Goal: Task Accomplishment & Management: Manage account settings

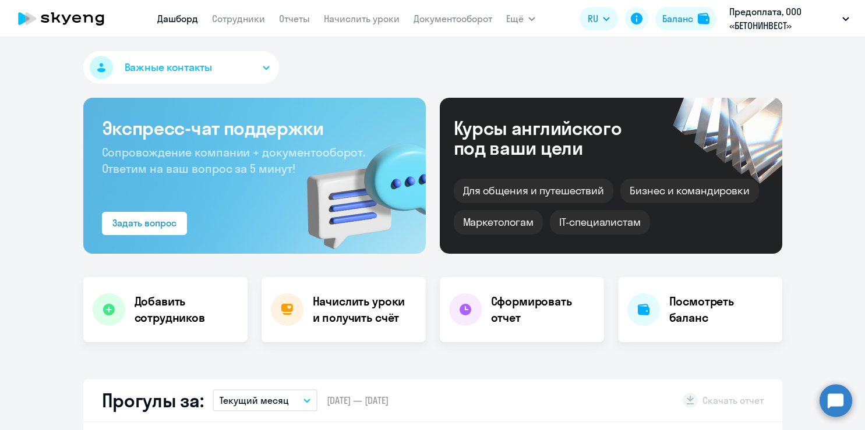
select select "30"
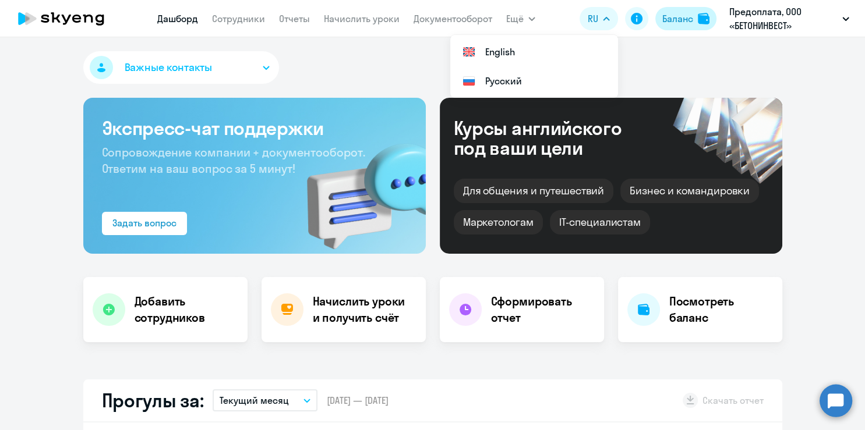
click at [679, 17] on div "Баланс" at bounding box center [677, 19] width 31 height 14
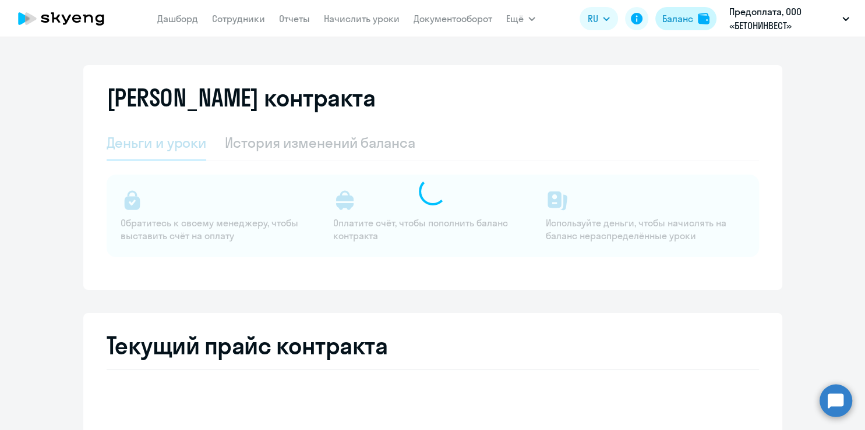
select select "english_adult_not_native_speaker"
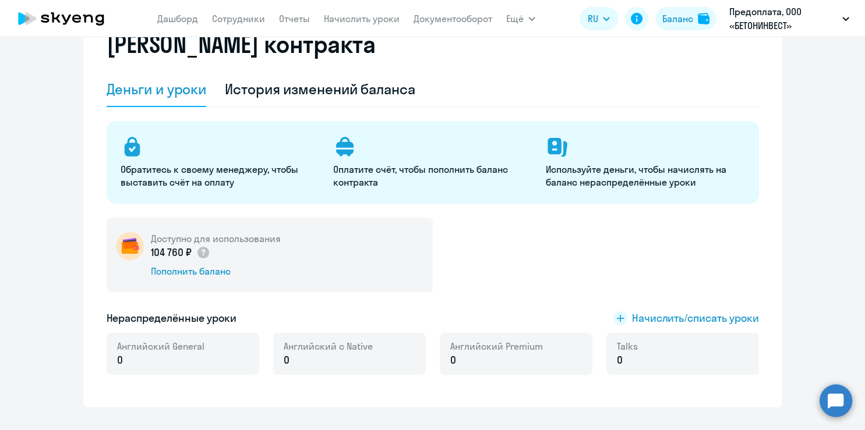
scroll to position [75, 0]
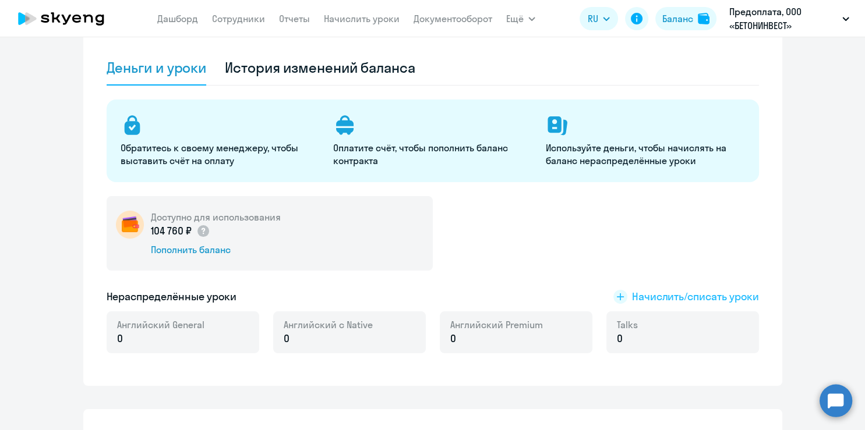
click at [674, 297] on span "Начислить/списать уроки" at bounding box center [695, 296] width 127 height 15
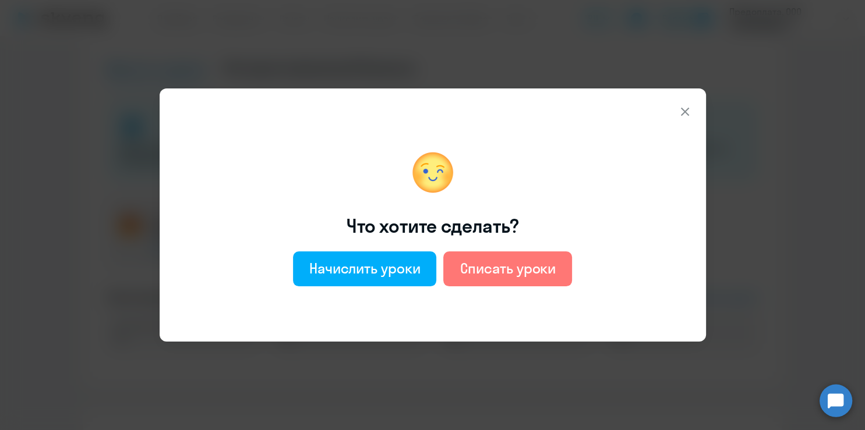
click at [685, 112] on icon at bounding box center [684, 112] width 8 height 8
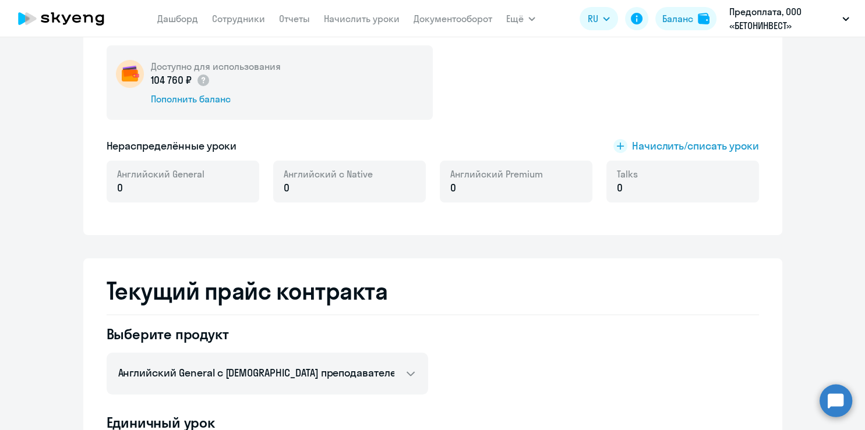
scroll to position [151, 0]
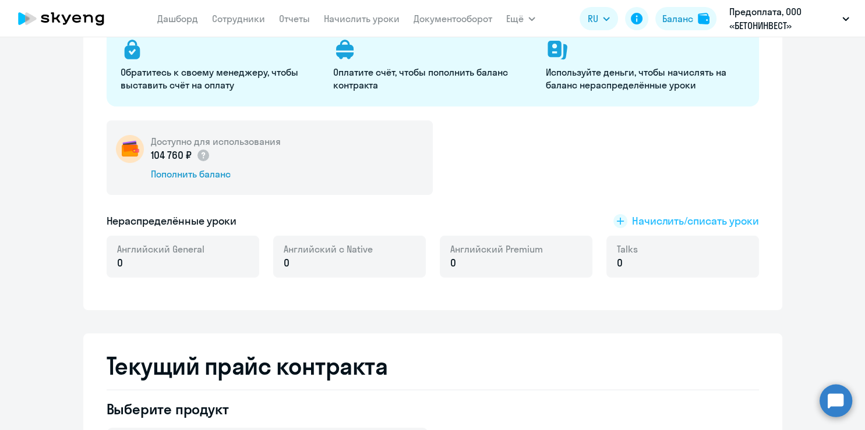
click at [684, 220] on span "Начислить/списать уроки" at bounding box center [695, 221] width 127 height 15
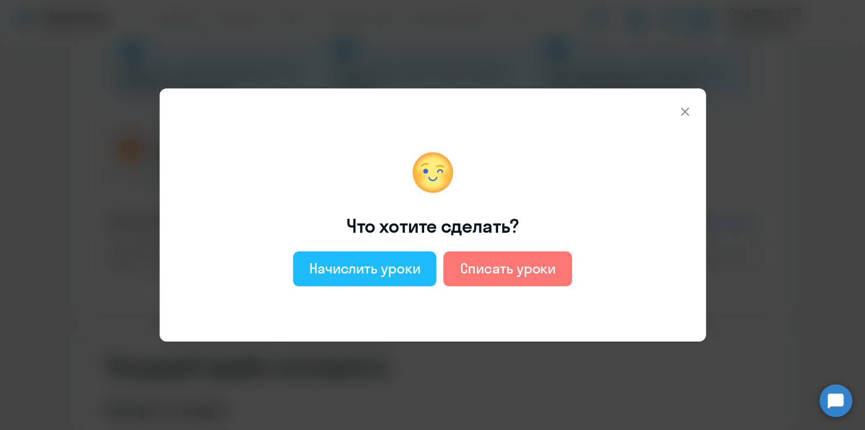
click at [402, 268] on div "Начислить уроки" at bounding box center [364, 268] width 111 height 19
select select "english_adult_not_native_speaker"
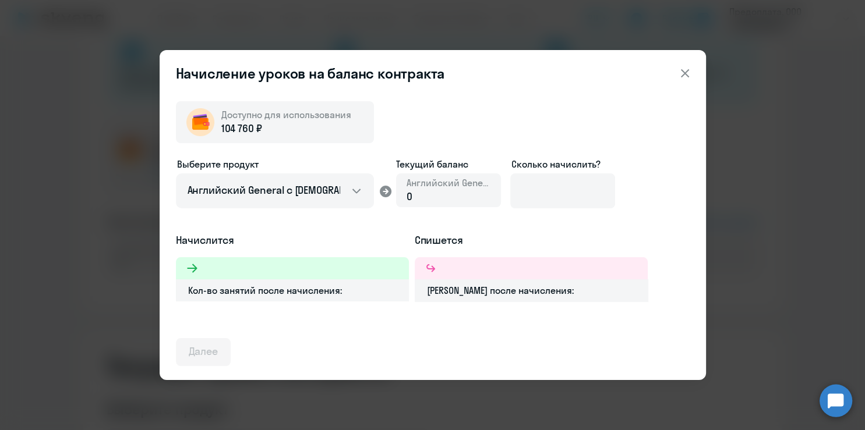
click at [243, 269] on div at bounding box center [292, 268] width 233 height 22
click at [419, 190] on div "0" at bounding box center [449, 196] width 84 height 15
click at [411, 199] on div "0" at bounding box center [449, 196] width 84 height 15
click at [411, 197] on span "0" at bounding box center [410, 196] width 6 height 13
click at [386, 193] on icon at bounding box center [386, 192] width 12 height 12
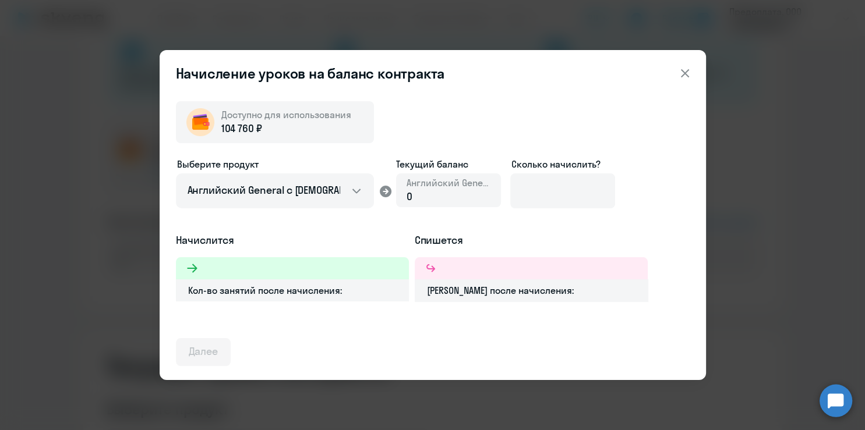
click at [428, 197] on div "0" at bounding box center [449, 196] width 84 height 15
click at [547, 195] on input at bounding box center [562, 191] width 105 height 35
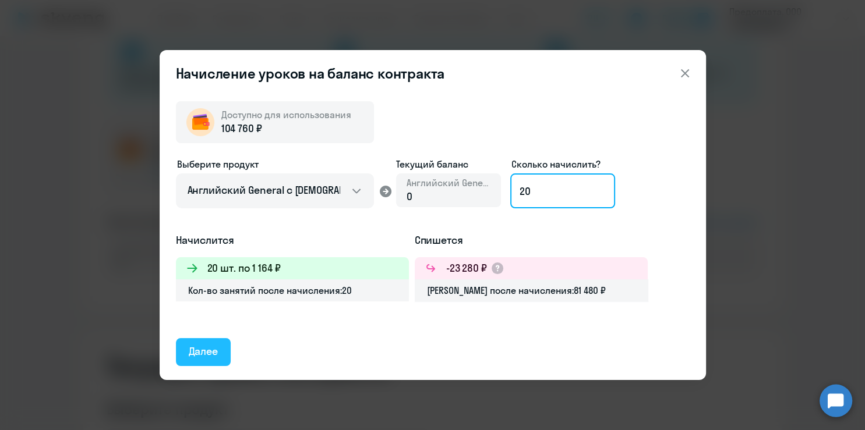
type input "20"
click at [192, 352] on div "Далее" at bounding box center [204, 351] width 30 height 15
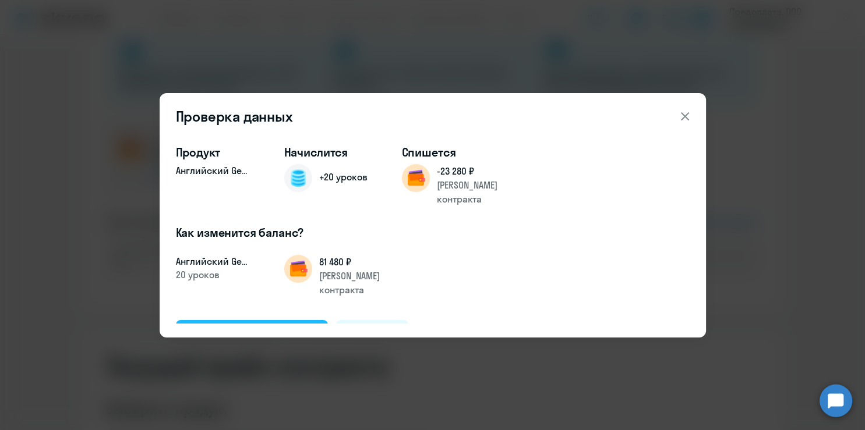
click at [270, 326] on div "Подтвердить и начислить" at bounding box center [252, 333] width 127 height 15
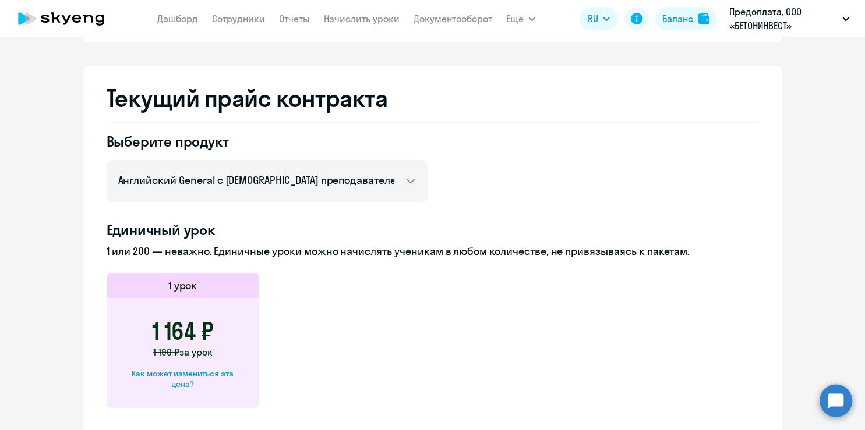
scroll to position [446, 0]
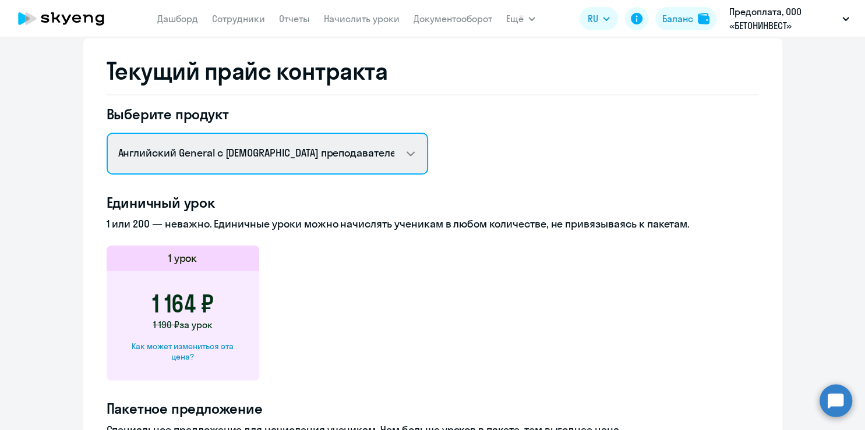
click at [400, 154] on select "Английский General с русскоговорящим преподавателем Английский General с англог…" at bounding box center [267, 154] width 321 height 42
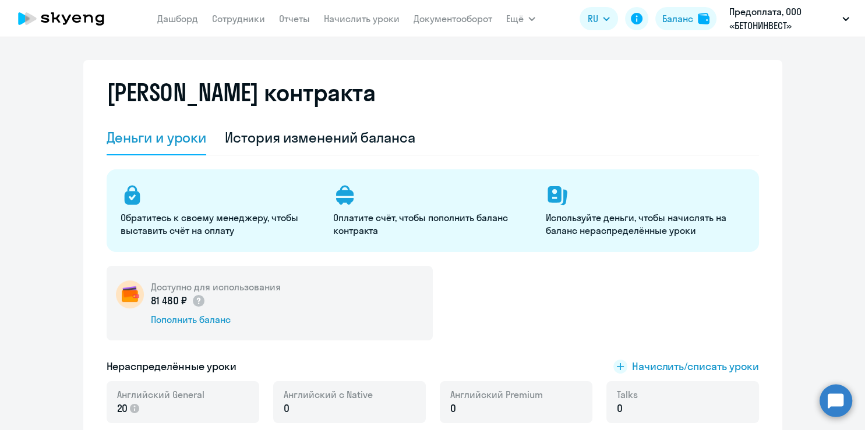
scroll to position [0, 0]
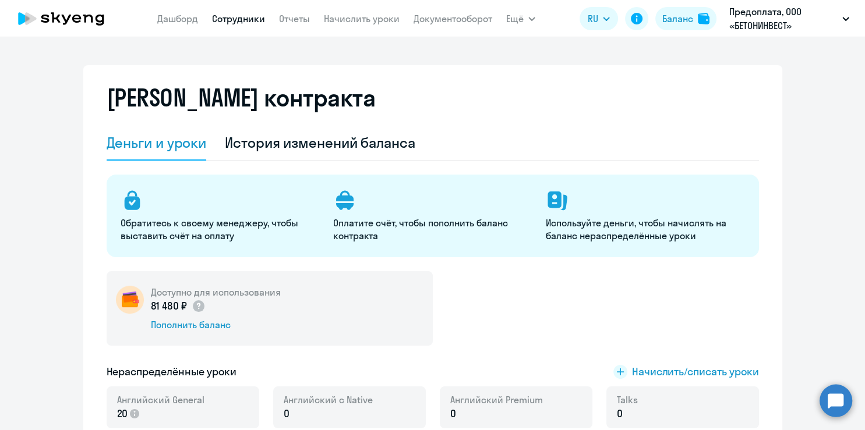
click at [233, 16] on link "Сотрудники" at bounding box center [238, 19] width 53 height 12
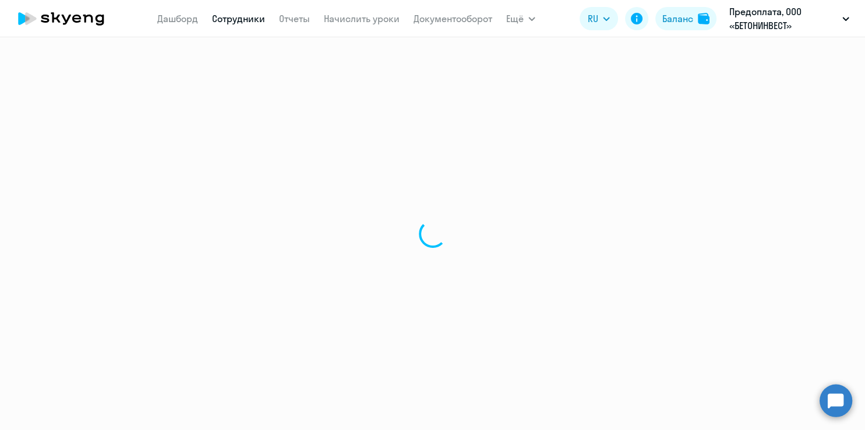
select select "30"
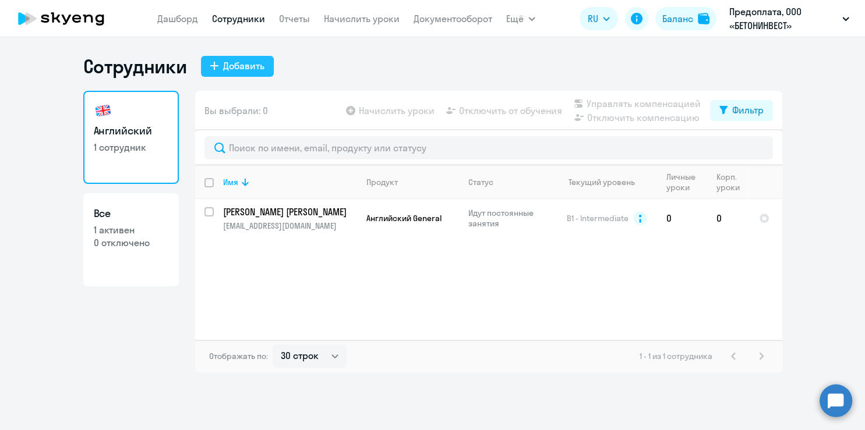
click at [231, 69] on div "Добавить" at bounding box center [243, 66] width 41 height 14
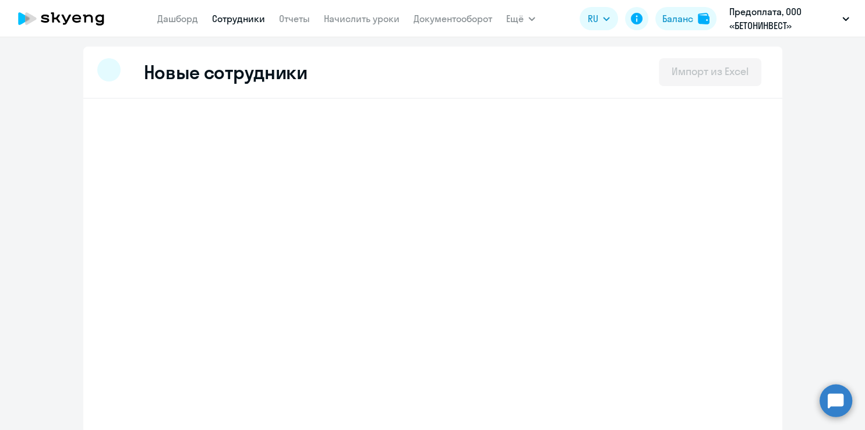
select select "english_adult_not_native_speaker"
select select "3"
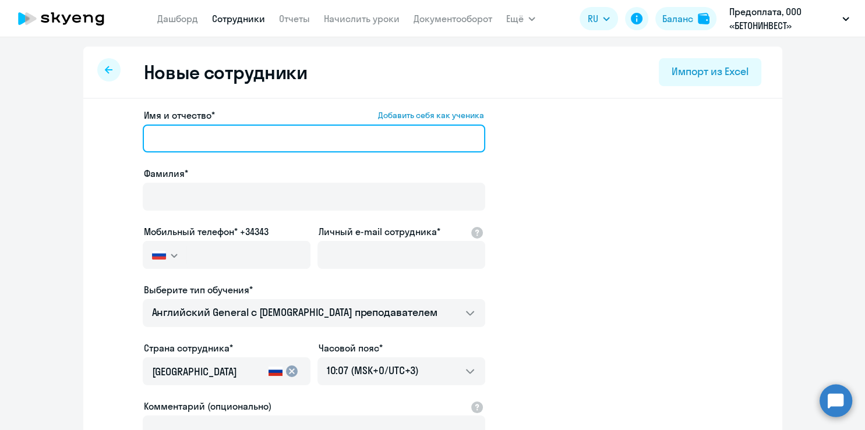
click at [201, 140] on input "Имя и отчество* Добавить себя как ученика" at bounding box center [314, 139] width 342 height 28
type input "е"
type input "[PERSON_NAME]"
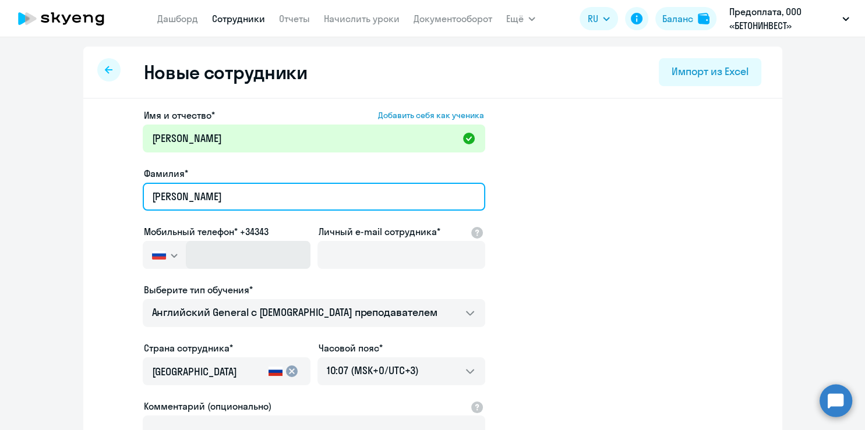
type input "Иншакова"
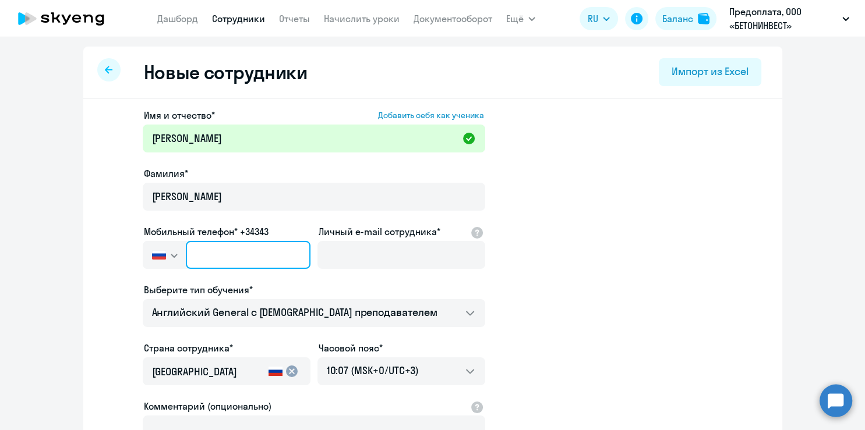
click at [206, 247] on input "text" at bounding box center [248, 255] width 124 height 28
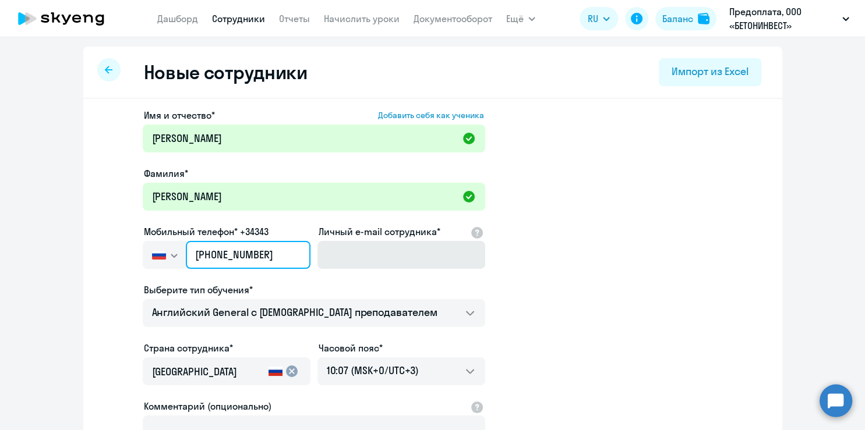
type input "+7 921 230-20-17"
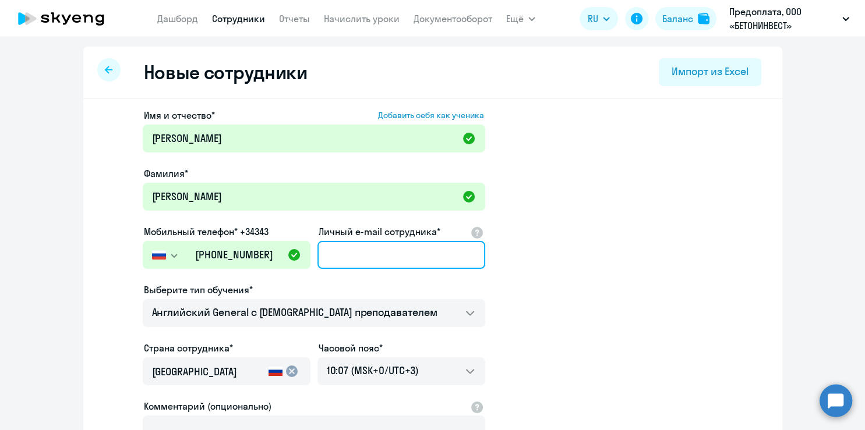
click at [332, 248] on input "Личный e-mail сотрудника*" at bounding box center [401, 255] width 168 height 28
type input "м"
type input "vnovak35@mail.ru"
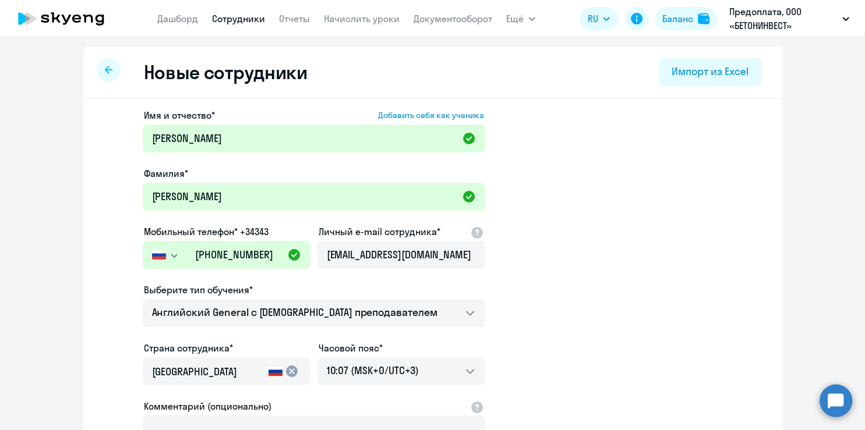
click at [386, 285] on div "Выберите тип обучения*" at bounding box center [314, 290] width 342 height 14
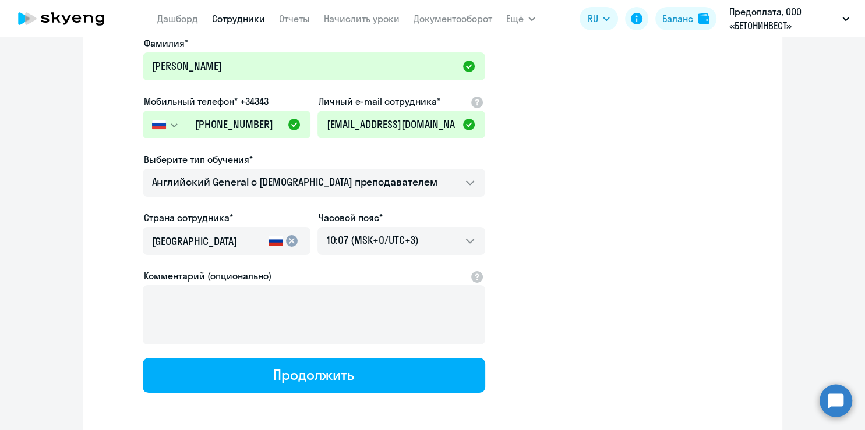
scroll to position [151, 0]
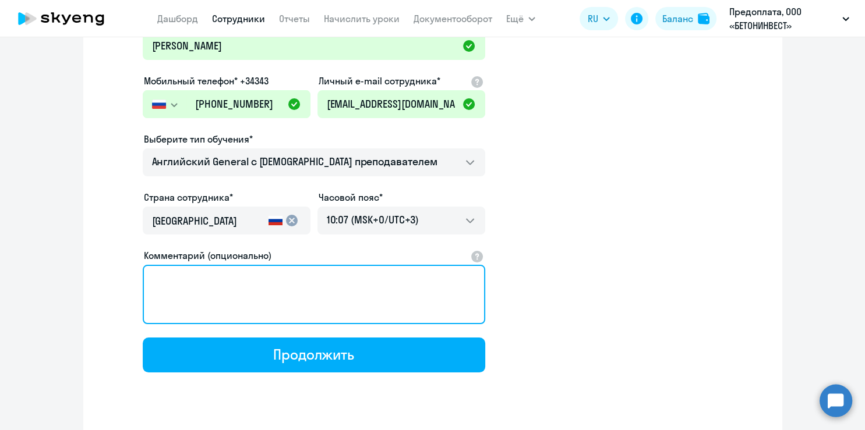
click at [306, 304] on textarea "Комментарий (опционально)" at bounding box center [314, 294] width 342 height 59
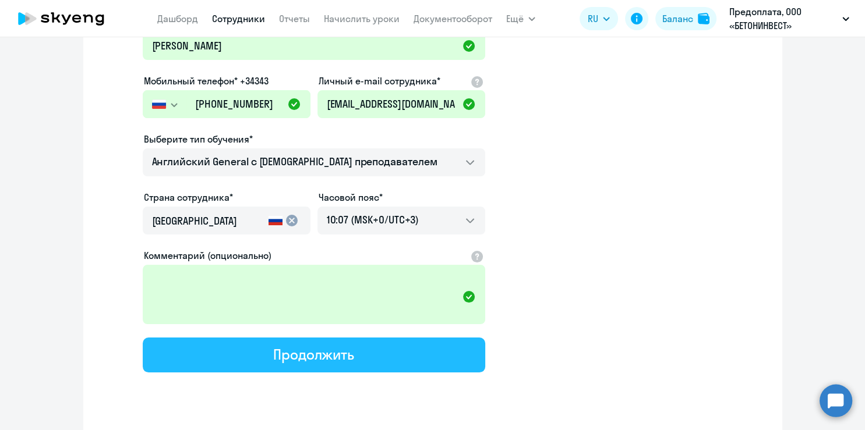
click at [301, 355] on div "Продолжить" at bounding box center [313, 354] width 81 height 19
select select "english_adult_not_native_speaker"
select select "3"
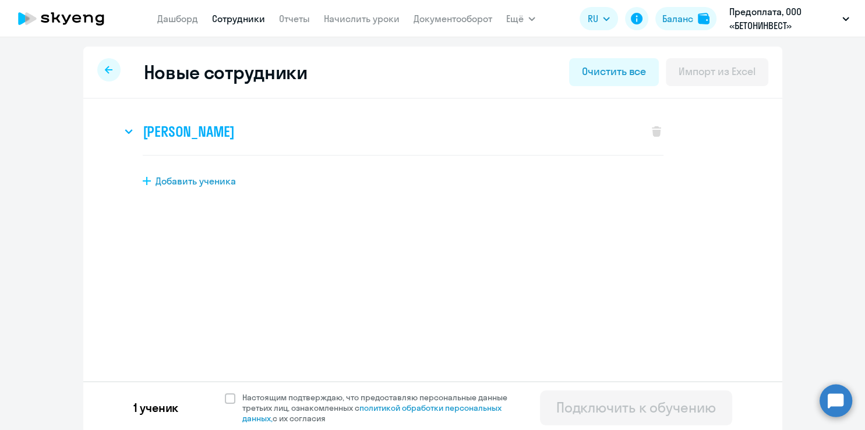
click at [228, 135] on h3 "Екатерина Иншакова" at bounding box center [189, 131] width 92 height 19
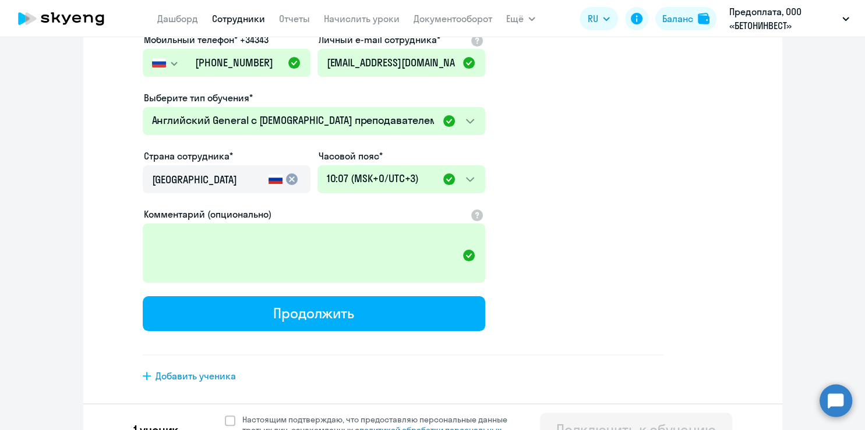
scroll to position [266, 0]
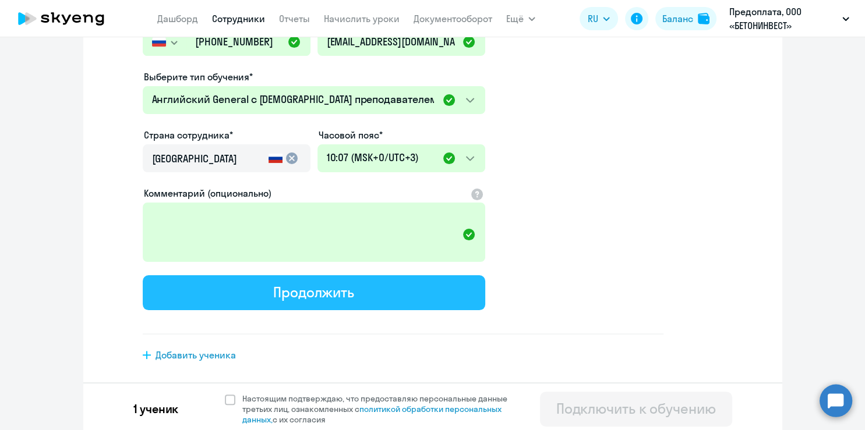
click at [275, 283] on div "Продолжить" at bounding box center [313, 292] width 81 height 19
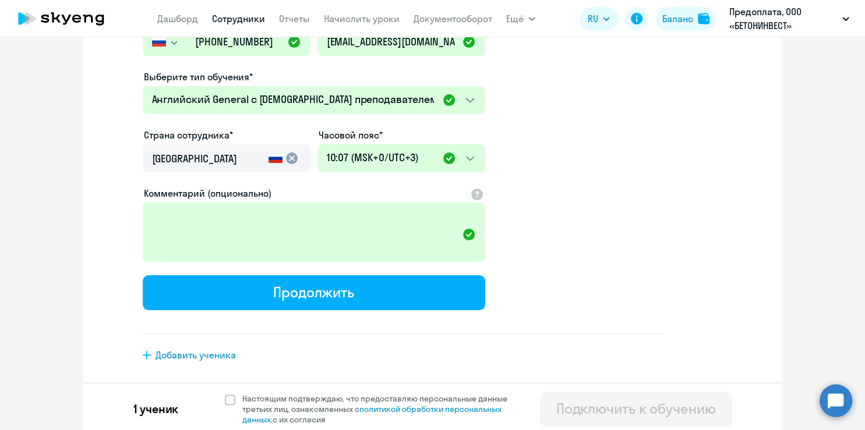
select select "english_adult_not_native_speaker"
select select "3"
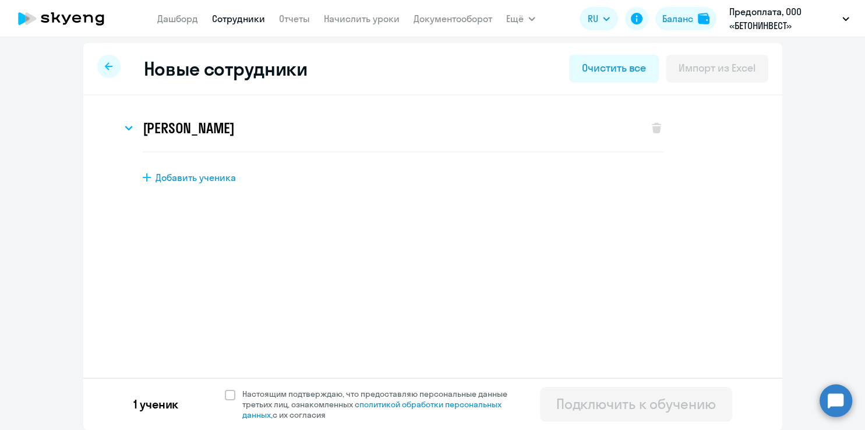
scroll to position [0, 0]
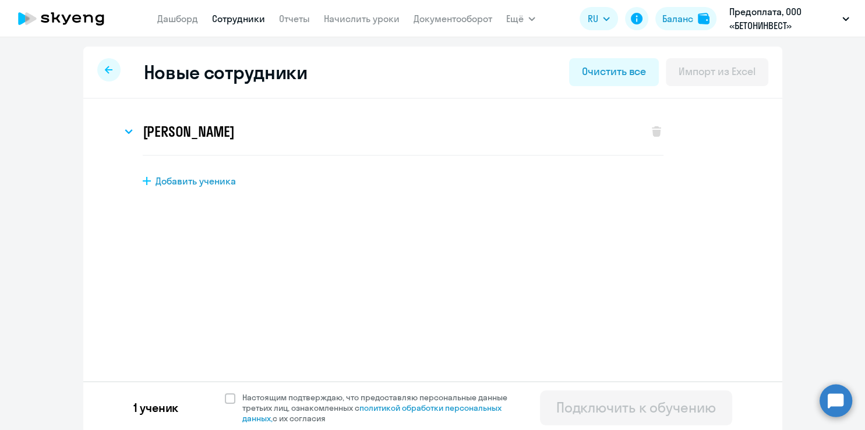
click at [105, 73] on icon at bounding box center [109, 70] width 8 height 8
select select "30"
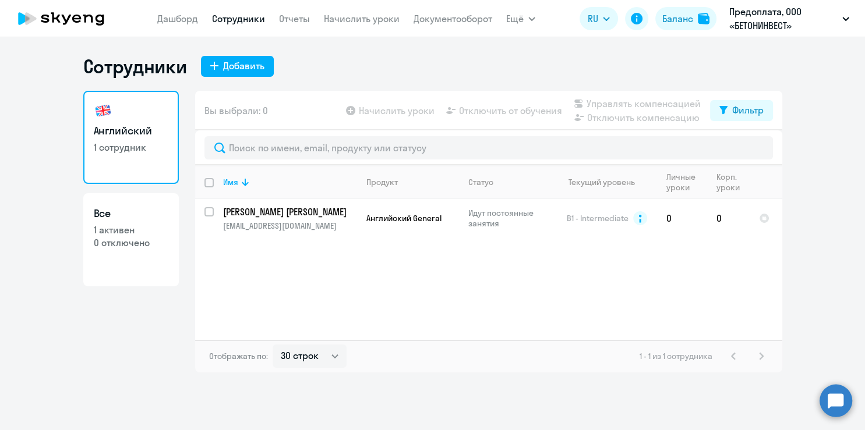
click at [275, 262] on div "Имя Продукт Статус Текущий уровень Личные уроки Корп. уроки Иншаков Игорь tknv3…" at bounding box center [488, 252] width 587 height 175
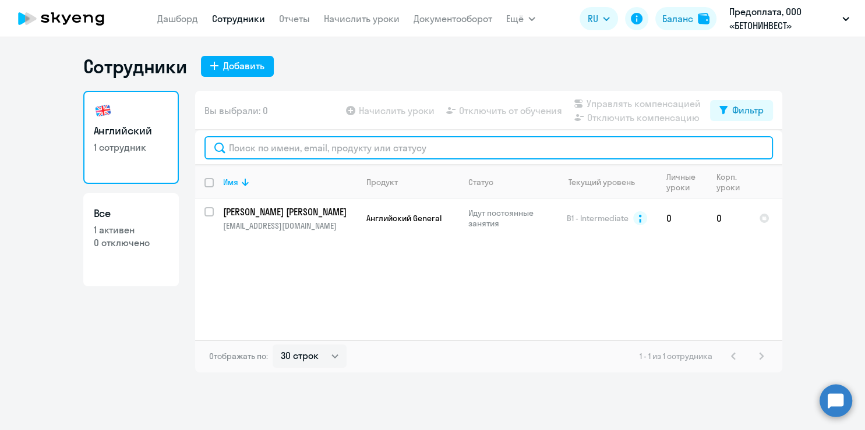
click at [403, 145] on input "text" at bounding box center [488, 147] width 568 height 23
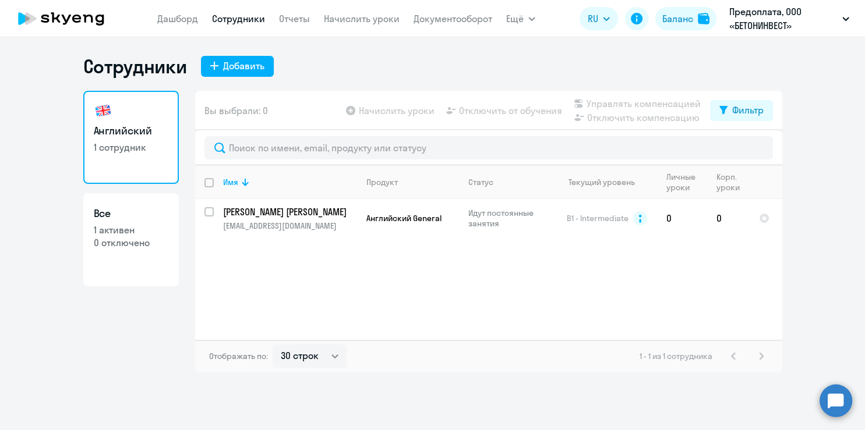
click at [111, 123] on link "Английский 1 сотрудник" at bounding box center [131, 137] width 96 height 93
click at [229, 69] on div "Добавить" at bounding box center [243, 66] width 41 height 14
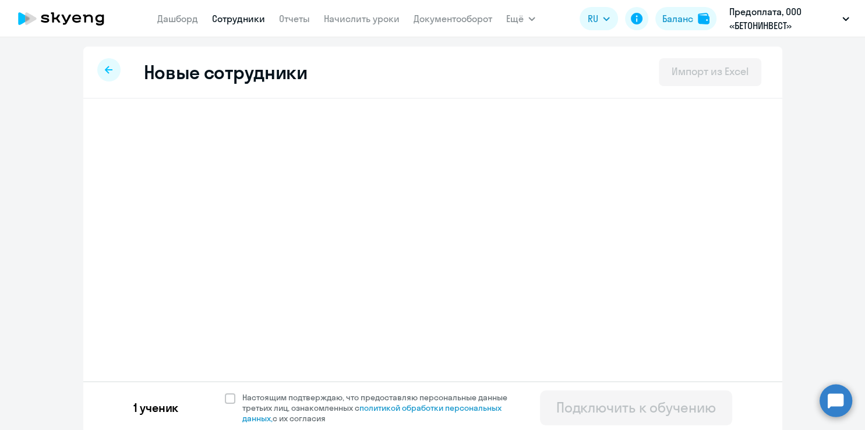
select select "english_adult_not_native_speaker"
select select "3"
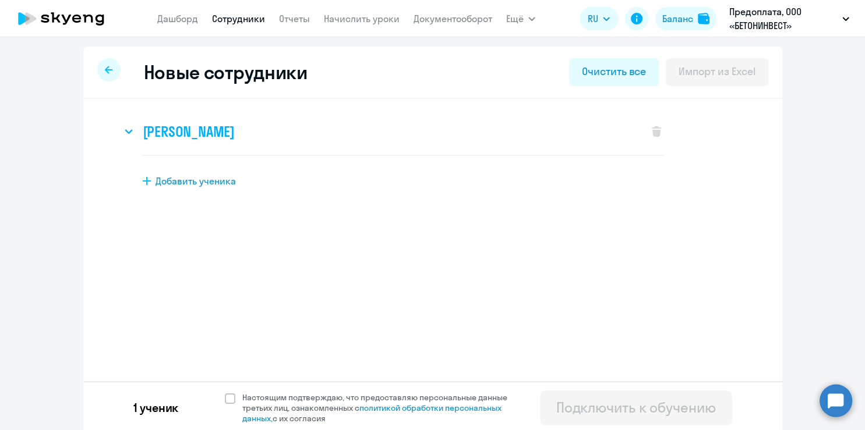
click at [194, 128] on h3 "Екатерина Иншакова" at bounding box center [189, 131] width 92 height 19
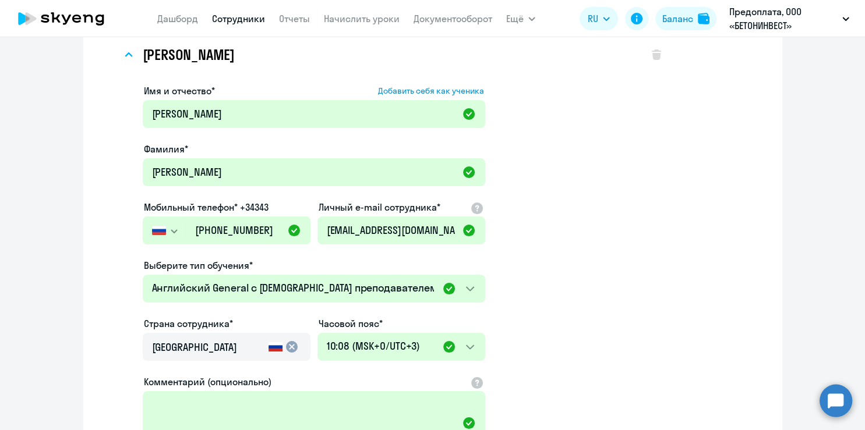
scroll to position [266, 0]
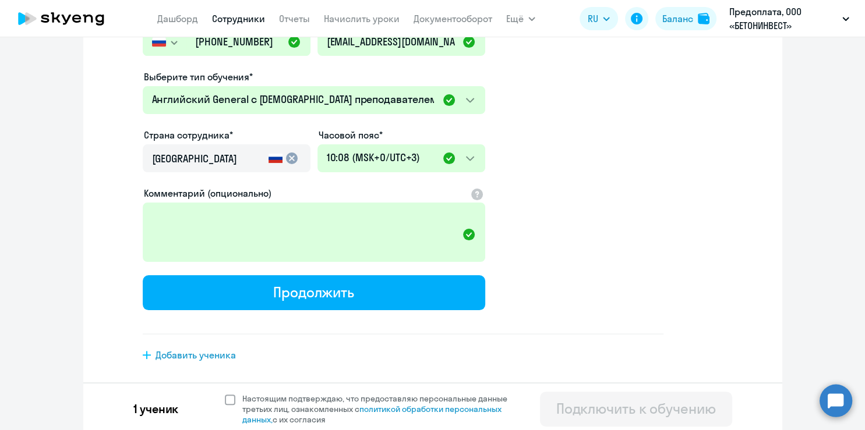
click at [229, 395] on span at bounding box center [230, 400] width 10 height 10
click at [225, 394] on input "Настоящим подтверждаю, что предоставляю персональные данные третьих лиц, ознако…" at bounding box center [224, 393] width 1 height 1
checkbox input "true"
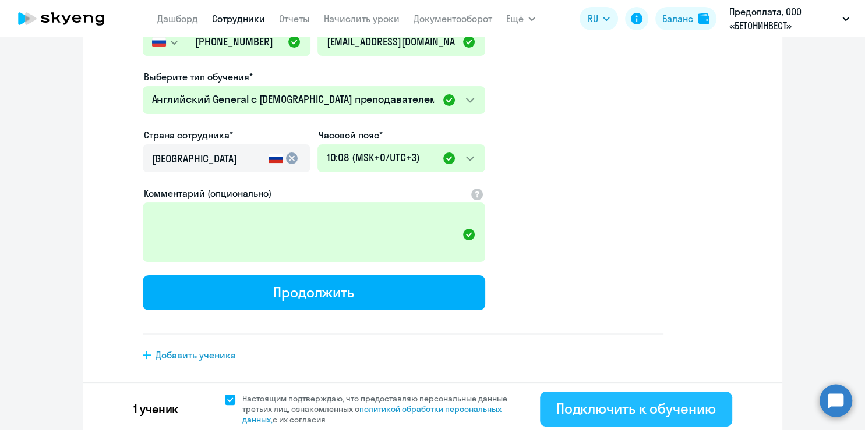
click at [660, 407] on div "Подключить к обучению" at bounding box center [636, 409] width 160 height 19
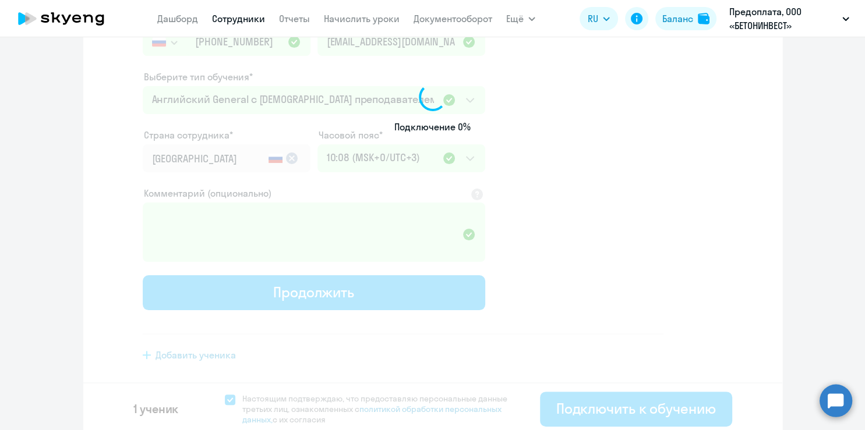
select select "english_adult_not_native_speaker"
select select "3"
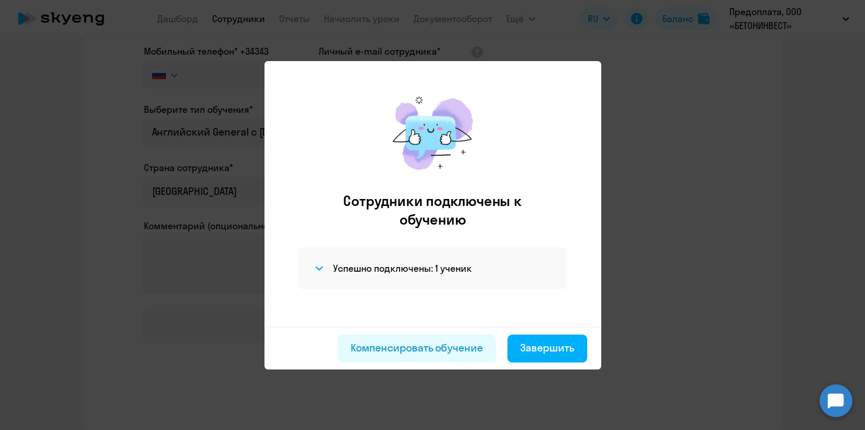
scroll to position [176, 0]
click at [532, 345] on div "Завершить" at bounding box center [547, 348] width 54 height 15
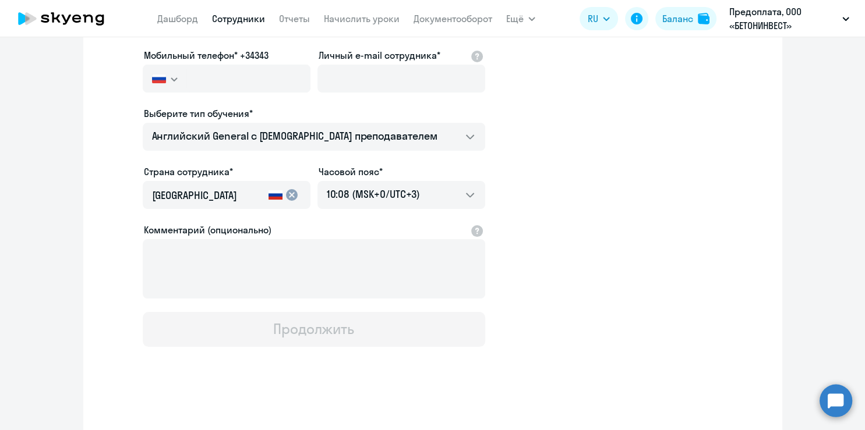
select select "30"
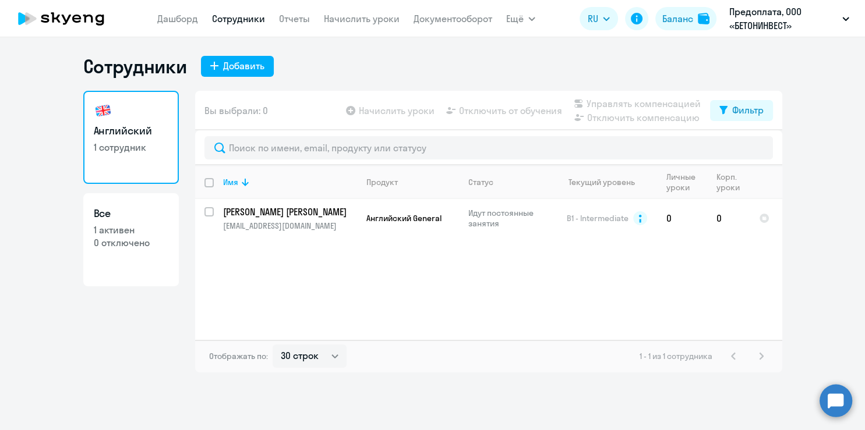
click at [309, 282] on div "Имя Продукт Статус Текущий уровень Личные уроки Корп. уроки Иншаков Игорь tknv3…" at bounding box center [488, 252] width 587 height 175
click at [139, 115] on link "Английский 1 сотрудник" at bounding box center [131, 137] width 96 height 93
click at [209, 213] on input "select row 6800525" at bounding box center [215, 218] width 23 height 23
checkbox input "true"
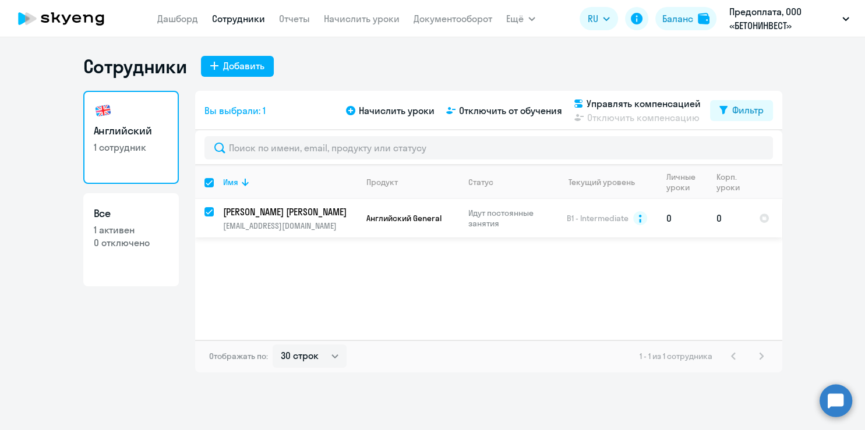
click at [209, 213] on input "deselect row 6800525" at bounding box center [215, 218] width 23 height 23
checkbox input "false"
click at [209, 213] on input "select row 6800525" at bounding box center [215, 218] width 23 height 23
checkbox input "true"
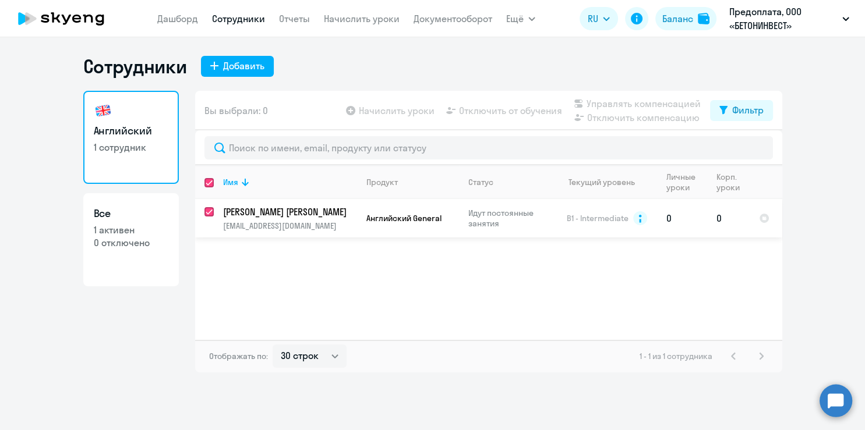
checkbox input "true"
click at [209, 213] on input "deselect row 6800525" at bounding box center [215, 218] width 23 height 23
checkbox input "false"
click at [243, 69] on div "Добавить" at bounding box center [243, 66] width 41 height 14
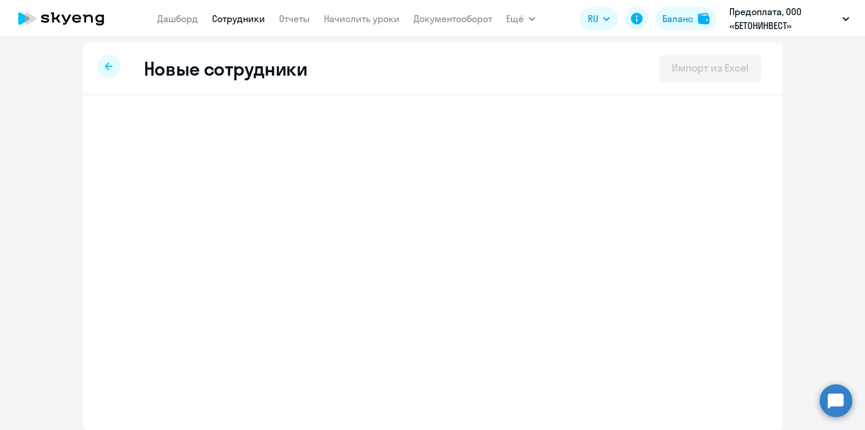
select select "english_adult_not_native_speaker"
select select "3"
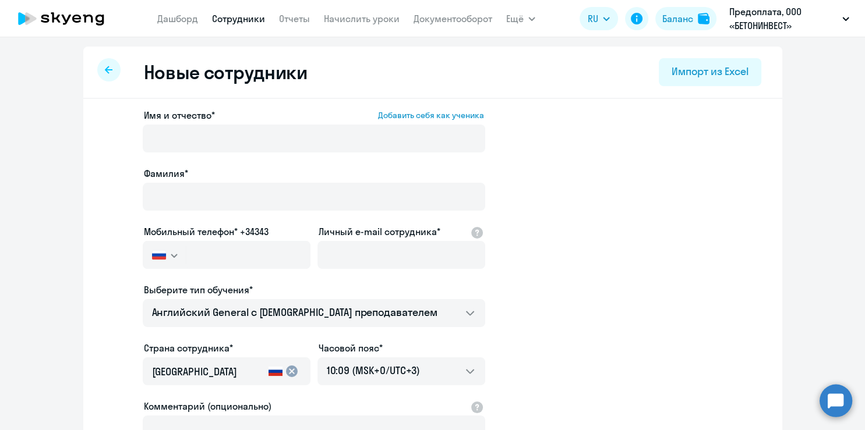
click at [105, 69] on icon at bounding box center [109, 70] width 8 height 8
select select "30"
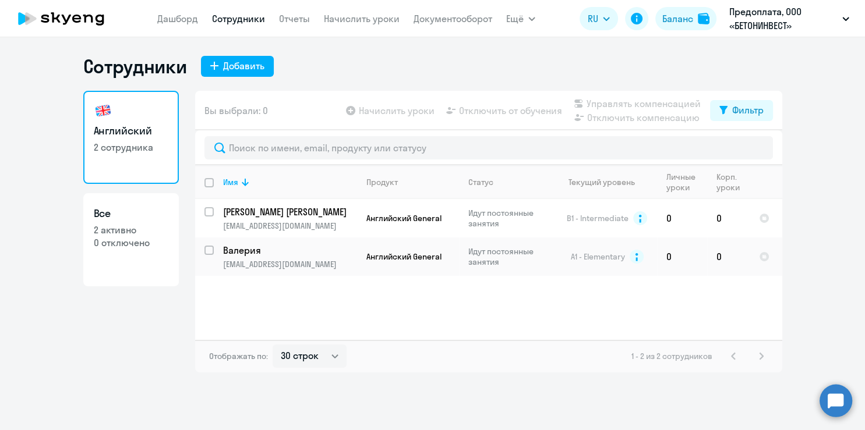
click at [127, 141] on p "2 сотрудника" at bounding box center [131, 147] width 75 height 13
click at [228, 253] on p "Валерия" at bounding box center [289, 250] width 132 height 13
click at [206, 252] on input "select row 17227601" at bounding box center [215, 257] width 23 height 23
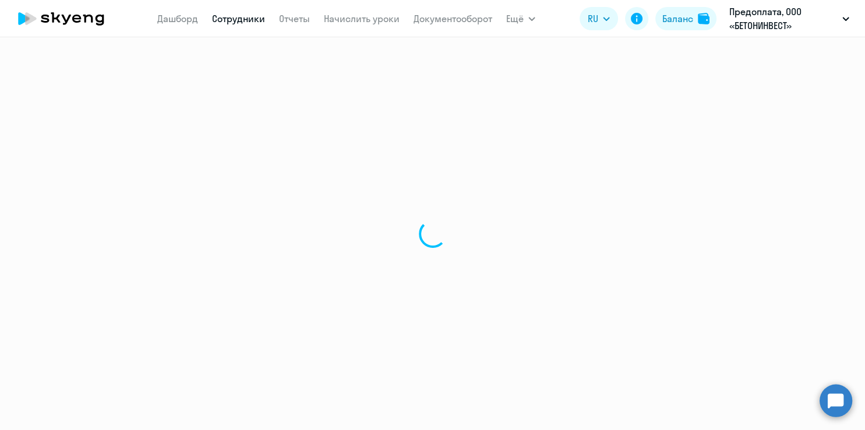
select select "english"
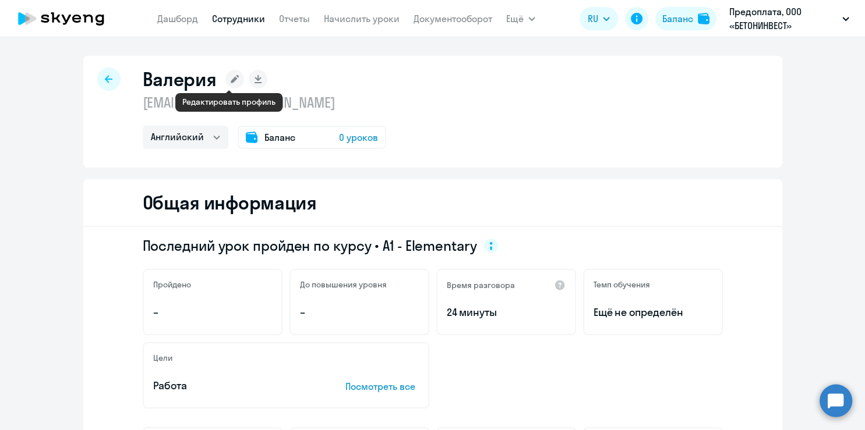
click at [231, 80] on icon at bounding box center [235, 79] width 8 height 8
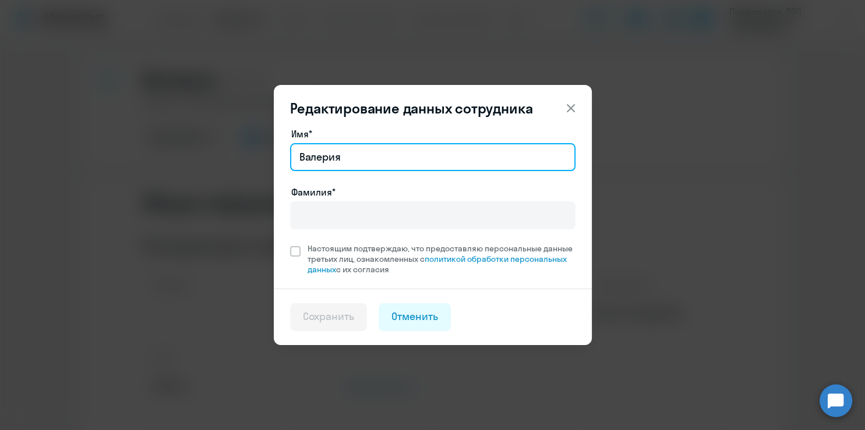
click at [351, 157] on input "Валерия" at bounding box center [432, 157] width 285 height 28
type input "T"
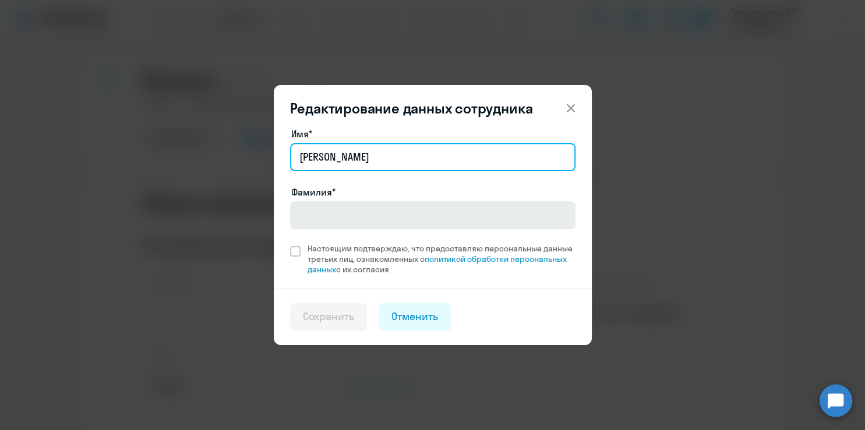
type input "[PERSON_NAME]"
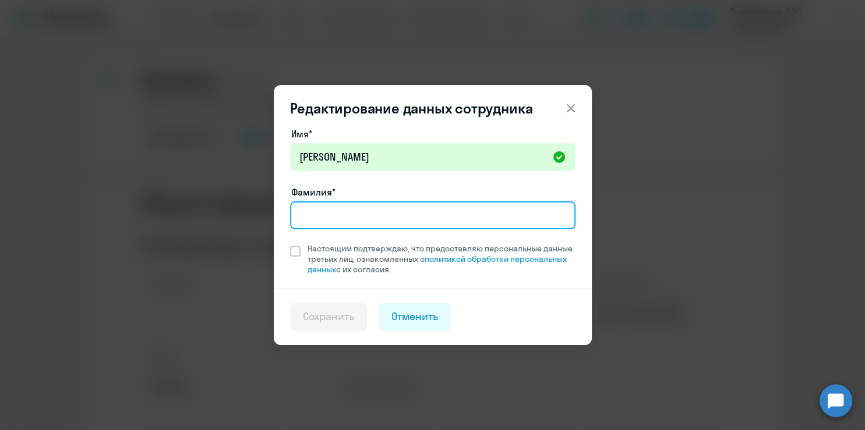
click at [353, 213] on input "Фамилия*" at bounding box center [432, 216] width 285 height 28
type input "Иншакова"
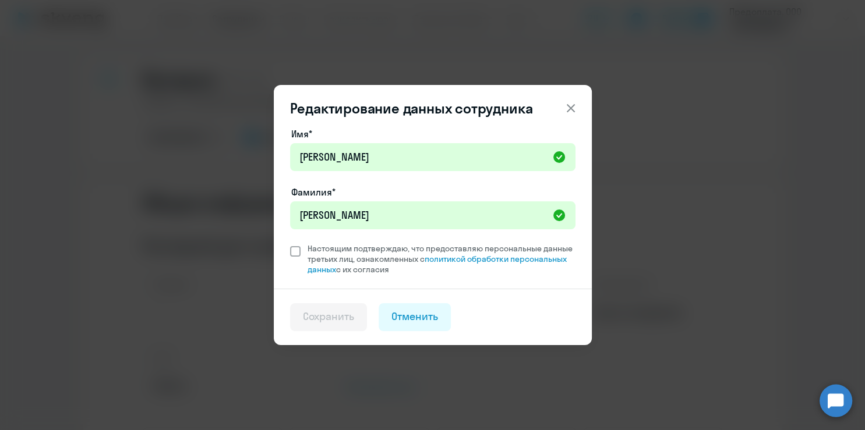
click at [295, 250] on span at bounding box center [295, 251] width 10 height 10
click at [290, 243] on input "Настоящим подтверждаю, что предоставляю персональные данные третьих лиц, ознако…" at bounding box center [289, 243] width 1 height 1
checkbox input "true"
click at [319, 317] on div "Сохранить" at bounding box center [329, 316] width 52 height 15
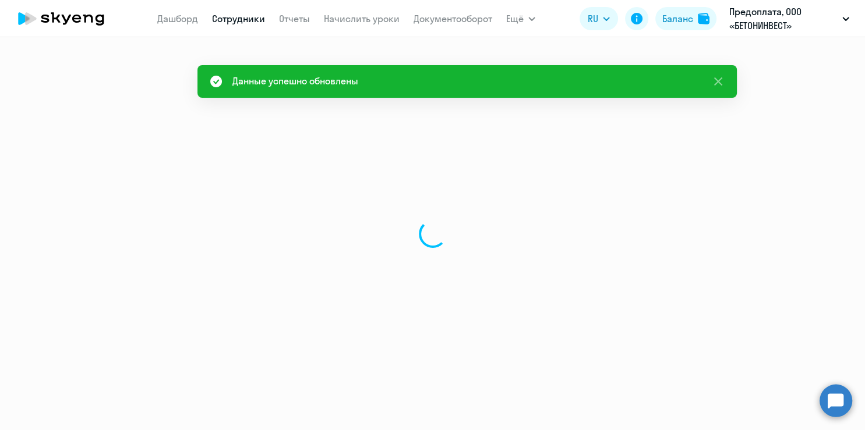
select select "english"
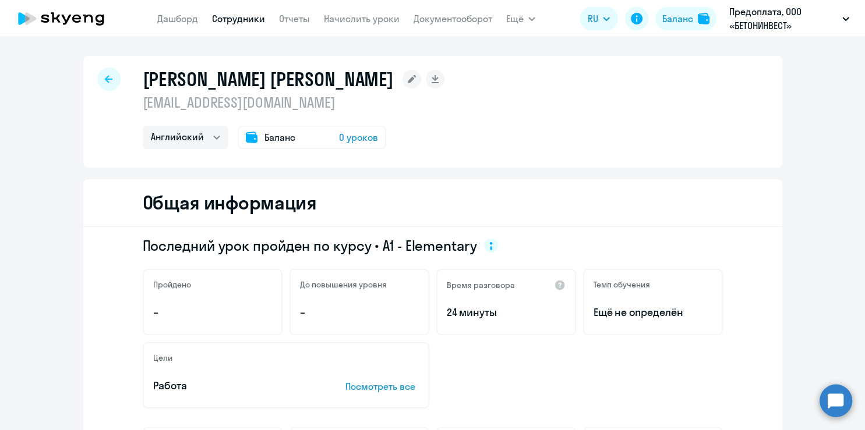
click at [105, 80] on icon at bounding box center [109, 79] width 8 height 8
select select "30"
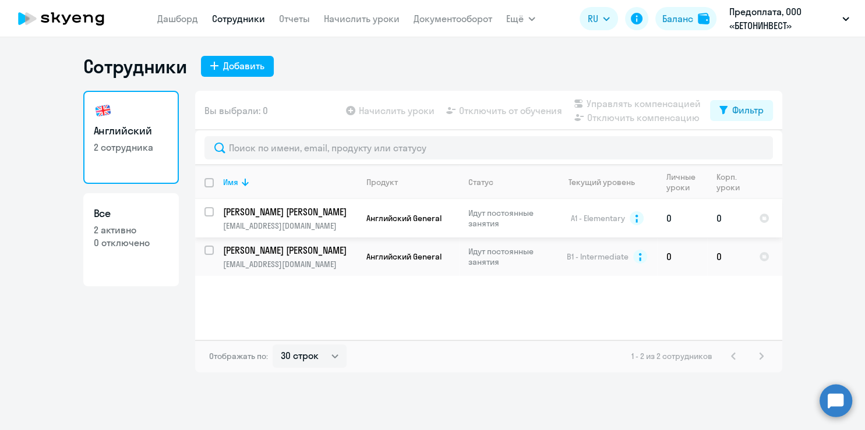
click at [210, 212] on input "select row 17227601" at bounding box center [215, 218] width 23 height 23
checkbox input "true"
click at [407, 114] on span "Начислить уроки" at bounding box center [397, 111] width 76 height 14
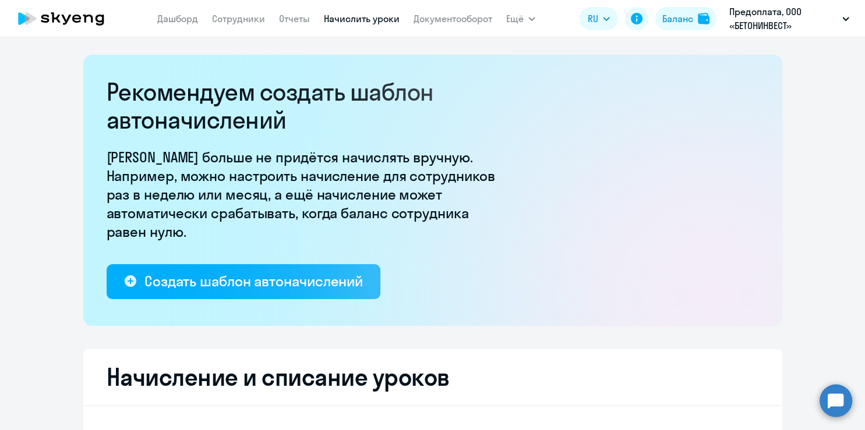
select select "10"
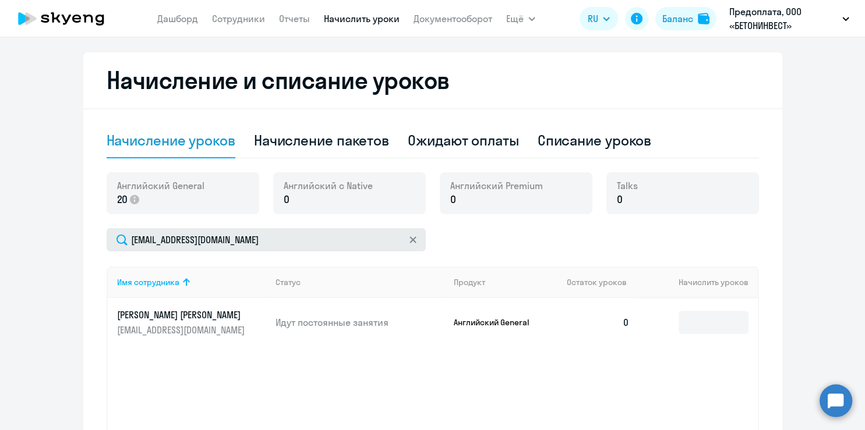
scroll to position [302, 0]
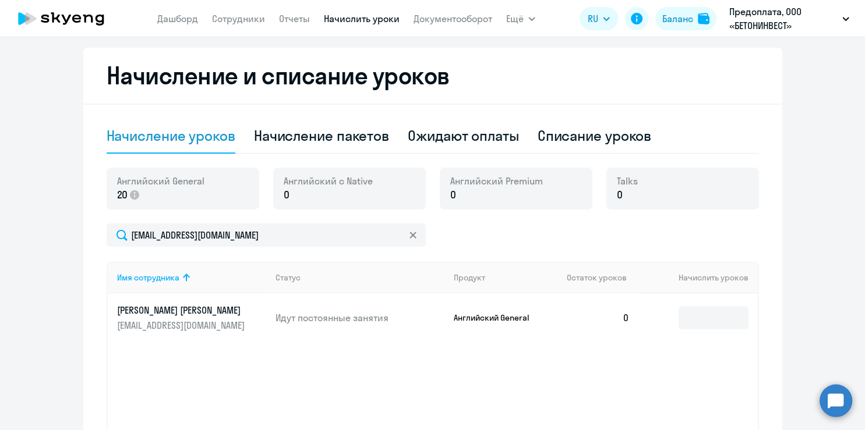
click at [353, 198] on p "0" at bounding box center [328, 195] width 89 height 15
click at [612, 316] on td "0" at bounding box center [598, 318] width 82 height 49
click at [715, 327] on input at bounding box center [714, 317] width 70 height 23
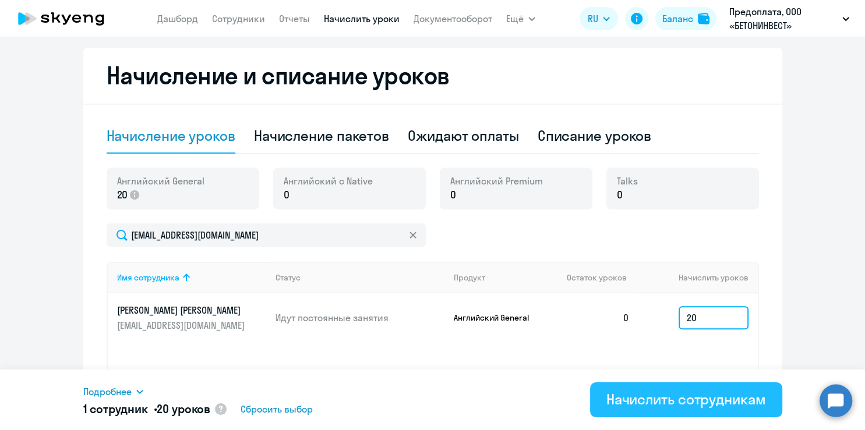
type input "20"
click at [702, 394] on div "Начислить сотрудникам" at bounding box center [686, 399] width 160 height 19
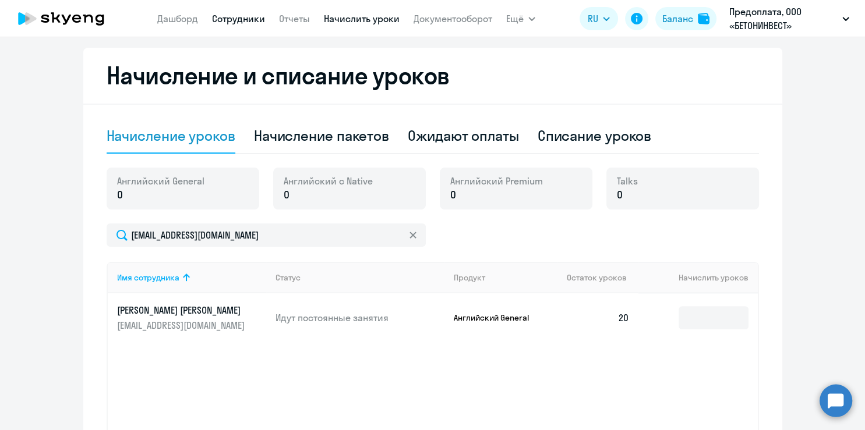
click at [245, 15] on link "Сотрудники" at bounding box center [238, 19] width 53 height 12
select select "30"
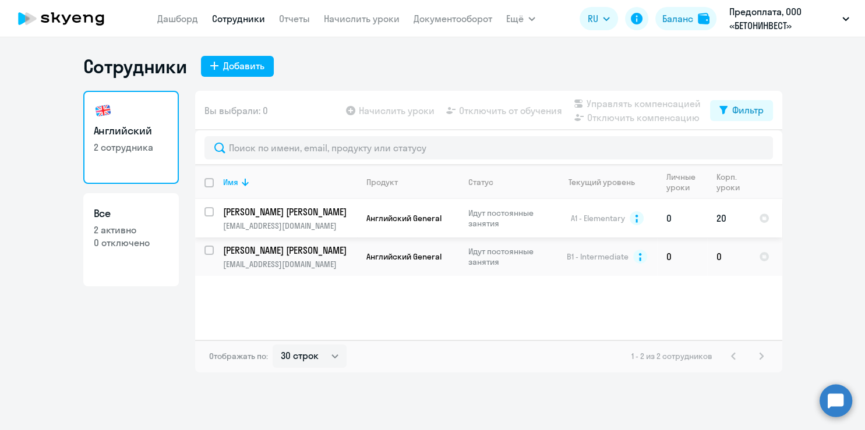
click at [686, 221] on td "0" at bounding box center [682, 218] width 50 height 38
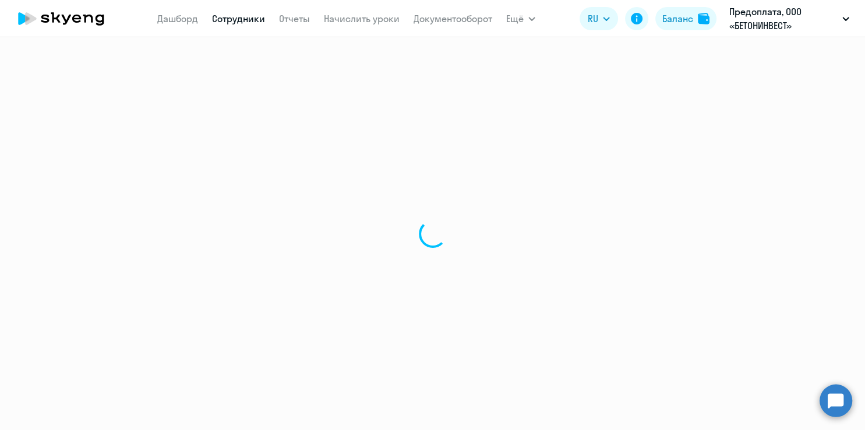
select select "english"
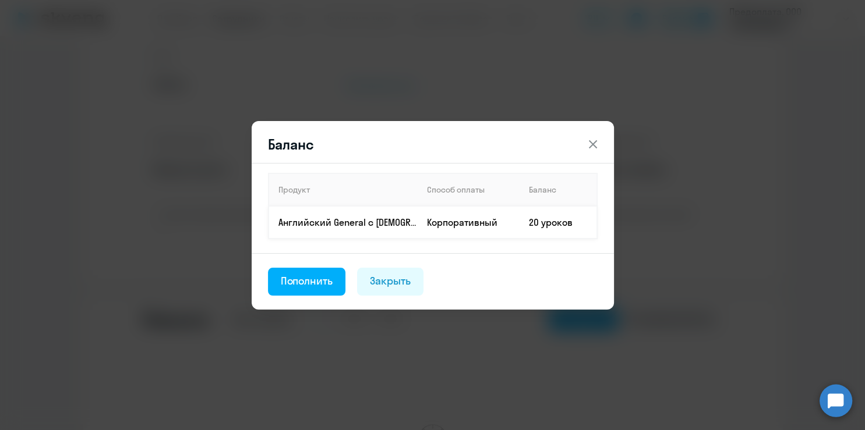
click at [557, 227] on td "20 уроков" at bounding box center [558, 222] width 77 height 33
click at [593, 143] on icon at bounding box center [593, 144] width 14 height 14
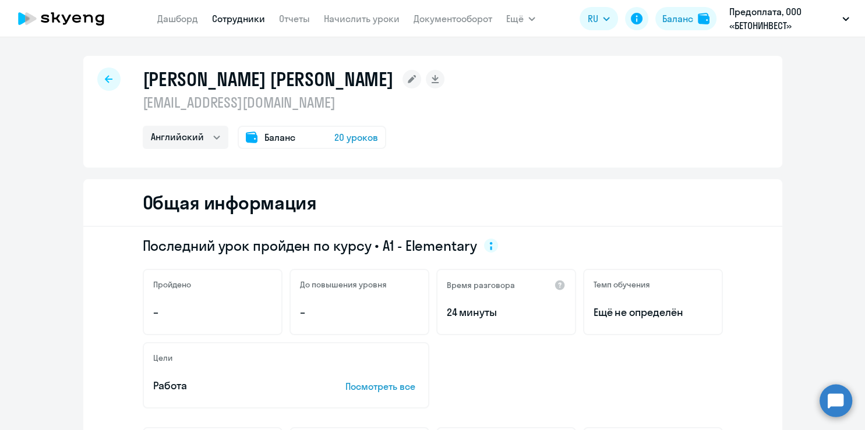
click at [105, 78] on icon at bounding box center [109, 79] width 8 height 8
select select "30"
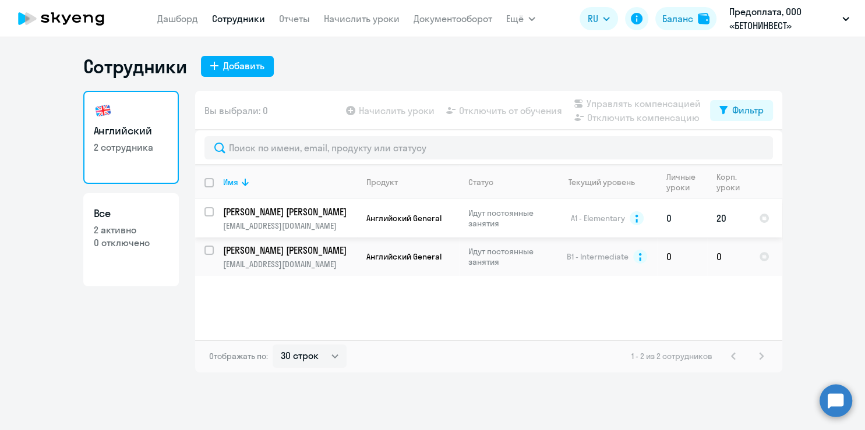
click at [721, 218] on td "20" at bounding box center [728, 218] width 43 height 38
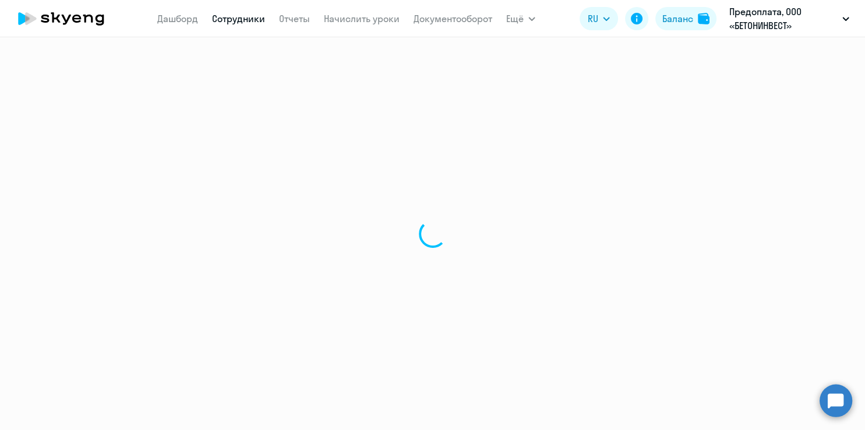
select select "english"
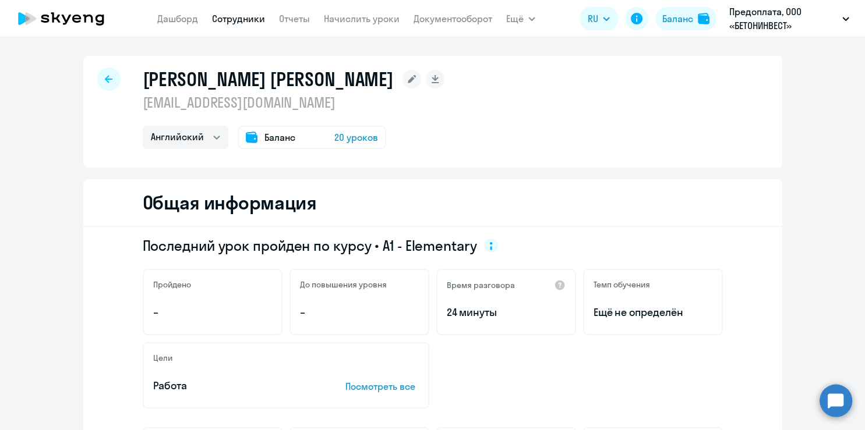
click at [425, 196] on div "Общая информация" at bounding box center [432, 203] width 699 height 48
click at [105, 80] on icon at bounding box center [109, 79] width 8 height 8
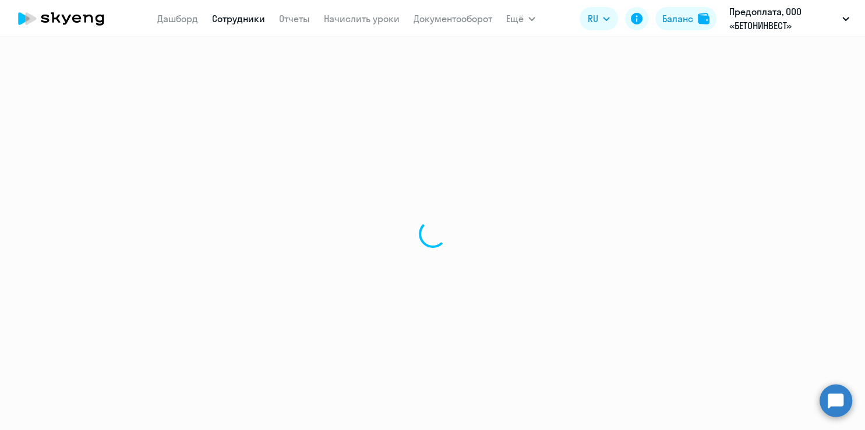
select select "30"
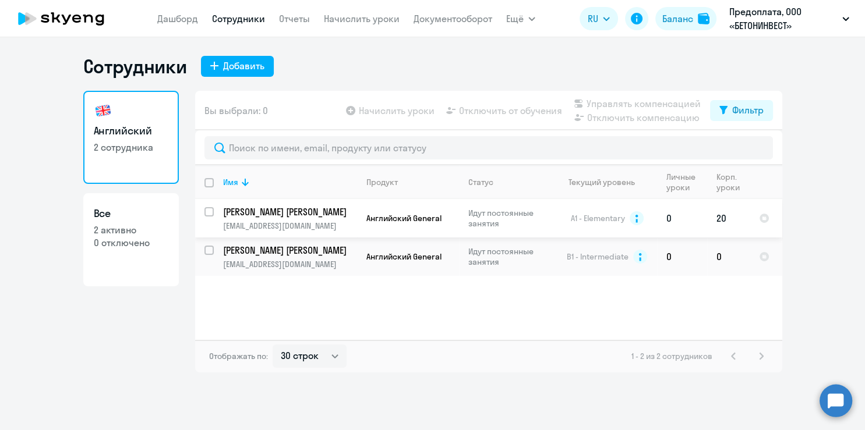
click at [522, 220] on p "Идут постоянные занятия" at bounding box center [508, 218] width 80 height 21
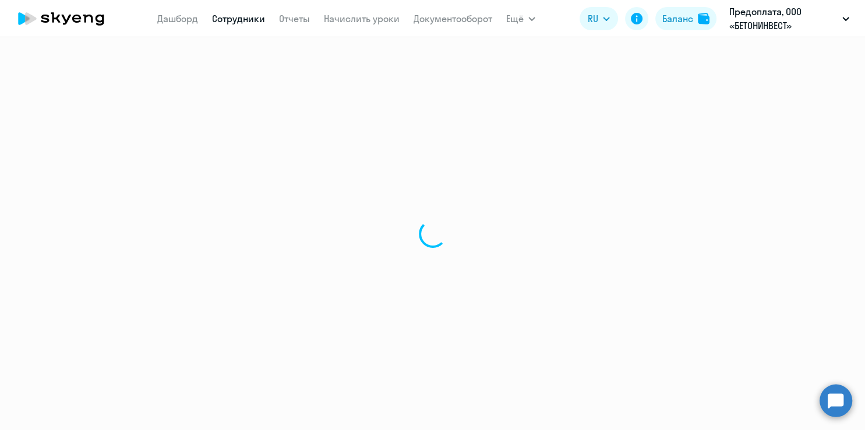
select select "english"
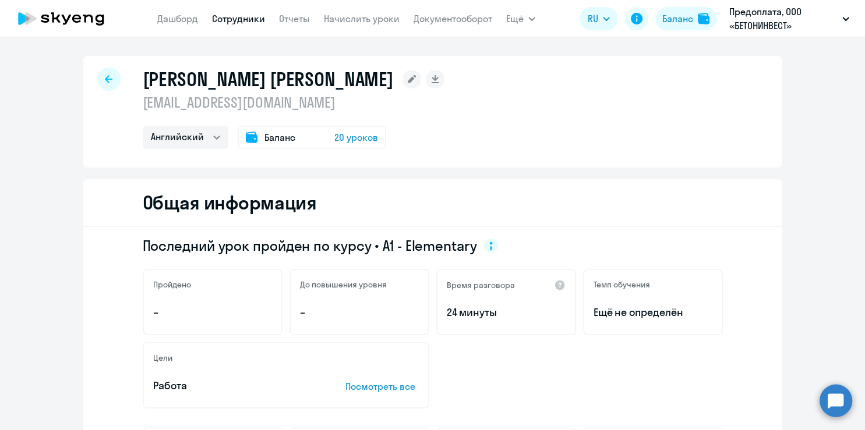
select select "30"
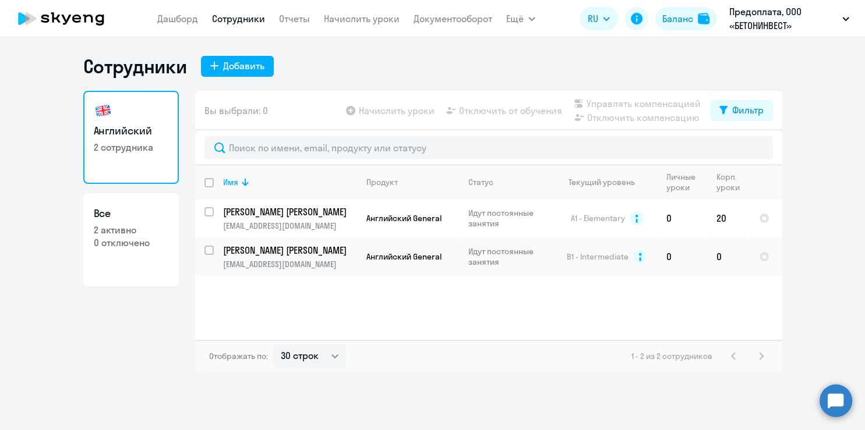
click at [400, 327] on div "Имя Продукт Статус Текущий уровень Личные уроки Корп. уроки Иншакова Екатерина …" at bounding box center [488, 252] width 587 height 175
click at [296, 312] on div "Имя Продукт Статус Текущий уровень Личные уроки Корп. уроки Иншакова Екатерина …" at bounding box center [488, 252] width 587 height 175
click at [387, 220] on span "Английский General" at bounding box center [403, 218] width 75 height 10
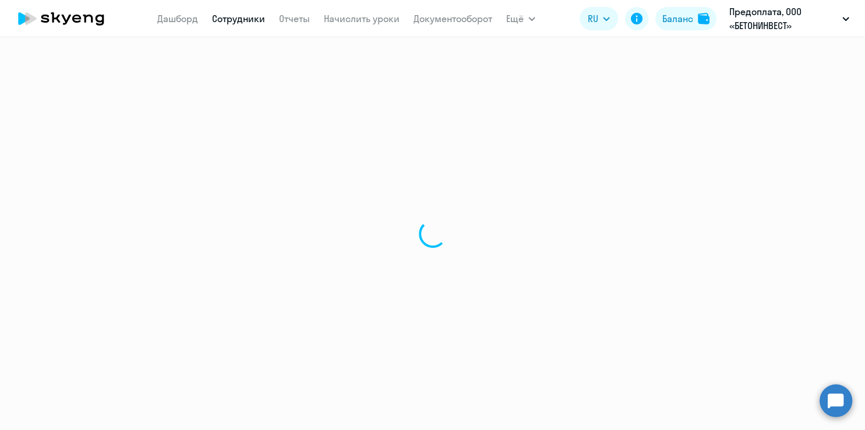
select select "english"
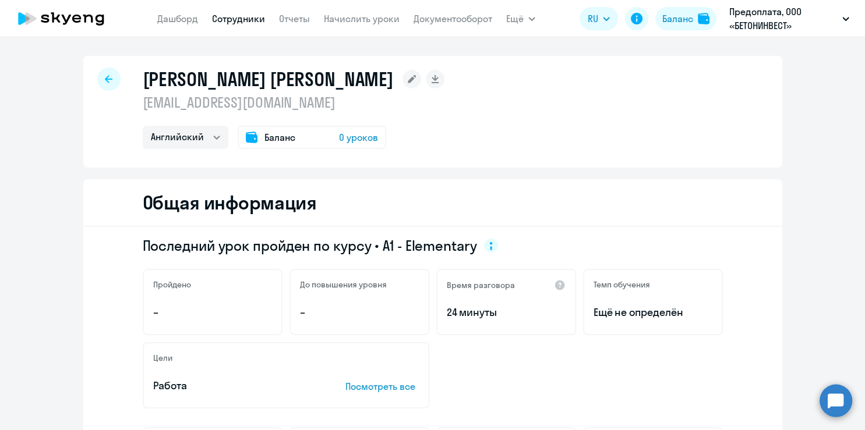
click at [83, 20] on icon at bounding box center [61, 18] width 103 height 29
select select "30"
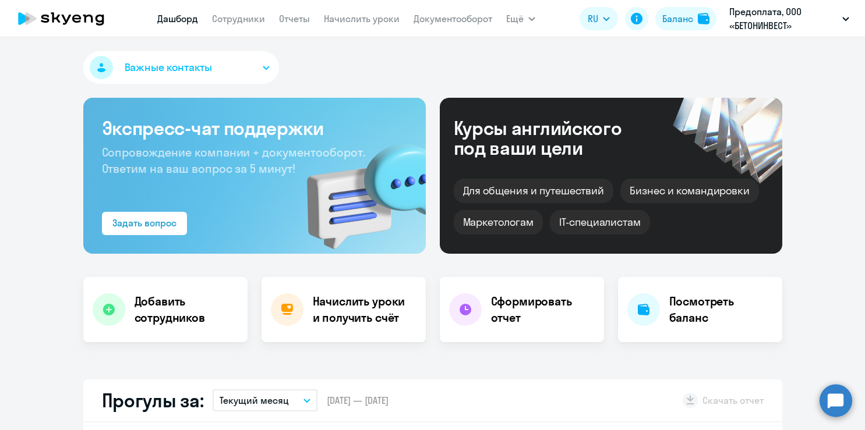
select select "30"
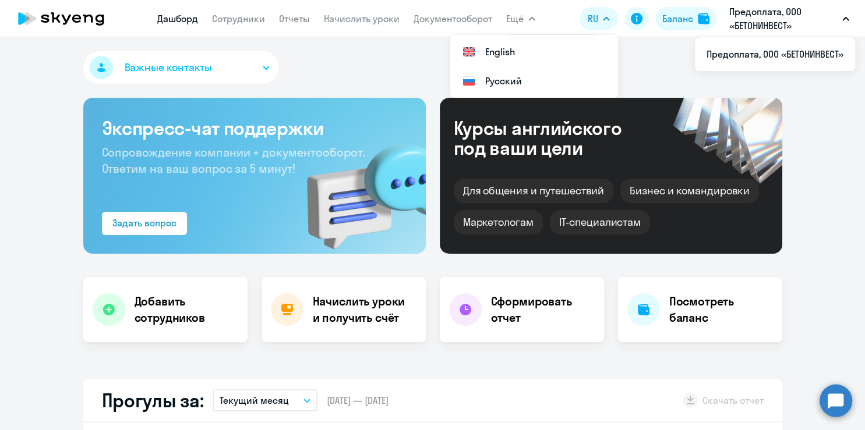
click at [746, 14] on p "Предоплата, ООО «БЕТОНИНВЕСТ»" at bounding box center [783, 19] width 108 height 28
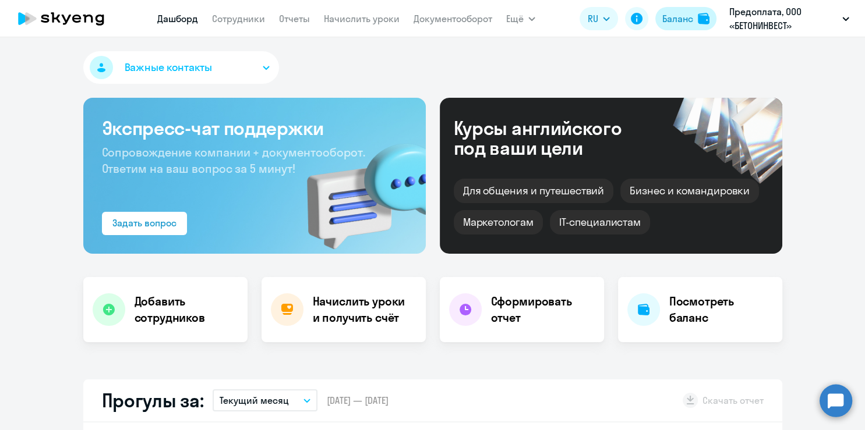
click at [683, 22] on div "Баланс" at bounding box center [677, 19] width 31 height 14
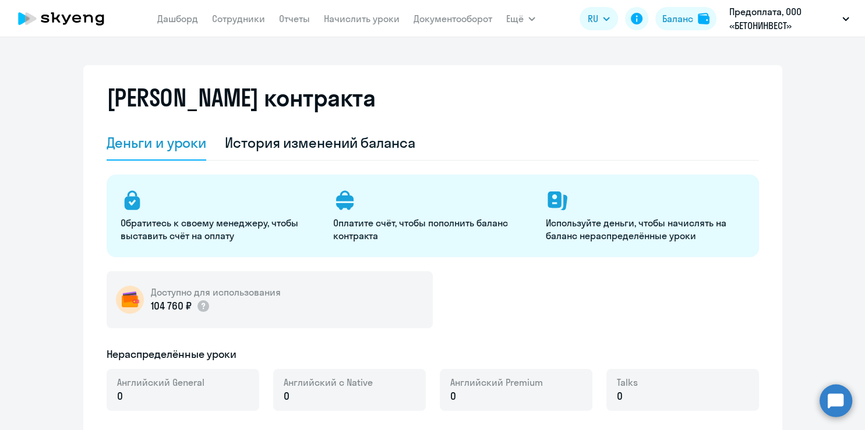
select select "english_adult_not_native_speaker"
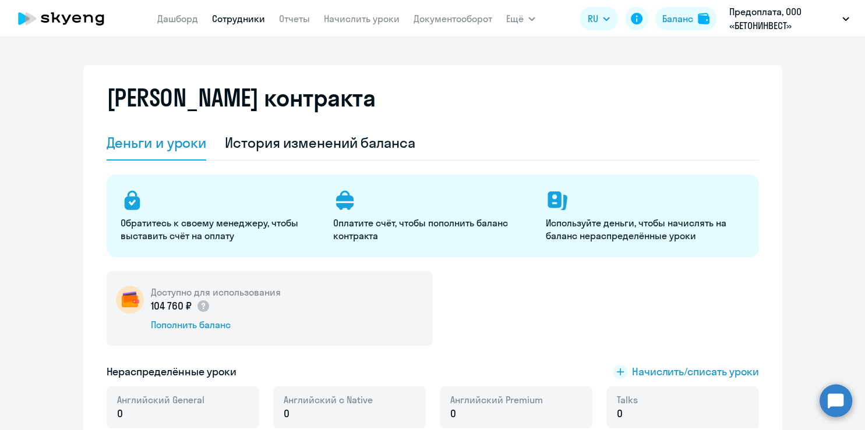
click at [243, 22] on link "Сотрудники" at bounding box center [238, 19] width 53 height 12
select select "30"
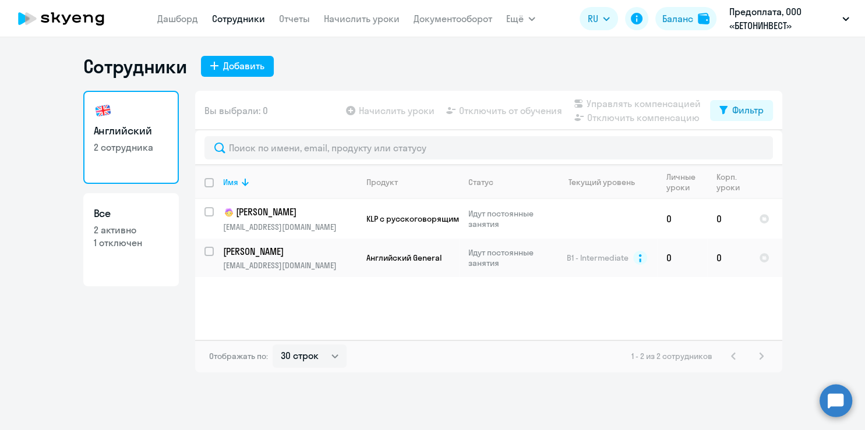
click at [497, 321] on div "Имя Продукт Статус Текущий уровень Личные уроки Корп. уроки [PERSON_NAME] [EMAI…" at bounding box center [488, 252] width 587 height 175
click at [472, 321] on div "Имя Продукт Статус Текущий уровень Личные уроки Корп. уроки [PERSON_NAME] [EMAI…" at bounding box center [488, 252] width 587 height 175
click at [697, 16] on button "Баланс" at bounding box center [685, 18] width 61 height 23
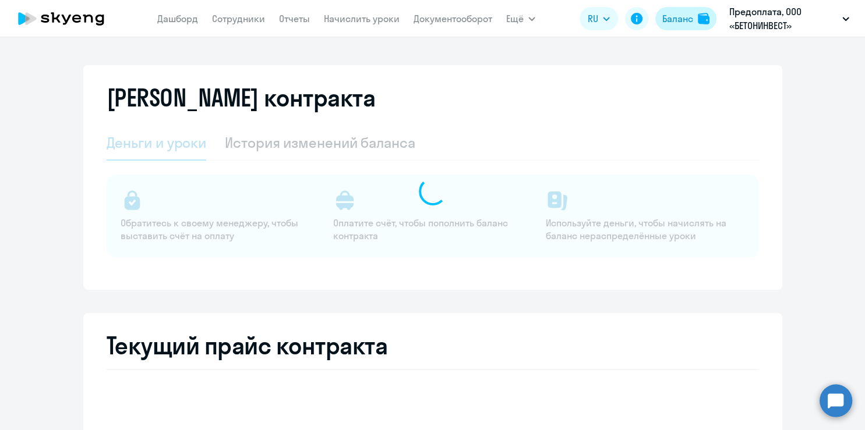
select select "english_adult_not_native_speaker"
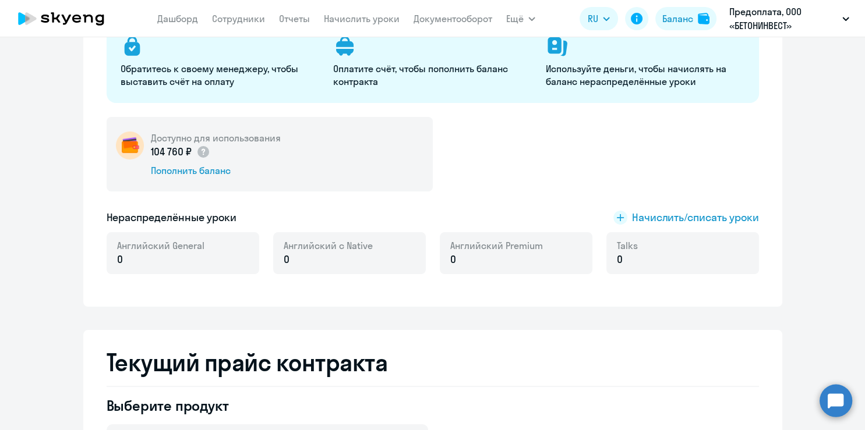
scroll to position [226, 0]
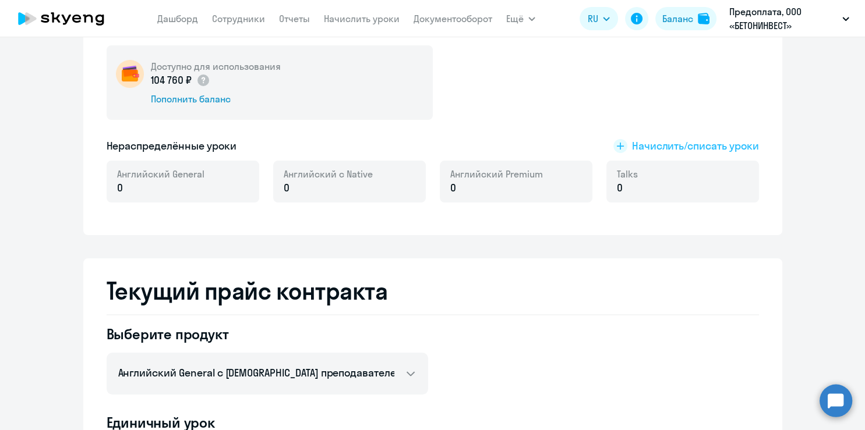
click at [648, 144] on span "Начислить/списать уроки" at bounding box center [695, 146] width 127 height 15
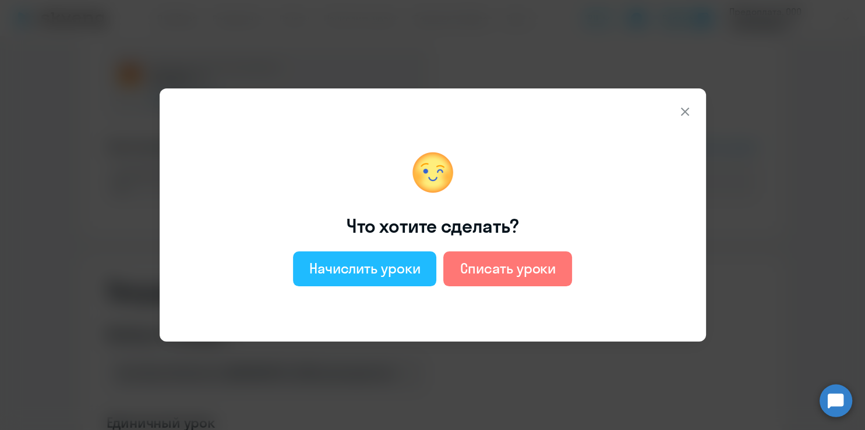
click at [382, 267] on div "Начислить уроки" at bounding box center [364, 268] width 111 height 19
select select "english_adult_not_native_speaker"
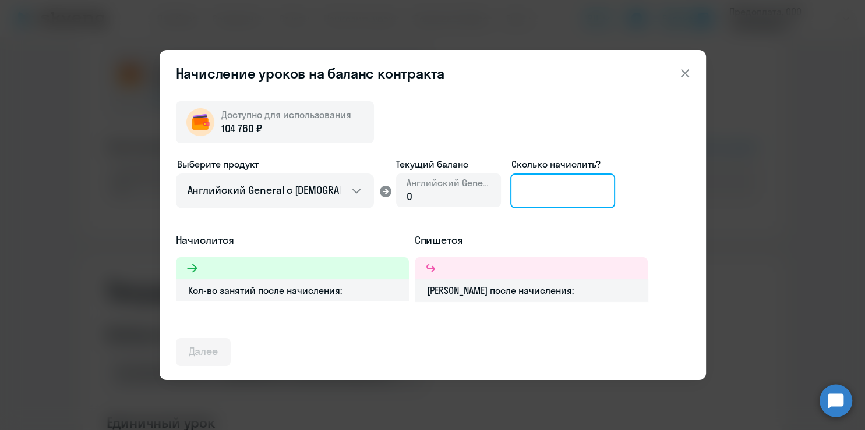
click at [546, 188] on input at bounding box center [562, 191] width 105 height 35
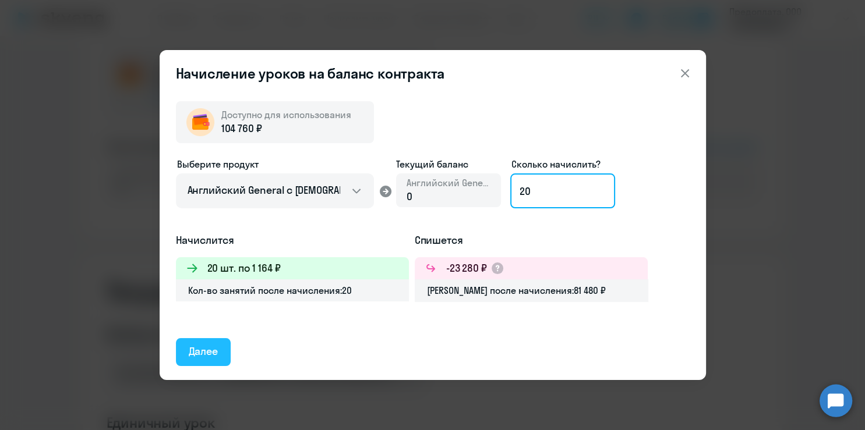
type input "20"
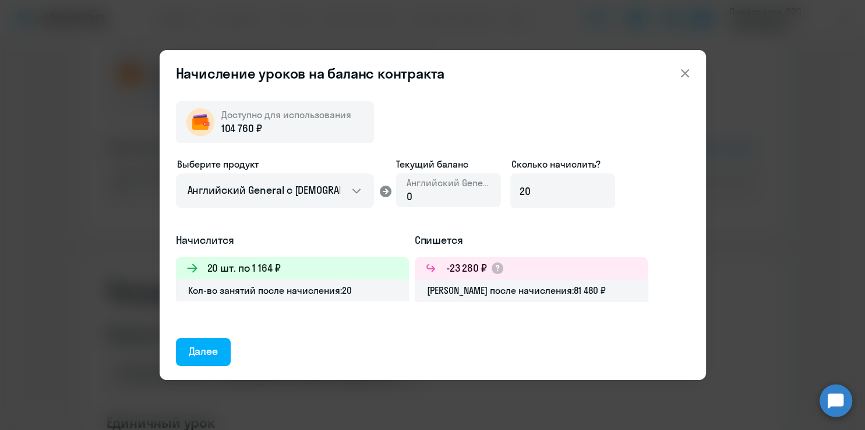
click at [200, 349] on div "Далее" at bounding box center [204, 351] width 30 height 15
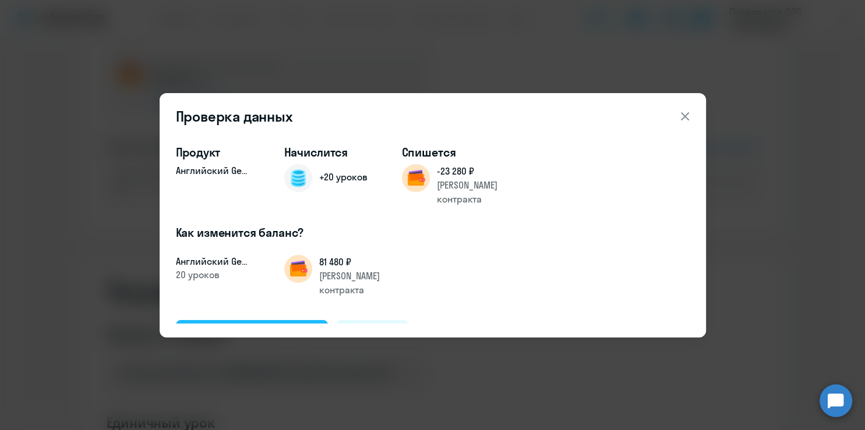
click at [257, 326] on div "Подтвердить и начислить" at bounding box center [252, 333] width 127 height 15
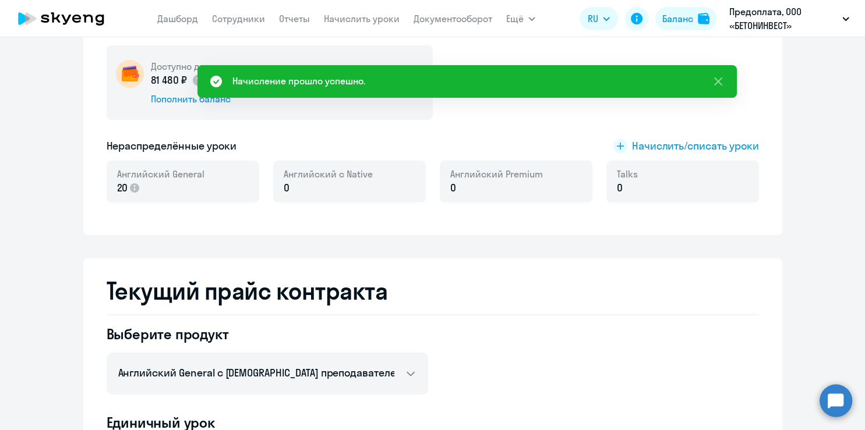
click at [558, 293] on h2 "Текущий прайс контракта" at bounding box center [433, 291] width 652 height 28
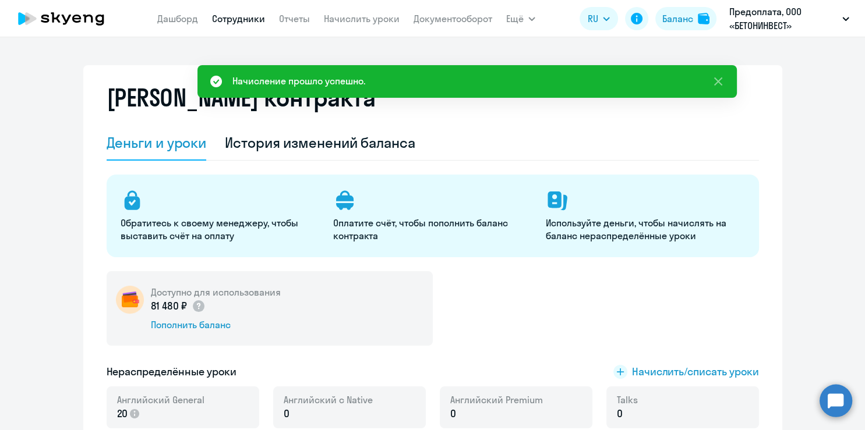
click at [241, 17] on link "Сотрудники" at bounding box center [238, 19] width 53 height 12
select select "30"
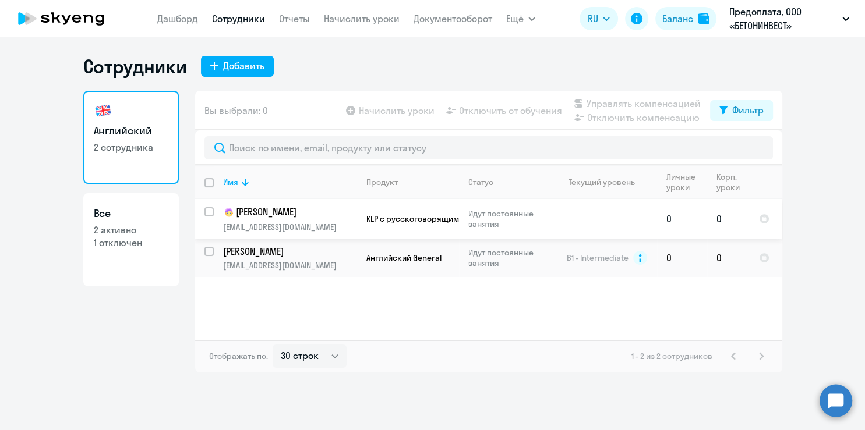
click at [211, 213] on input "select row 17227905" at bounding box center [215, 218] width 23 height 23
checkbox input "true"
click at [668, 220] on td "0" at bounding box center [682, 219] width 50 height 40
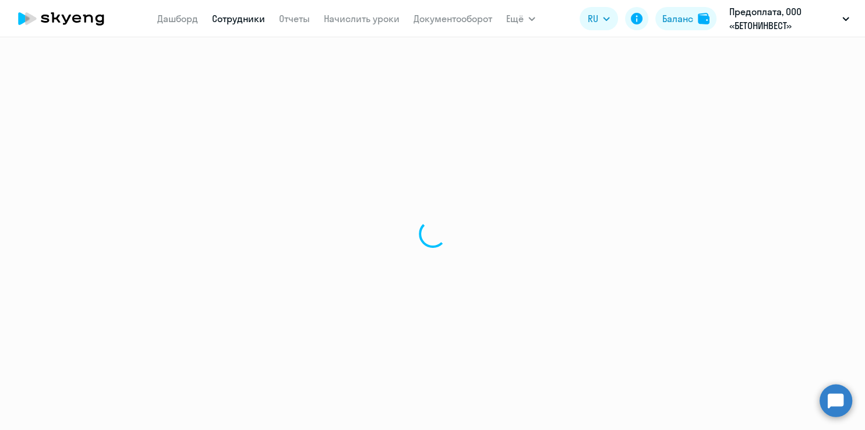
select select "english"
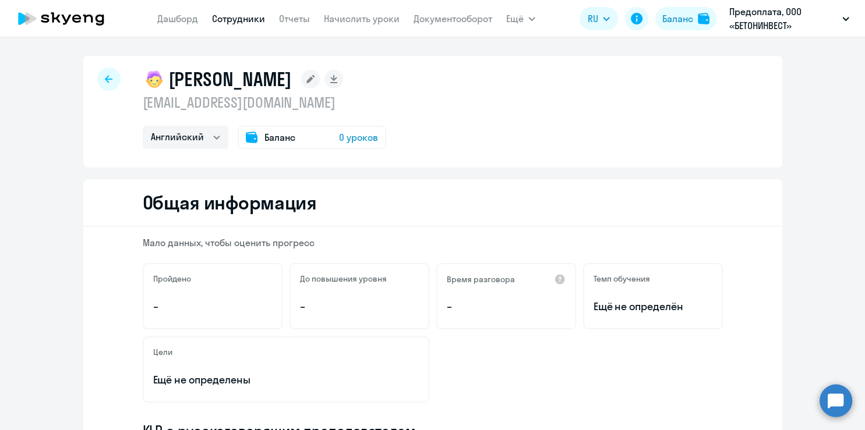
click at [105, 76] on icon at bounding box center [109, 79] width 8 height 8
select select "30"
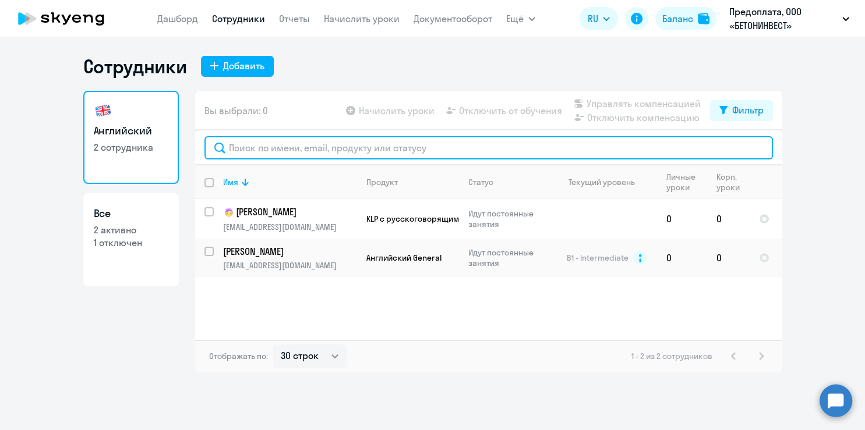
click at [476, 144] on input "text" at bounding box center [488, 147] width 568 height 23
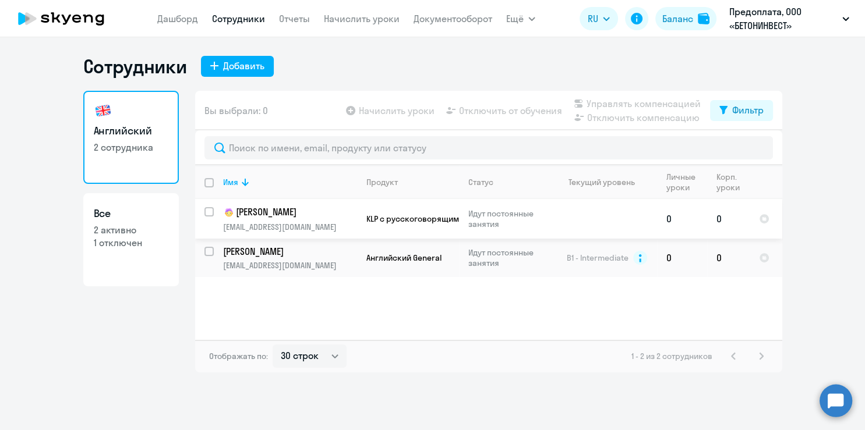
drag, startPoint x: 206, startPoint y: 211, endPoint x: 213, endPoint y: 209, distance: 7.4
click at [206, 211] on input "select row 17227905" at bounding box center [215, 218] width 23 height 23
checkbox input "true"
click at [383, 109] on span "Начислить уроки" at bounding box center [397, 111] width 76 height 14
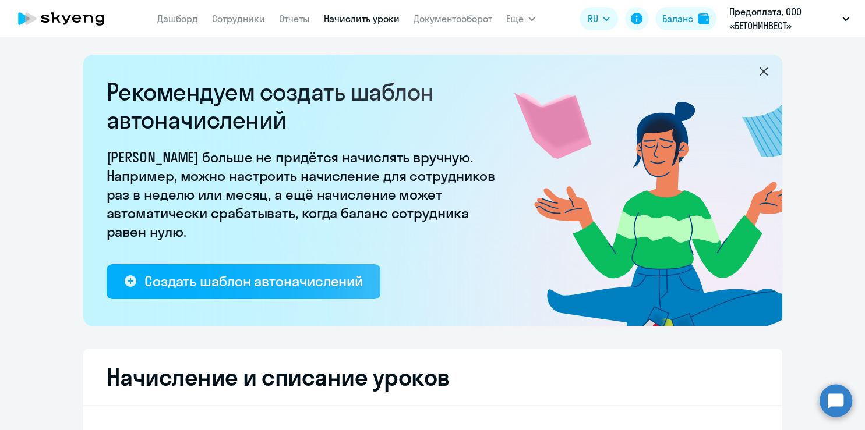
select select "10"
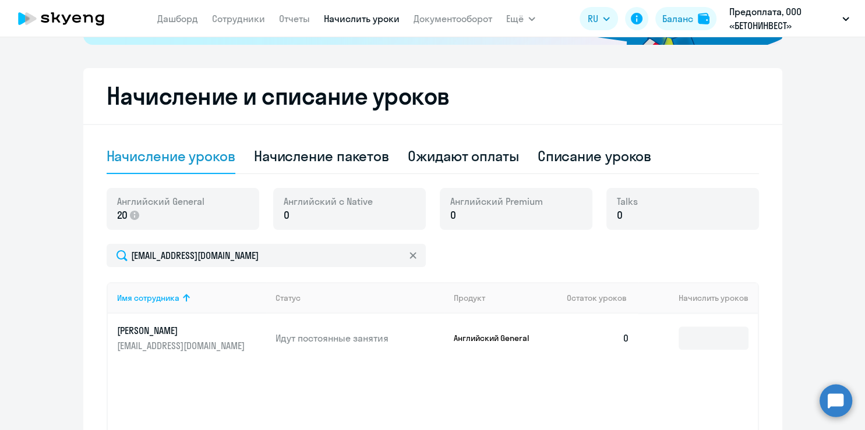
scroll to position [302, 0]
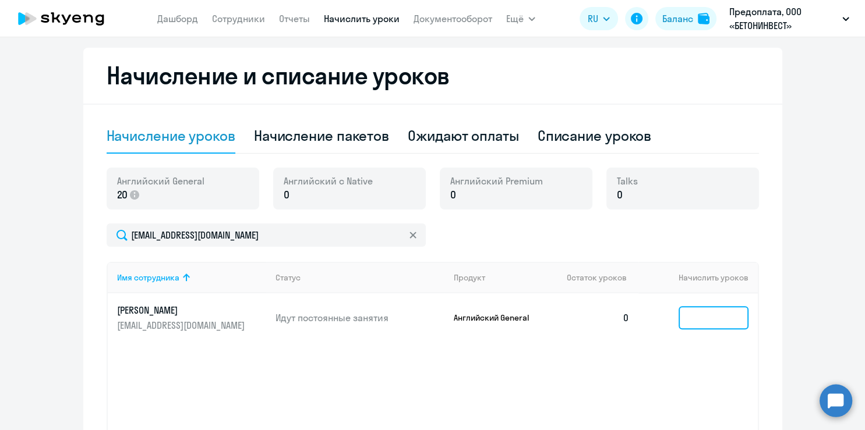
click at [713, 318] on input at bounding box center [714, 317] width 70 height 23
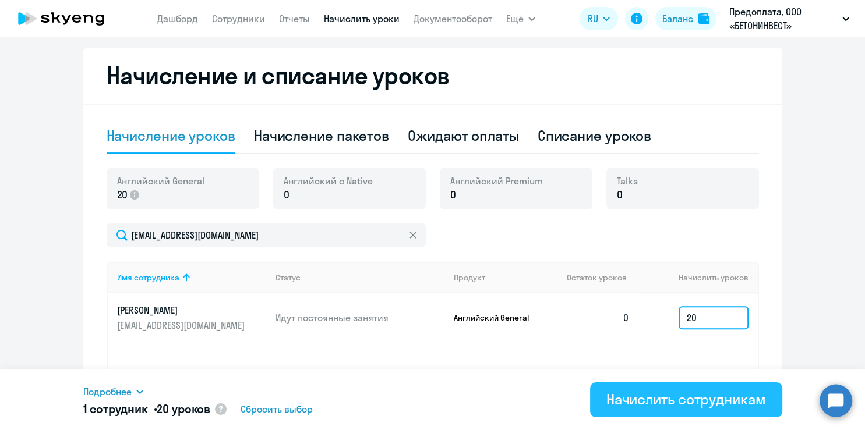
type input "20"
click at [733, 401] on div "Начислить сотрудникам" at bounding box center [686, 399] width 160 height 19
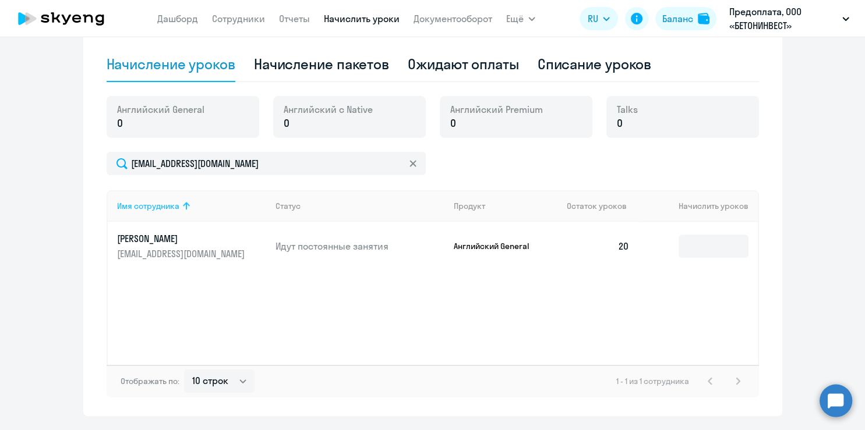
scroll to position [405, 0]
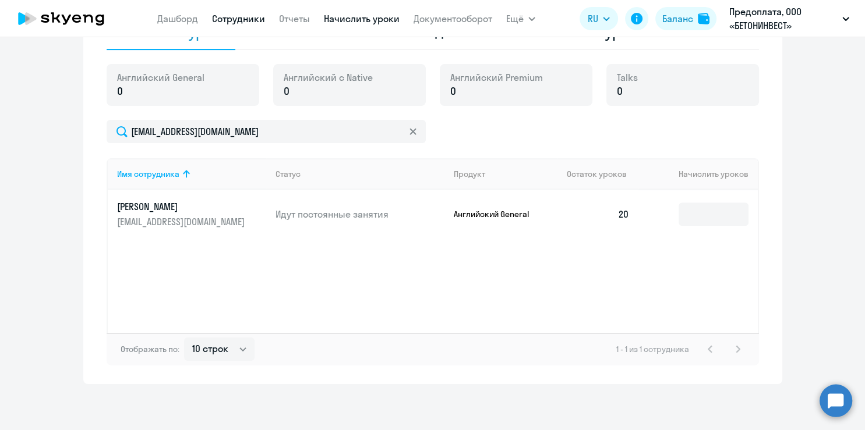
click at [239, 21] on link "Сотрудники" at bounding box center [238, 19] width 53 height 12
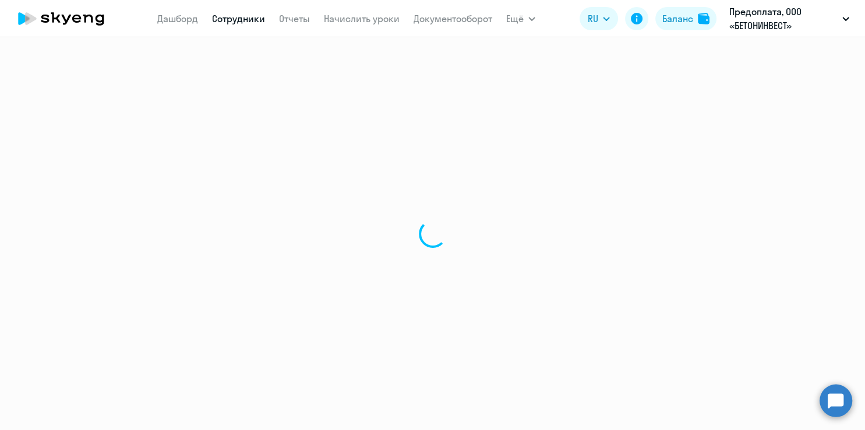
select select "30"
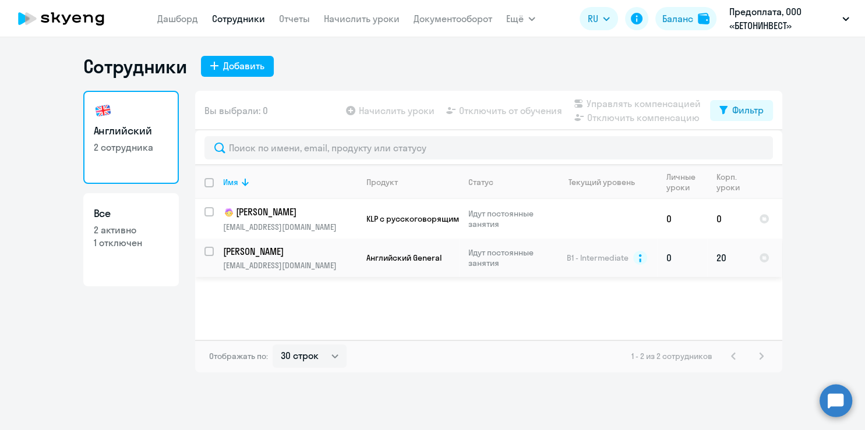
click at [211, 253] on input "select row 6800525" at bounding box center [215, 258] width 23 height 23
checkbox input "true"
click at [209, 210] on input "select row 17227905" at bounding box center [215, 218] width 23 height 23
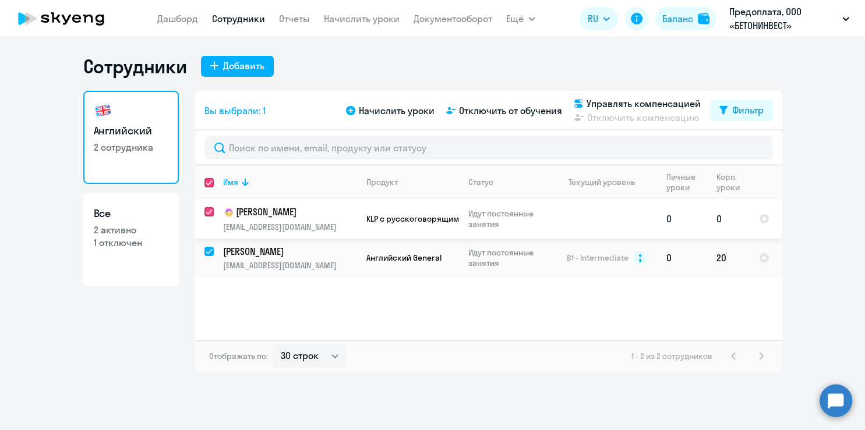
checkbox input "true"
click at [208, 253] on input "deselect row 6800525" at bounding box center [215, 258] width 23 height 23
checkbox input "false"
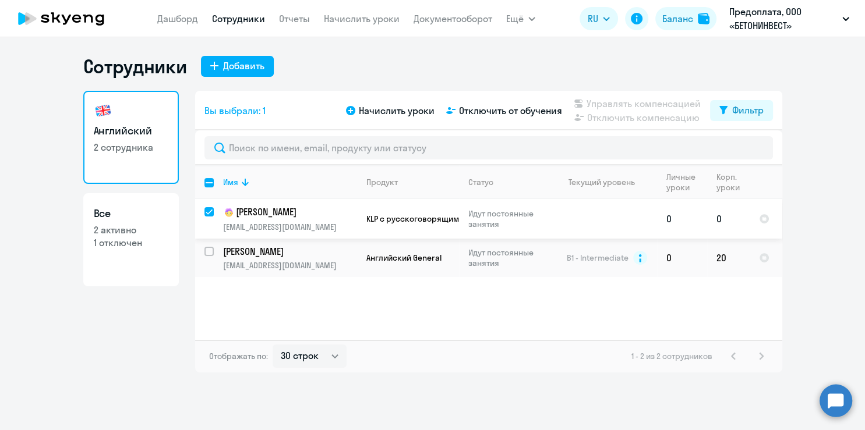
click at [207, 210] on input "deselect row 17227905" at bounding box center [215, 218] width 23 height 23
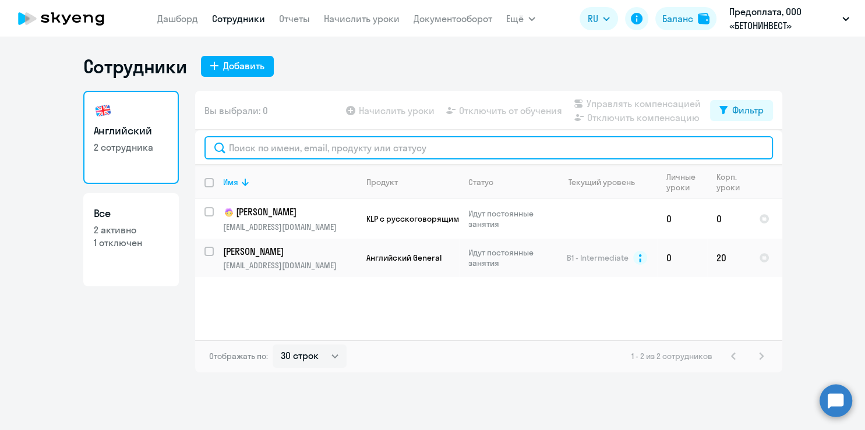
click at [286, 145] on input "text" at bounding box center [488, 147] width 568 height 23
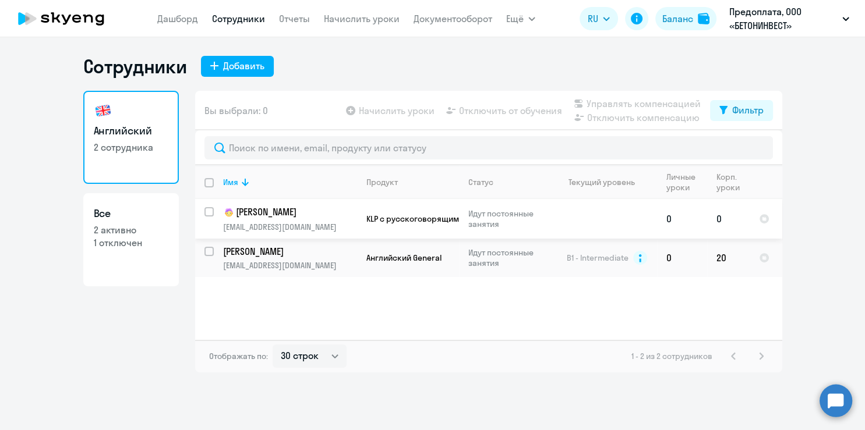
click at [207, 210] on input "select row 17227905" at bounding box center [215, 218] width 23 height 23
checkbox input "true"
click at [377, 113] on span "Начислить уроки" at bounding box center [397, 111] width 76 height 14
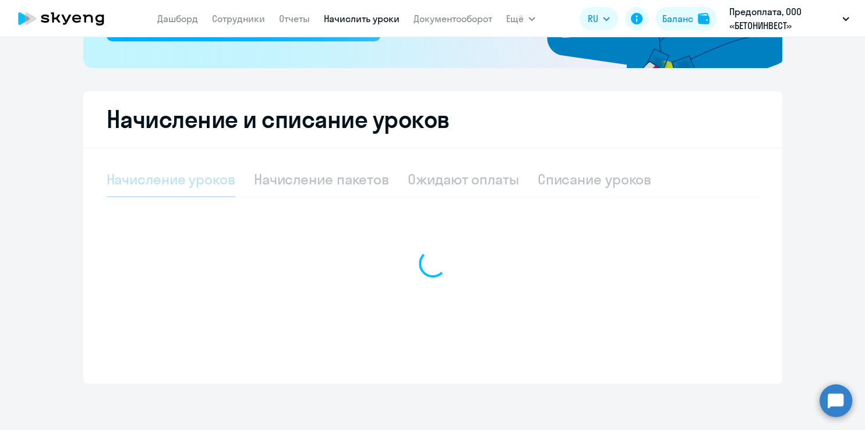
select select "10"
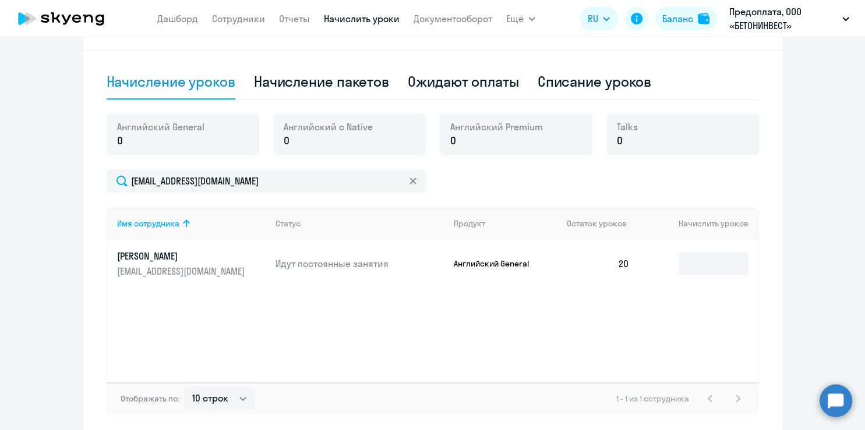
scroll to position [377, 0]
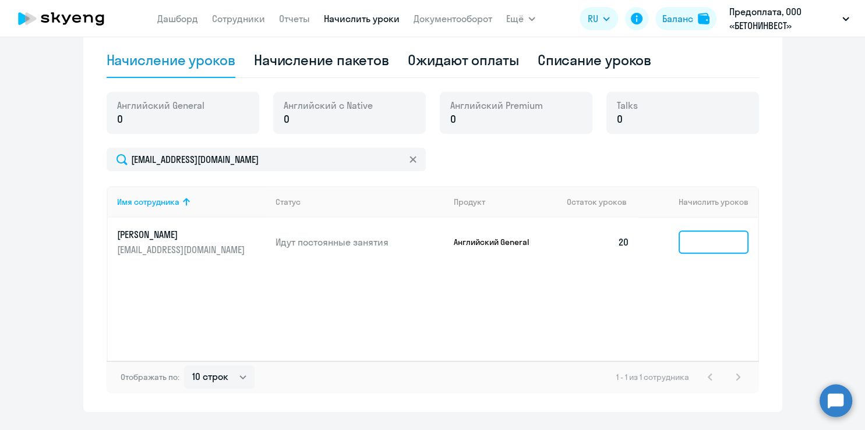
click at [701, 240] on input at bounding box center [714, 242] width 70 height 23
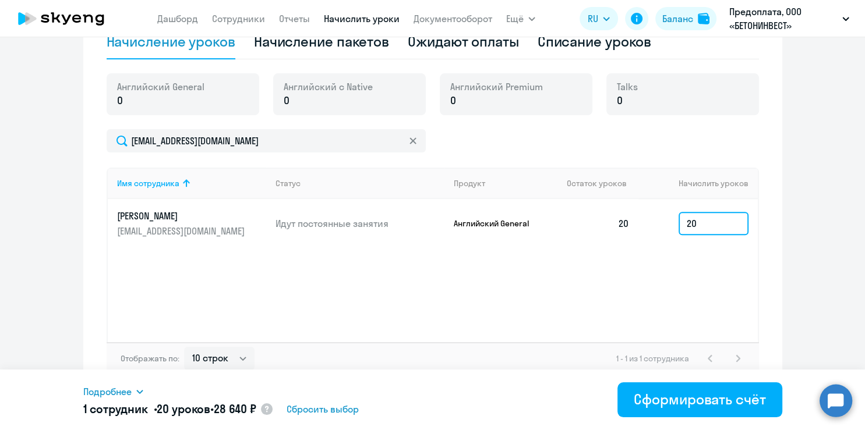
scroll to position [405, 0]
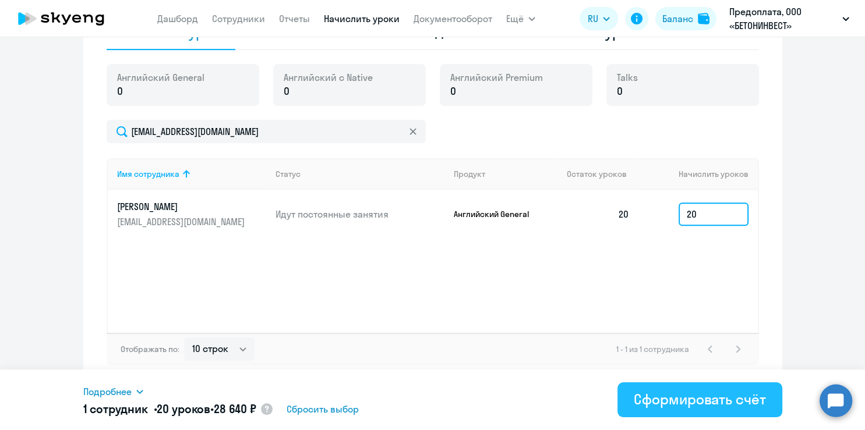
type input "20"
click at [679, 403] on div "Сформировать счёт" at bounding box center [700, 399] width 132 height 19
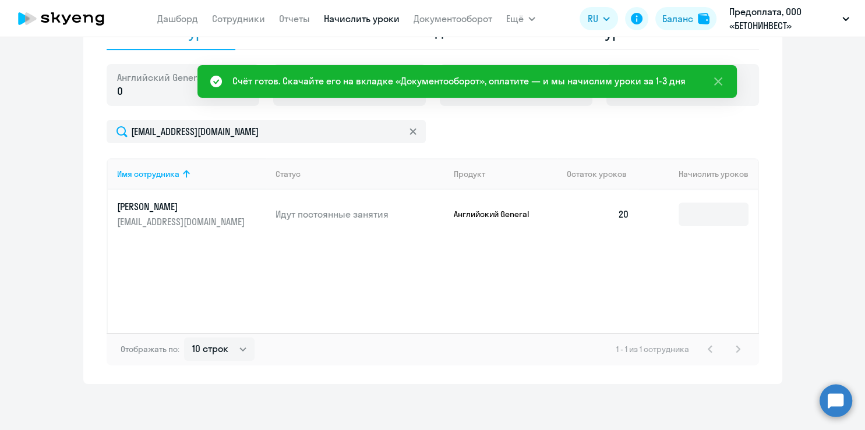
click at [407, 296] on div "Имя сотрудника Статус Продукт Остаток уроков Начислить уроков [PERSON_NAME] [EM…" at bounding box center [433, 245] width 652 height 175
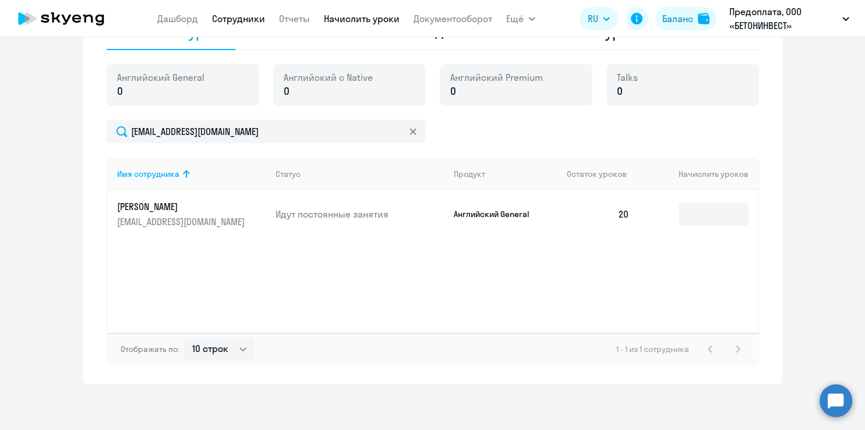
click at [234, 17] on link "Сотрудники" at bounding box center [238, 19] width 53 height 12
select select "30"
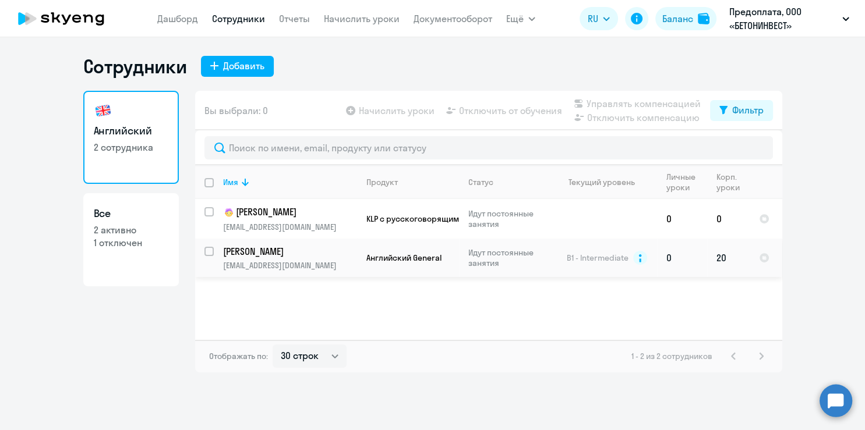
click at [208, 250] on input "select row 6800525" at bounding box center [215, 258] width 23 height 23
click at [212, 252] on input "deselect row 6800525" at bounding box center [215, 258] width 23 height 23
checkbox input "false"
click at [680, 19] on div "Баланс" at bounding box center [677, 19] width 31 height 14
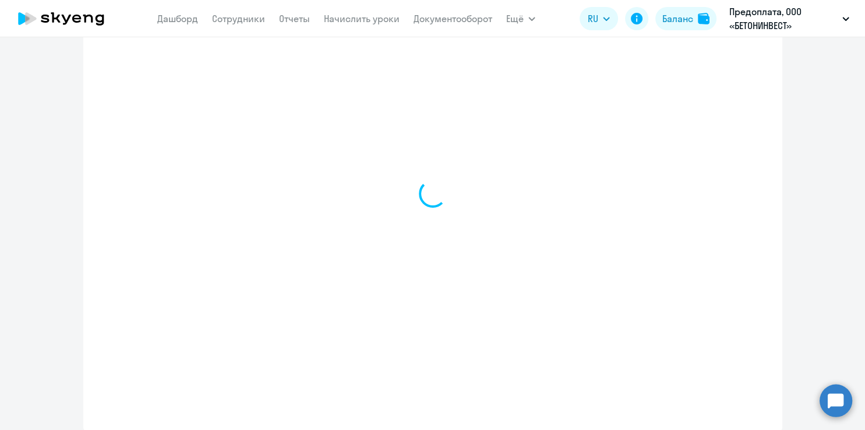
select select "english_adult_not_native_speaker"
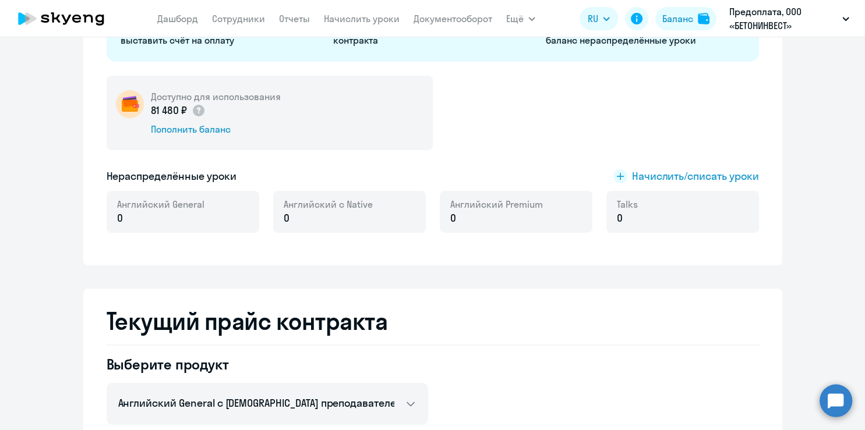
scroll to position [226, 0]
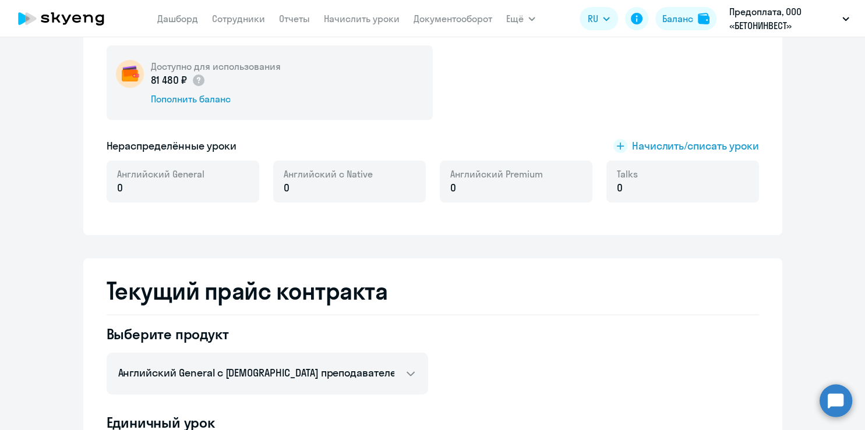
click at [156, 185] on p "0" at bounding box center [160, 188] width 87 height 15
click at [632, 149] on span "Начислить/списать уроки" at bounding box center [695, 146] width 127 height 15
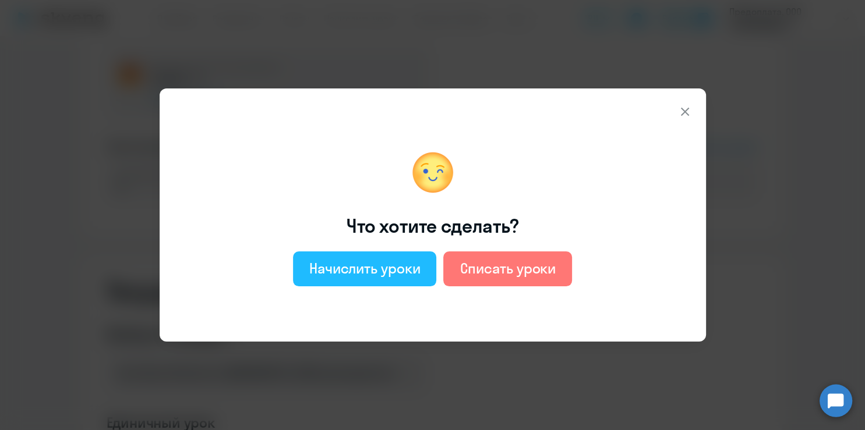
click at [403, 257] on button "Начислить уроки" at bounding box center [365, 269] width 144 height 35
select select "english_adult_not_native_speaker"
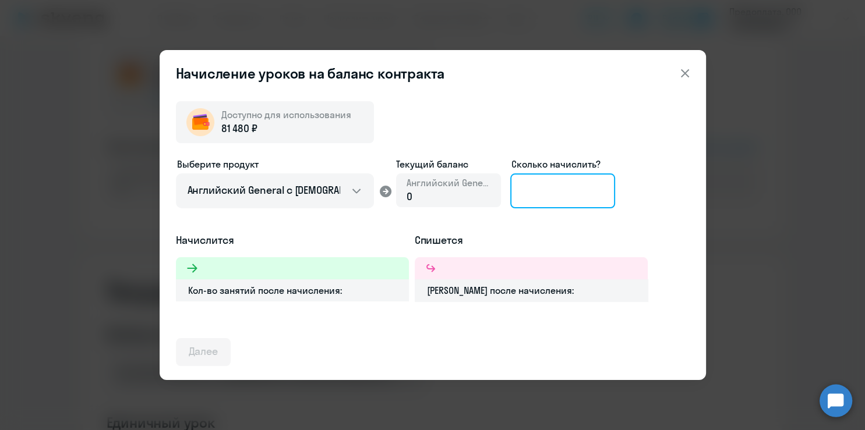
click at [554, 190] on input at bounding box center [562, 191] width 105 height 35
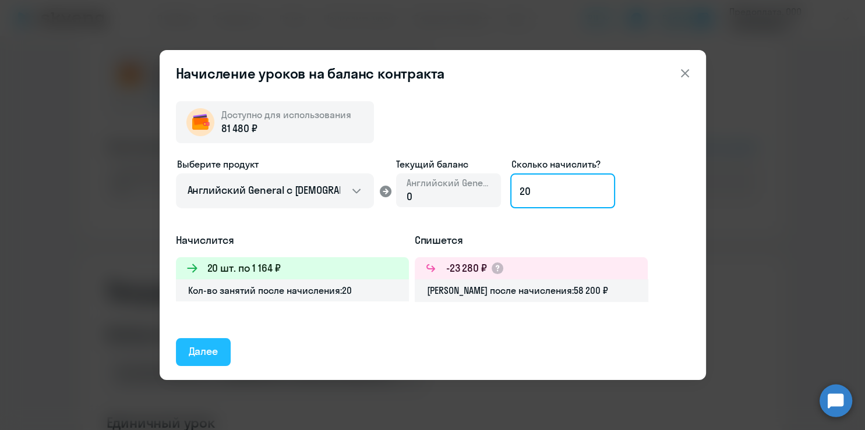
type input "20"
click at [201, 348] on div "Далее" at bounding box center [204, 351] width 30 height 15
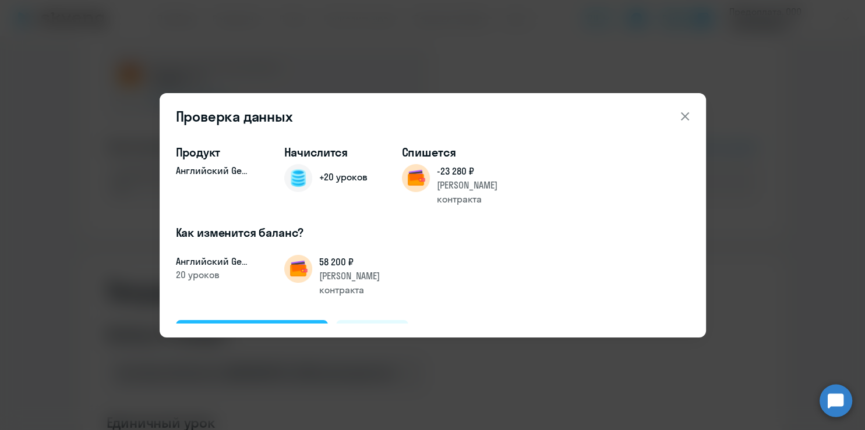
click at [256, 326] on div "Подтвердить и начислить" at bounding box center [252, 333] width 127 height 15
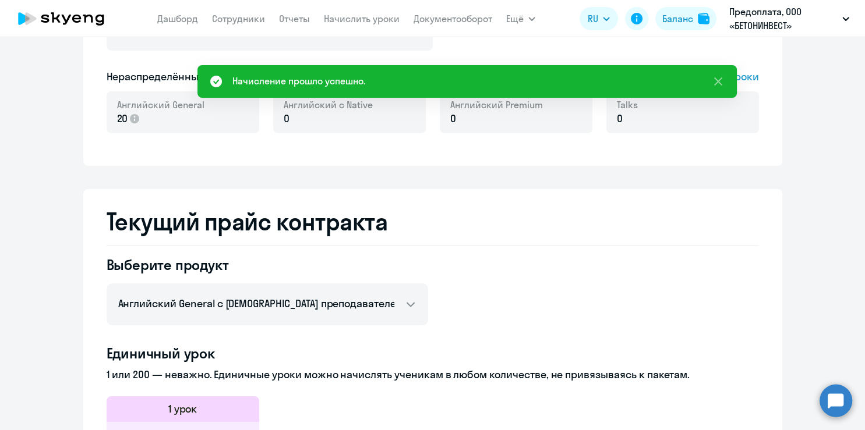
scroll to position [0, 0]
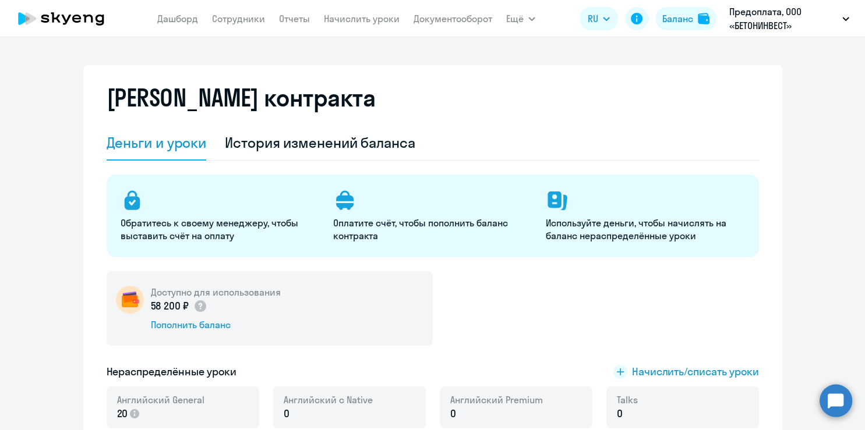
click at [346, 20] on link "Начислить уроки" at bounding box center [362, 19] width 76 height 12
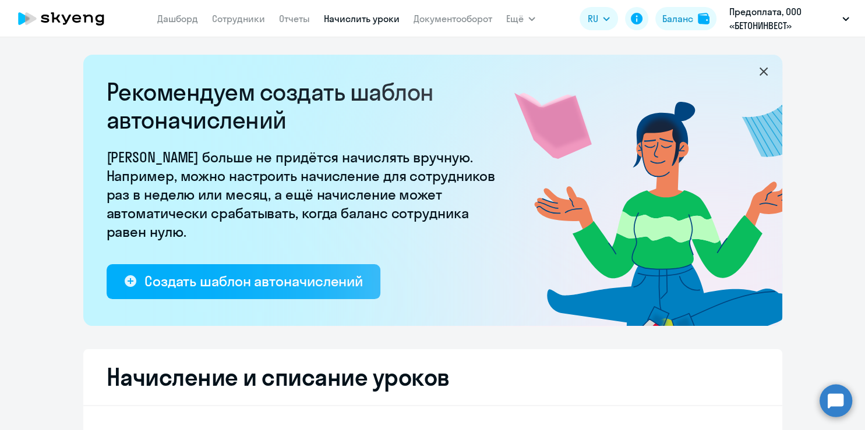
select select "10"
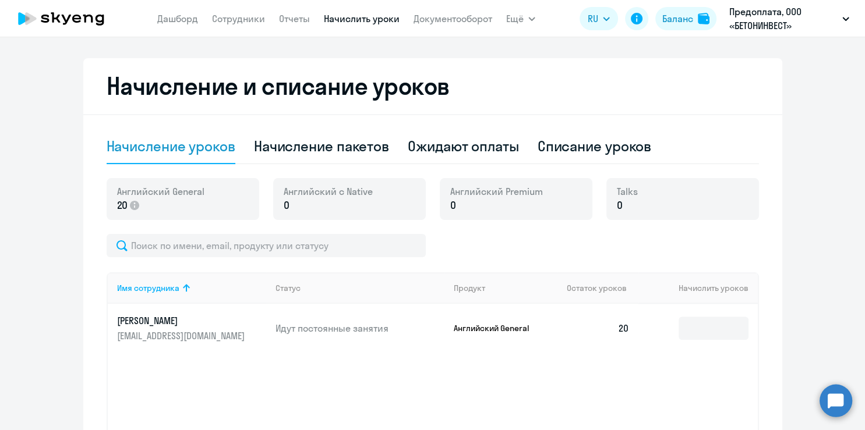
scroll to position [302, 0]
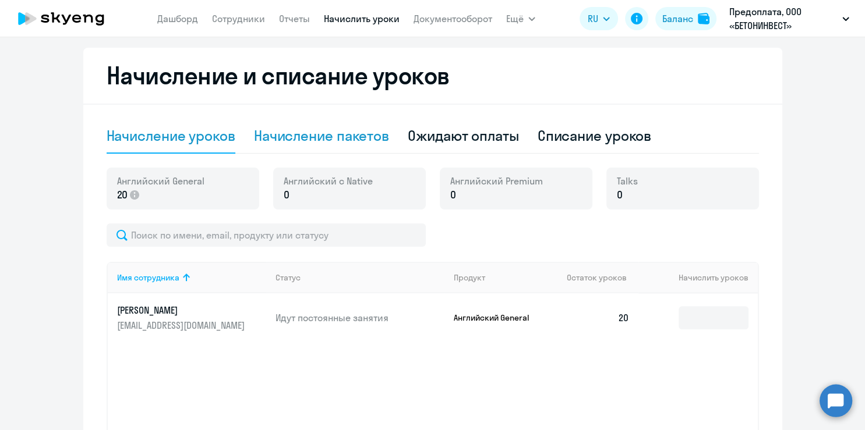
click at [324, 132] on div "Начисление пакетов" at bounding box center [321, 135] width 135 height 19
select select "10"
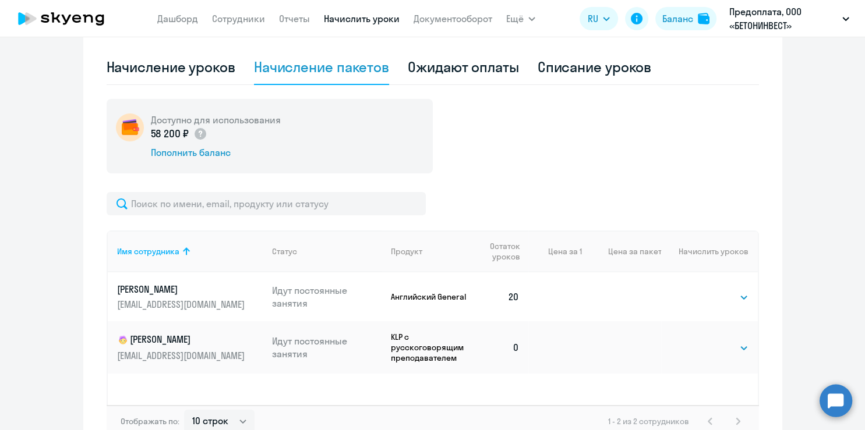
scroll to position [443, 0]
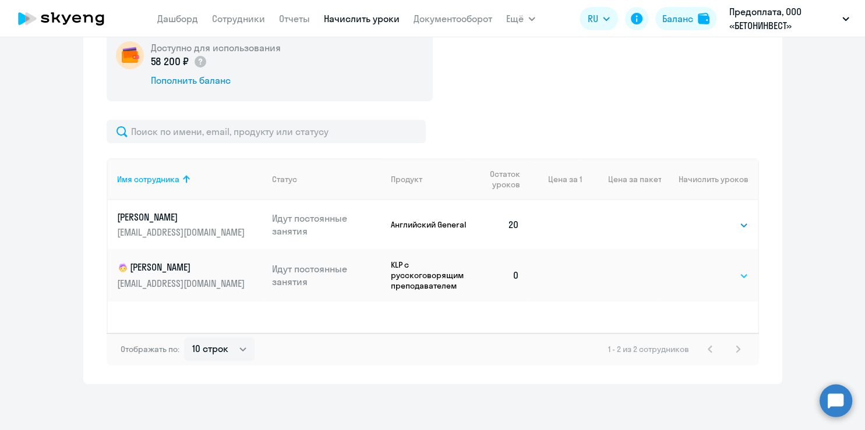
click at [701, 269] on select "Выбрать 4 8 16 32 64 96 128" at bounding box center [725, 276] width 48 height 14
click option "16" at bounding box center [0, 0] width 0 height 0
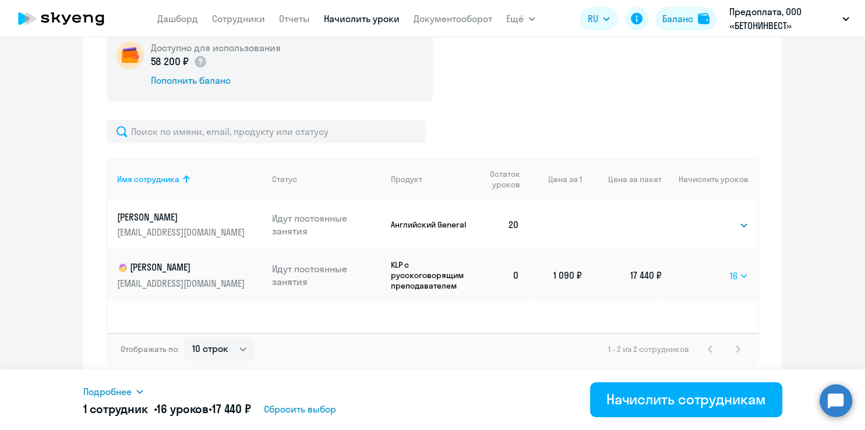
click at [730, 269] on select "Выбрать 4 8 16 32 64 96 128" at bounding box center [739, 276] width 19 height 14
click option "32" at bounding box center [0, 0] width 0 height 0
click at [729, 269] on select "Выбрать 4 8 16 32 64 96 128" at bounding box center [739, 276] width 20 height 14
click option "96" at bounding box center [0, 0] width 0 height 0
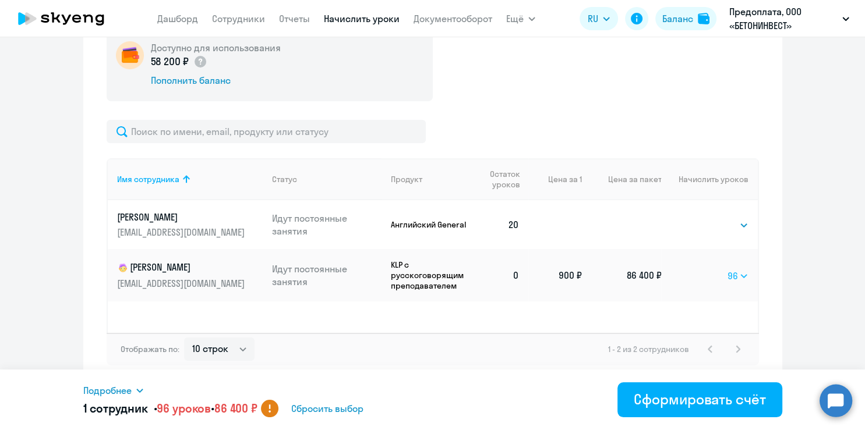
click at [727, 269] on select "Выбрать 4 8 16 32 64 96 128" at bounding box center [737, 276] width 21 height 14
select select "64"
click option "64" at bounding box center [0, 0] width 0 height 0
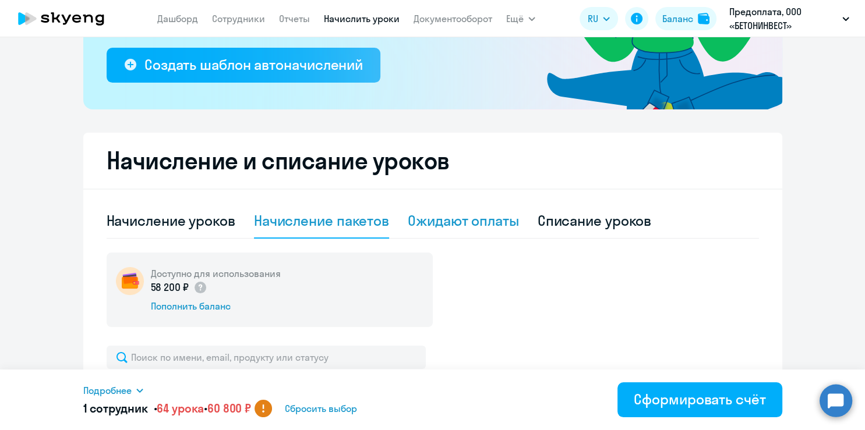
scroll to position [217, 0]
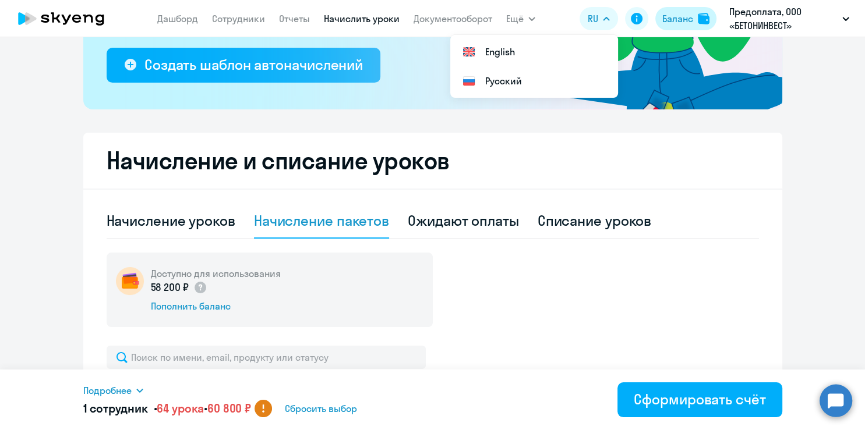
click at [680, 23] on div "Баланс" at bounding box center [677, 19] width 31 height 14
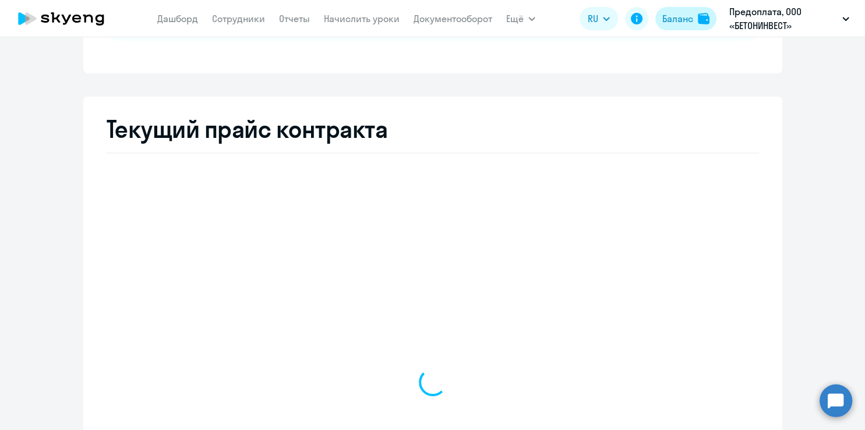
scroll to position [217, 0]
select select "english_adult_not_native_speaker"
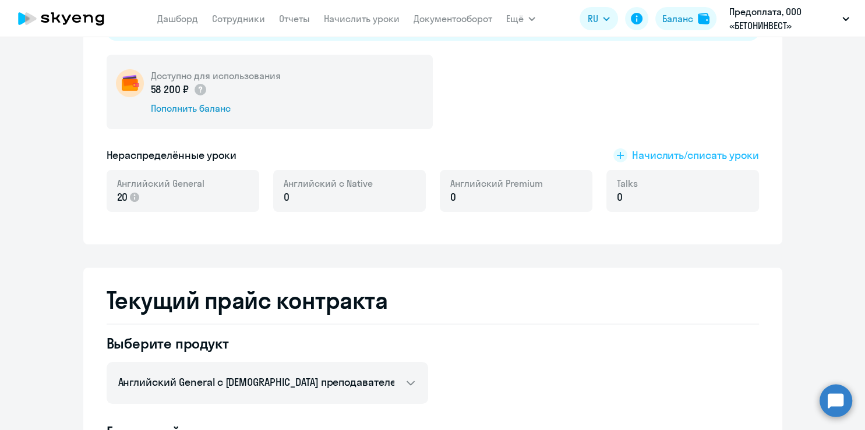
click at [676, 156] on span "Начислить/списать уроки" at bounding box center [695, 155] width 127 height 15
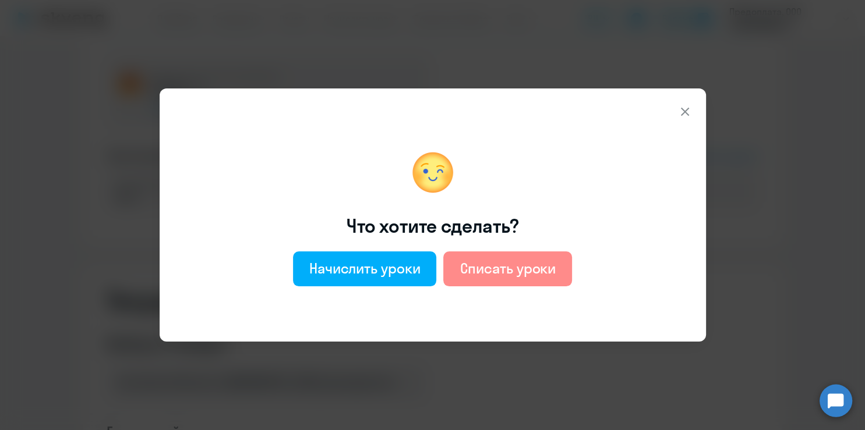
click at [483, 270] on div "Списать уроки" at bounding box center [508, 268] width 96 height 19
select select "english_adult_not_native_speaker"
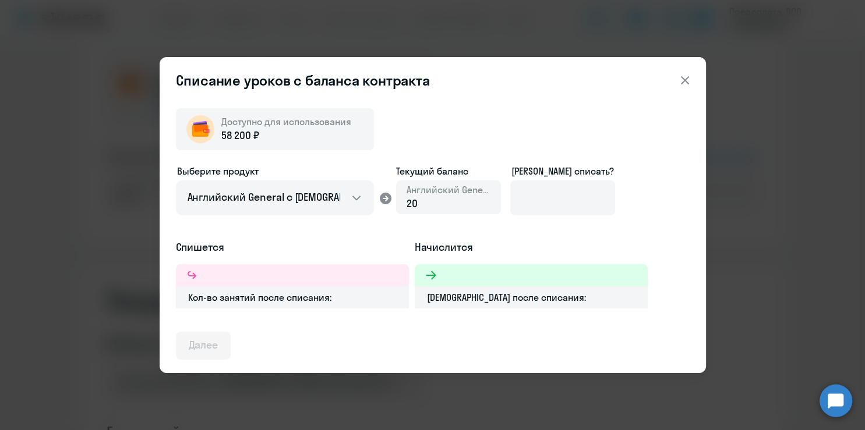
click at [423, 203] on div "20" at bounding box center [449, 203] width 84 height 15
drag, startPoint x: 427, startPoint y: 200, endPoint x: 406, endPoint y: 204, distance: 21.9
click at [406, 204] on div "Английский General 20" at bounding box center [448, 198] width 105 height 34
click at [278, 275] on div at bounding box center [292, 275] width 233 height 22
drag, startPoint x: 430, startPoint y: 198, endPoint x: 395, endPoint y: 202, distance: 35.1
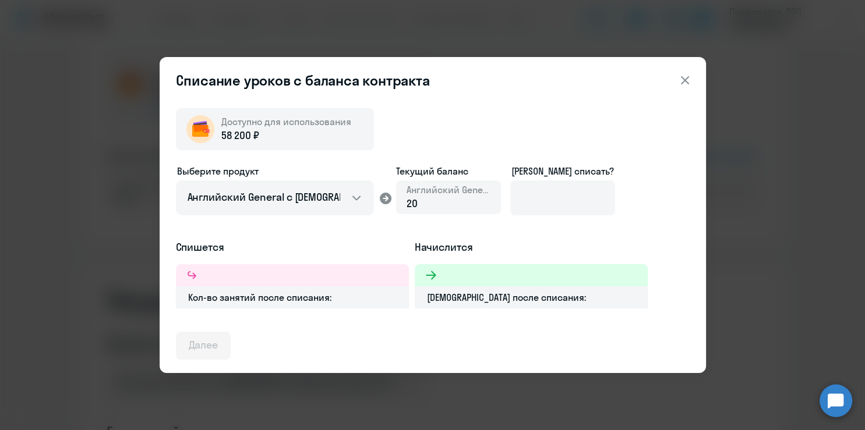
click at [395, 202] on div "Выберите продукт Английский General с русскоговорящим преподавателем Английский…" at bounding box center [433, 202] width 514 height 76
click at [549, 197] on input at bounding box center [562, 198] width 105 height 35
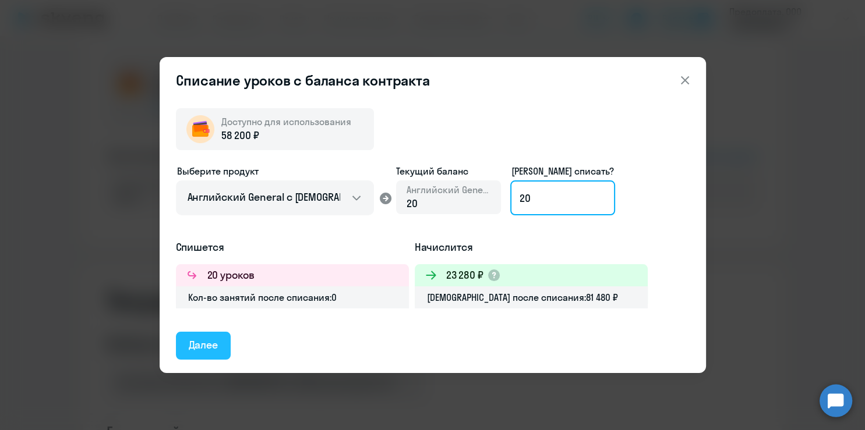
type input "20"
click at [209, 344] on div "Далее" at bounding box center [204, 345] width 30 height 15
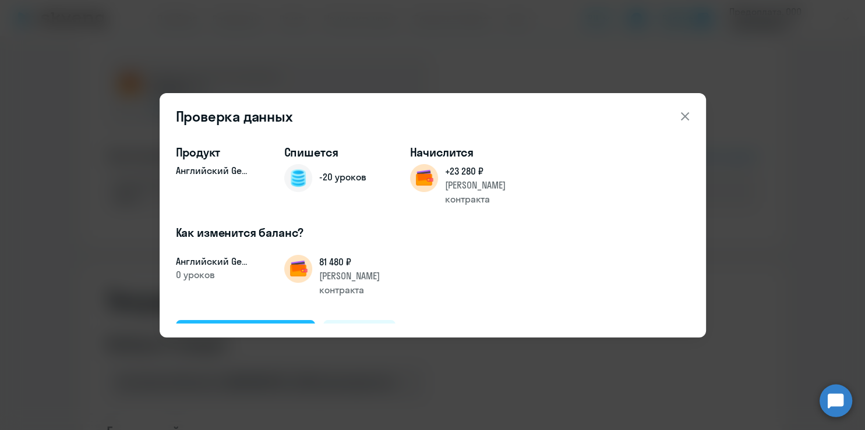
click at [276, 326] on div "Подтвердить и списать" at bounding box center [246, 333] width 114 height 15
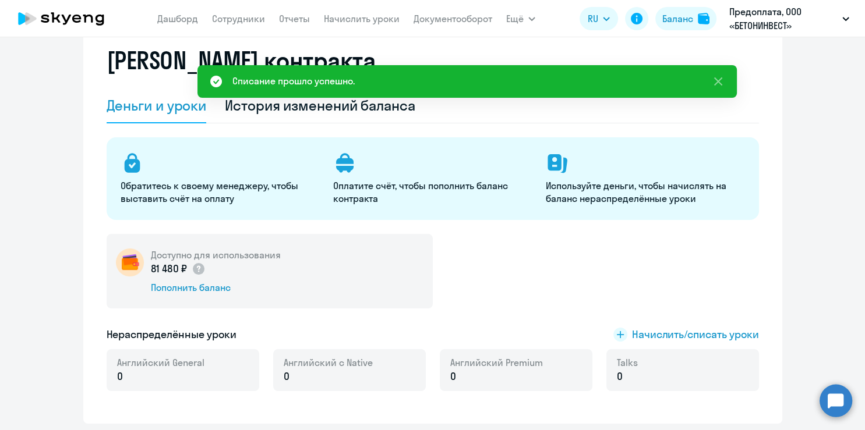
scroll to position [0, 0]
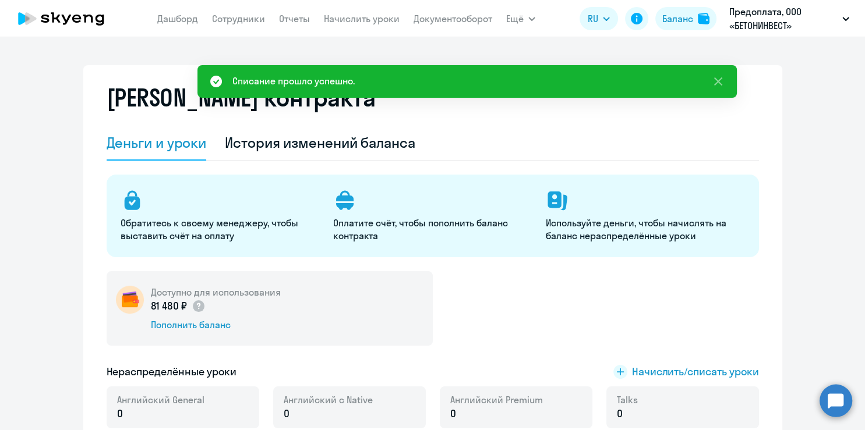
click at [523, 337] on div "Доступно для использования 81 480 ₽ Пополнить баланс" at bounding box center [433, 308] width 652 height 75
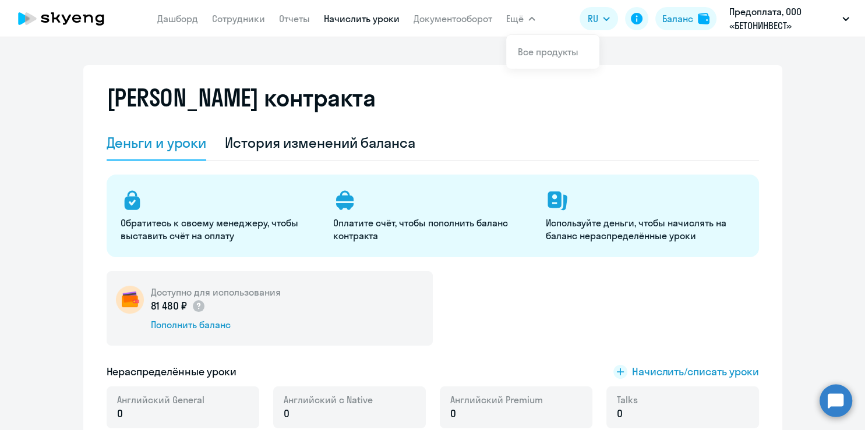
click at [376, 15] on link "Начислить уроки" at bounding box center [362, 19] width 76 height 12
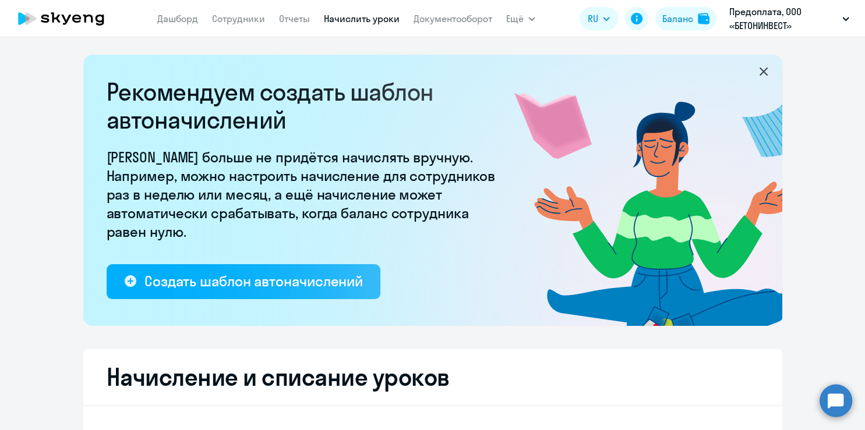
select select "10"
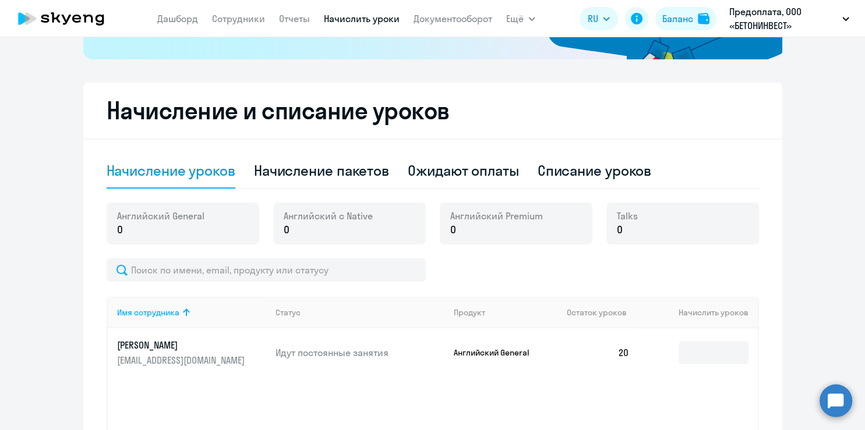
scroll to position [330, 0]
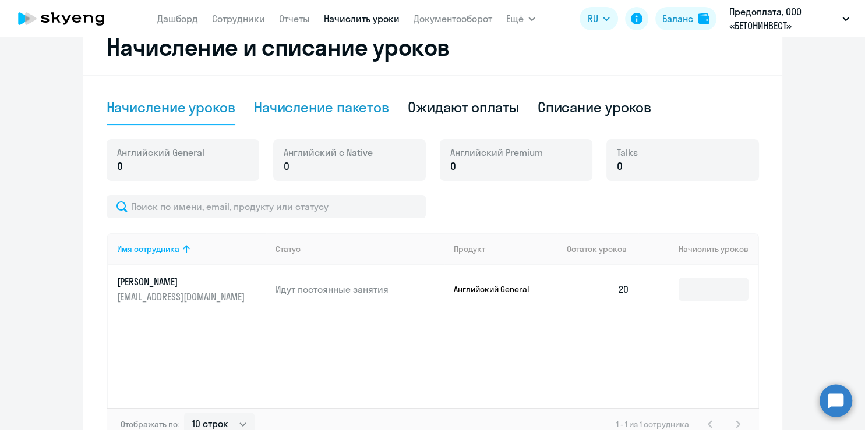
click at [323, 97] on div "Начисление пакетов" at bounding box center [321, 107] width 135 height 35
select select "10"
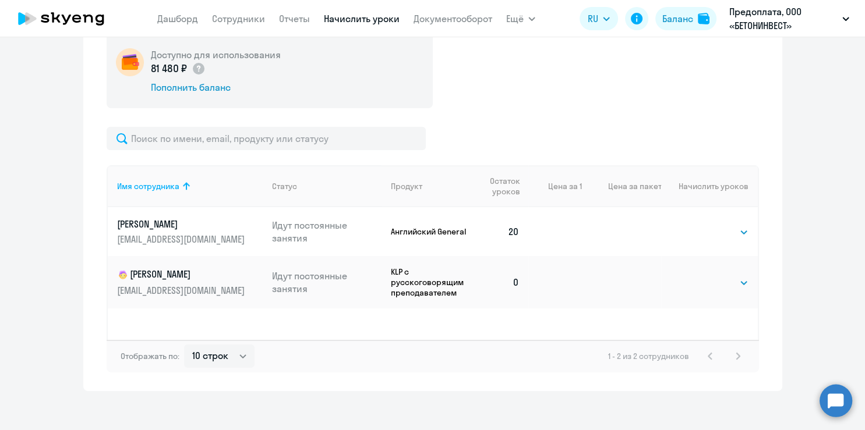
scroll to position [443, 0]
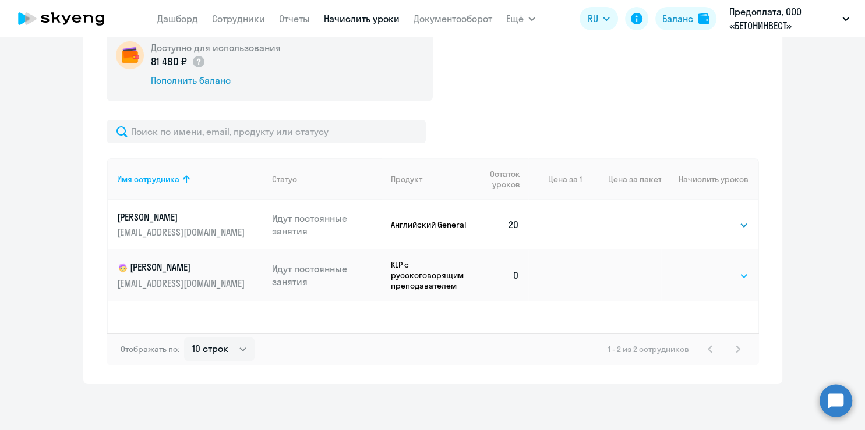
click at [701, 269] on select "Выбрать 4 8 16 32 64 96 128" at bounding box center [725, 276] width 48 height 14
click option "64" at bounding box center [0, 0] width 0 height 0
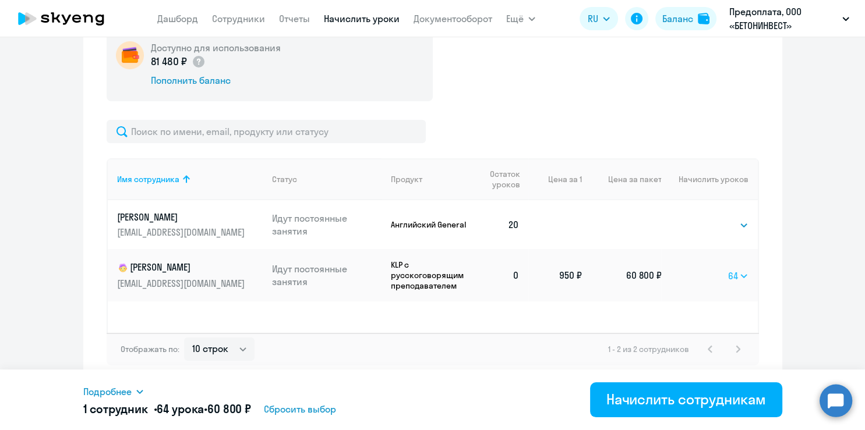
click at [728, 269] on select "Выбрать 4 8 16 32 64 96 128" at bounding box center [738, 276] width 20 height 14
click option "96" at bounding box center [0, 0] width 0 height 0
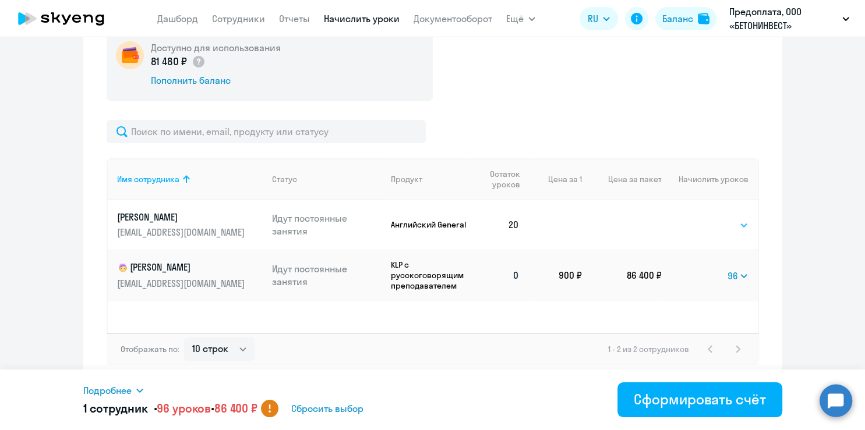
click at [701, 218] on select "Выбрать 4 8 16 32 64 96 128" at bounding box center [725, 225] width 48 height 14
click at [619, 318] on div "Имя сотрудника Статус Продукт Остаток уроков Цена за 1 Цена за пакет Начислить …" at bounding box center [433, 245] width 652 height 175
click at [727, 269] on select "Выбрать 4 8 16 32 64 96 128" at bounding box center [737, 276] width 21 height 14
select select "64"
click option "64" at bounding box center [0, 0] width 0 height 0
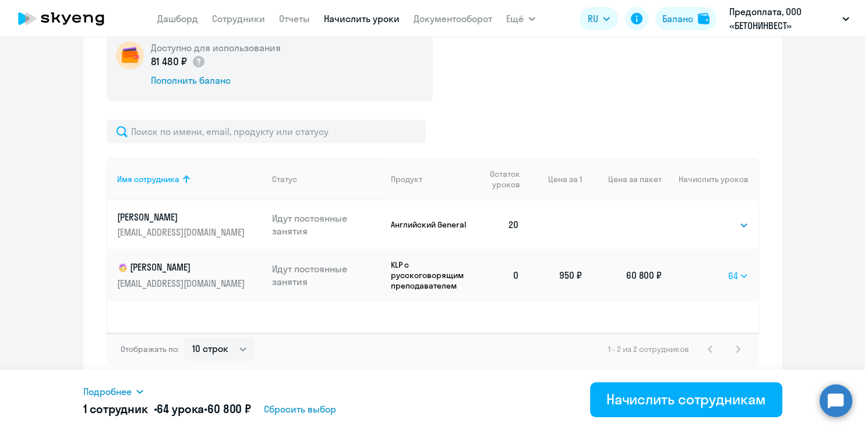
click at [728, 269] on select "Выбрать 4 8 16 32 64 96 128" at bounding box center [738, 276] width 20 height 14
click at [673, 340] on div "Отображать по: 10 строк 30 строк 50 строк 1 - 2 из 2 сотрудников" at bounding box center [433, 349] width 652 height 33
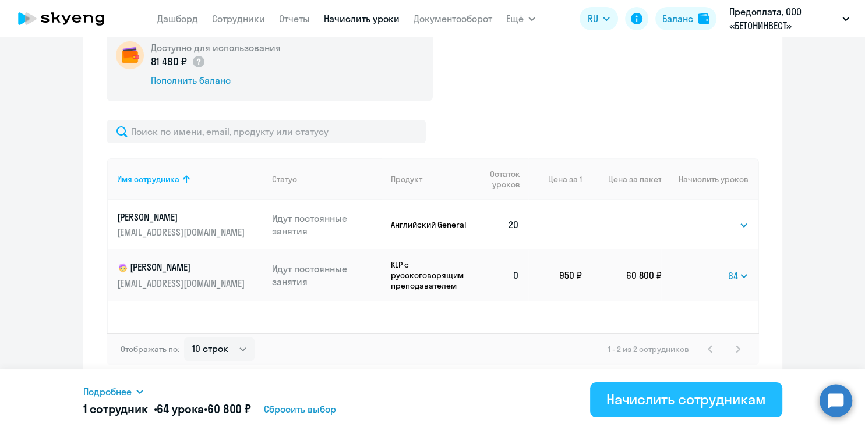
click at [681, 397] on div "Начислить сотрудникам" at bounding box center [686, 399] width 160 height 19
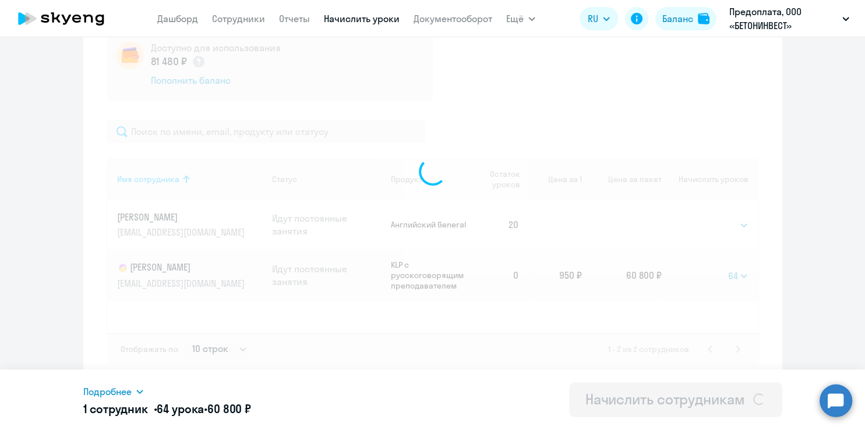
select select
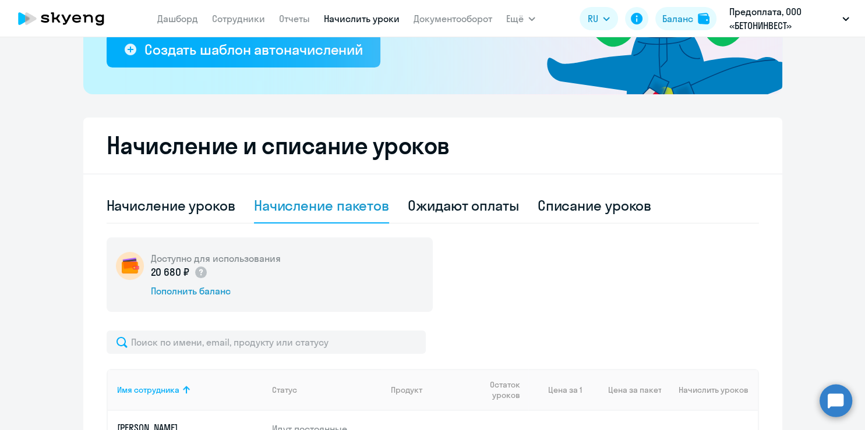
scroll to position [217, 0]
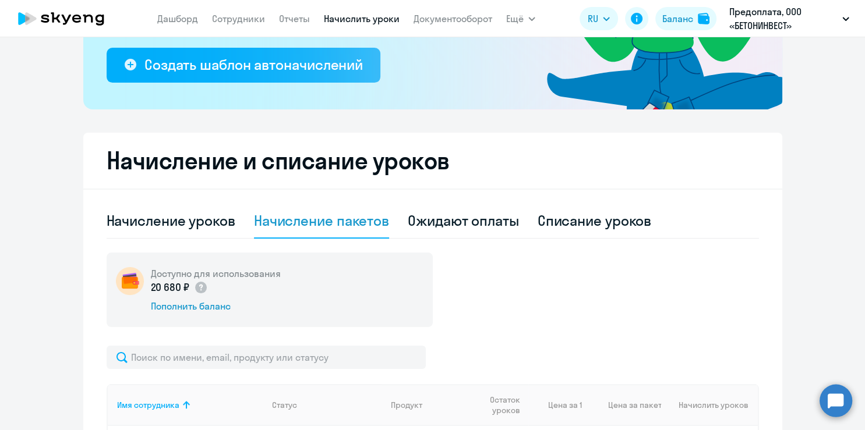
click at [33, 167] on ng-component "Рекомендуем создать шаблон автоначислений Уроки больше не придётся начислять вр…" at bounding box center [432, 224] width 865 height 772
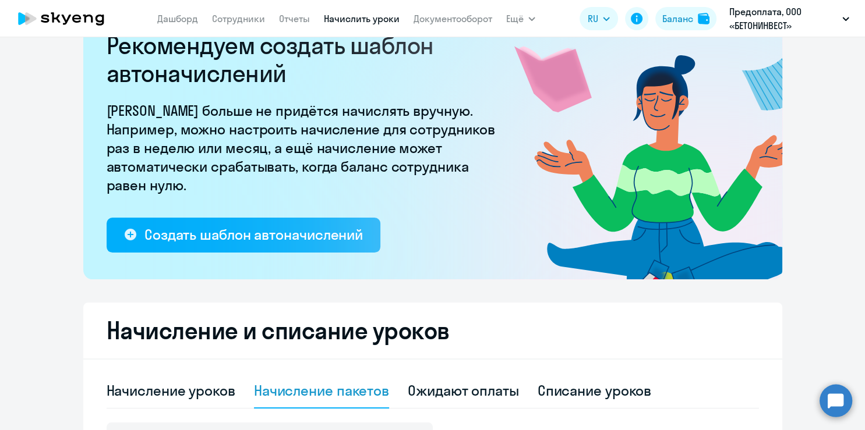
scroll to position [0, 0]
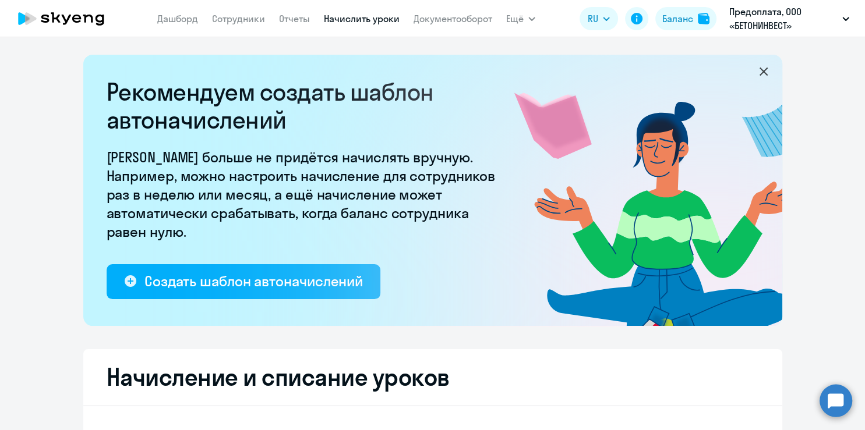
click at [238, 25] on app-menu-item-link "Сотрудники" at bounding box center [238, 19] width 53 height 15
click at [241, 20] on link "Сотрудники" at bounding box center [238, 19] width 53 height 12
select select "30"
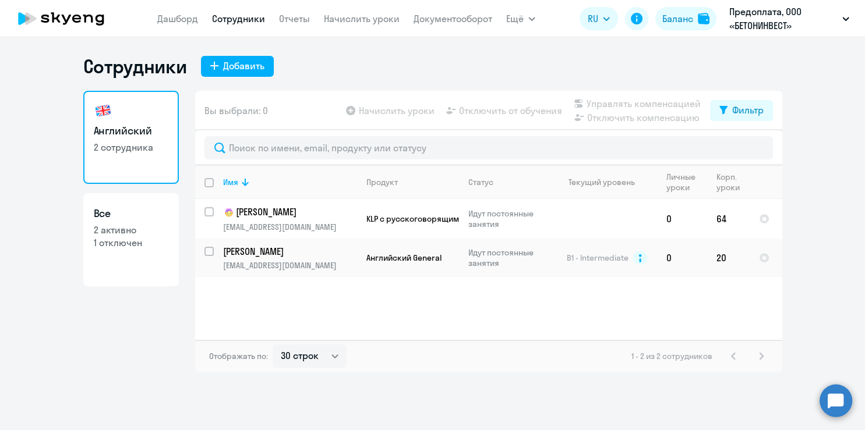
click at [690, 308] on div "Имя Продукт Статус Текущий уровень Личные уроки Корп. уроки [PERSON_NAME] [EMAI…" at bounding box center [488, 252] width 587 height 175
click at [262, 302] on div "Имя Продукт Статус Текущий уровень Личные уроки Корп. уроки [PERSON_NAME] [EMAI…" at bounding box center [488, 252] width 587 height 175
click at [323, 306] on div "Имя Продукт Статус Текущий уровень Личные уроки Корп. уроки [PERSON_NAME] [EMAI…" at bounding box center [488, 252] width 587 height 175
click at [398, 250] on td "Английский General" at bounding box center [408, 258] width 102 height 38
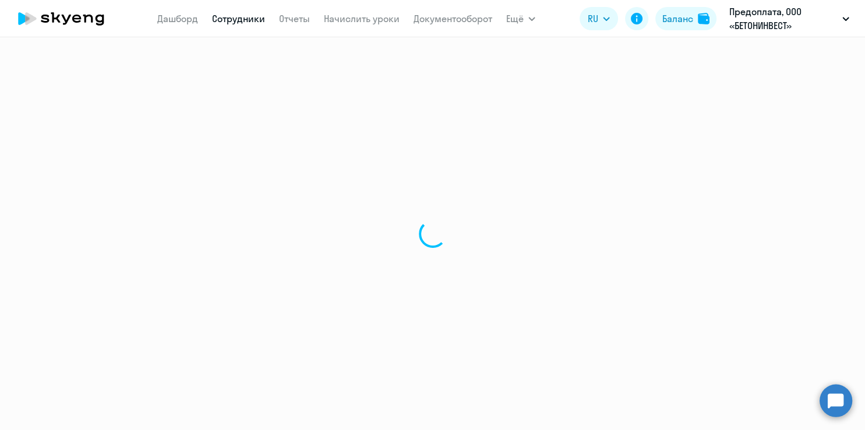
select select "english"
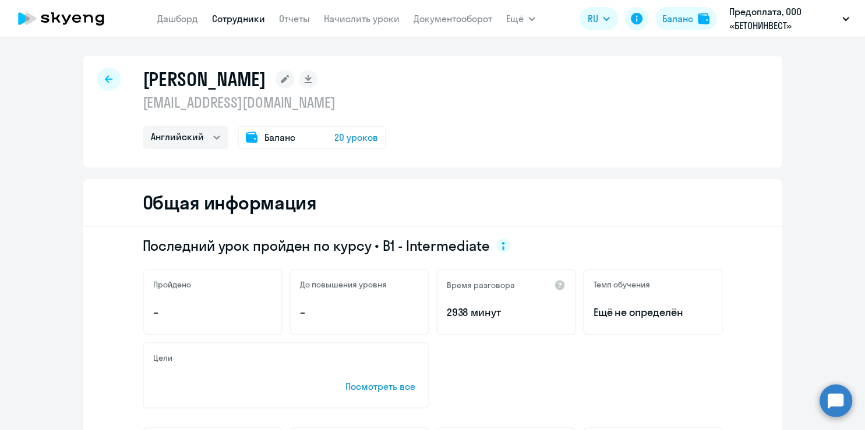
click at [99, 78] on div at bounding box center [108, 79] width 23 height 23
select select "30"
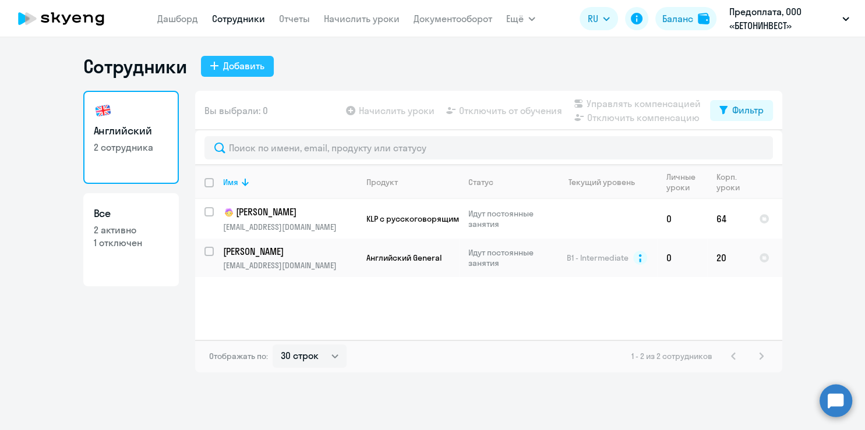
click at [227, 65] on div "Добавить" at bounding box center [243, 66] width 41 height 14
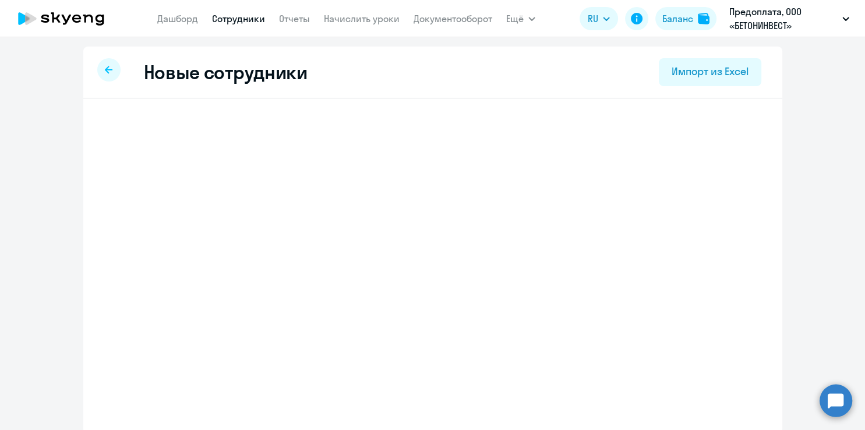
select select "english_adult_not_native_speaker"
select select "3"
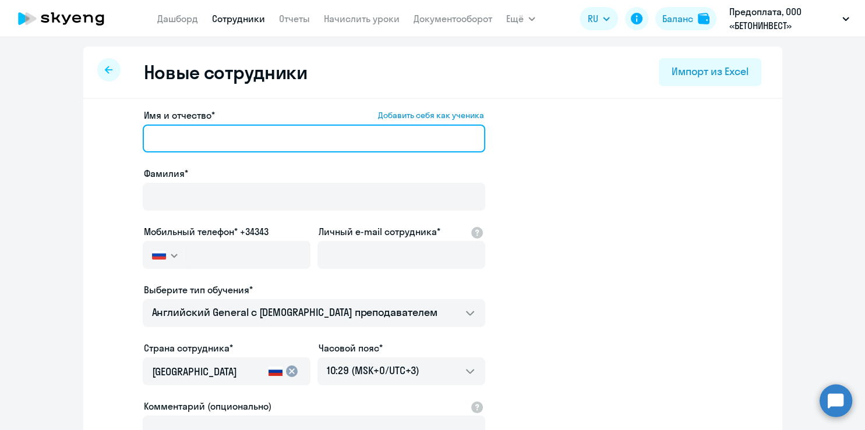
click at [207, 137] on input "Имя и отчество* Добавить себя как ученика" at bounding box center [314, 139] width 342 height 28
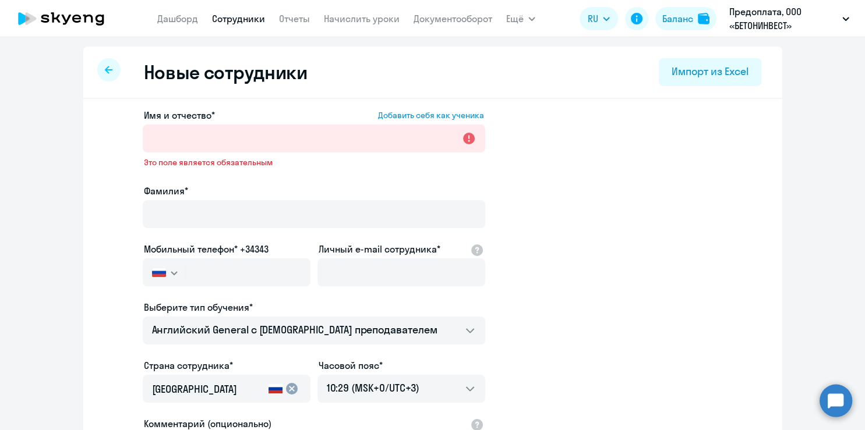
drag, startPoint x: 246, startPoint y: 316, endPoint x: 206, endPoint y: 367, distance: 64.8
